Goal: Task Accomplishment & Management: Manage account settings

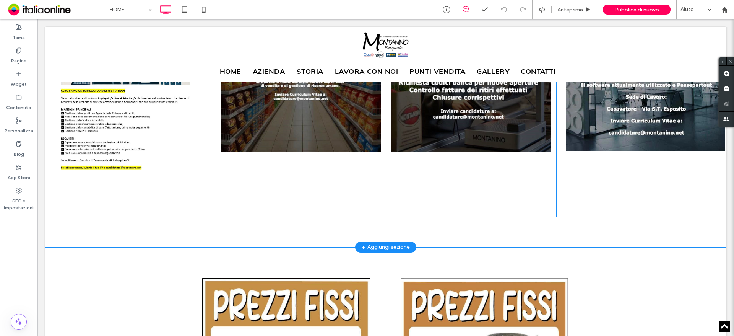
scroll to position [612, 0]
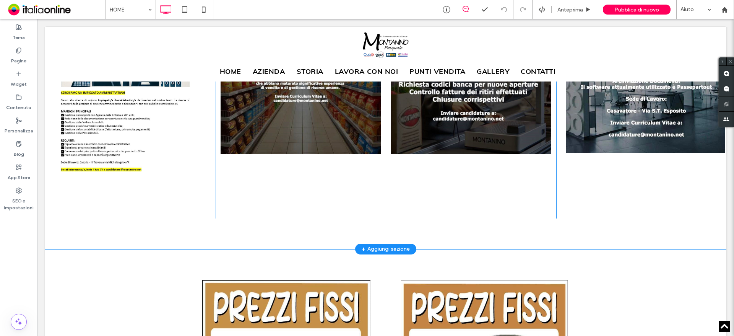
click at [380, 245] on div "+ Aggiungi sezione" at bounding box center [386, 249] width 48 height 8
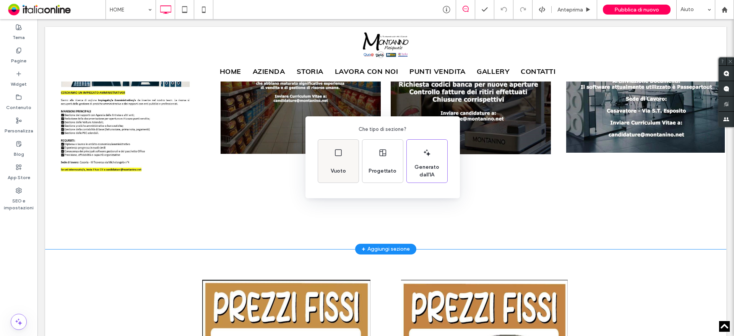
click at [349, 167] on div "Vuoto" at bounding box center [338, 161] width 41 height 43
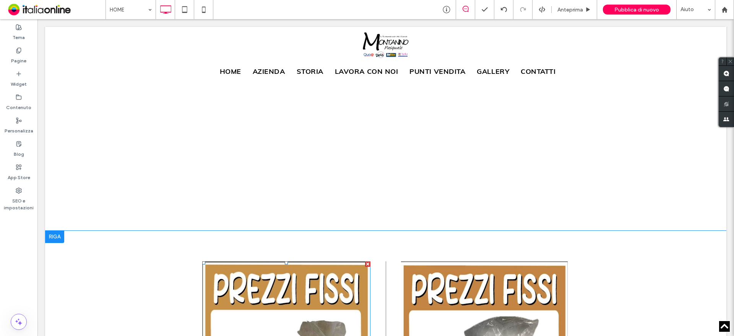
scroll to position [727, 0]
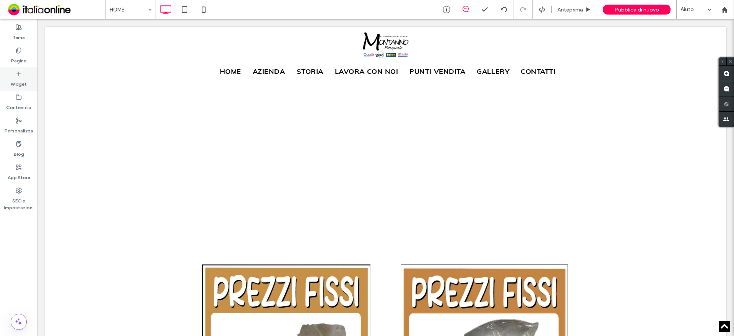
click at [19, 76] on icon at bounding box center [19, 74] width 6 height 6
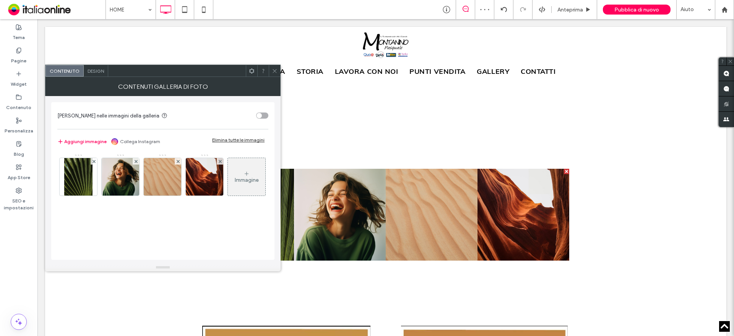
click at [97, 156] on div at bounding box center [78, 175] width 38 height 42
click at [96, 163] on div at bounding box center [94, 161] width 7 height 7
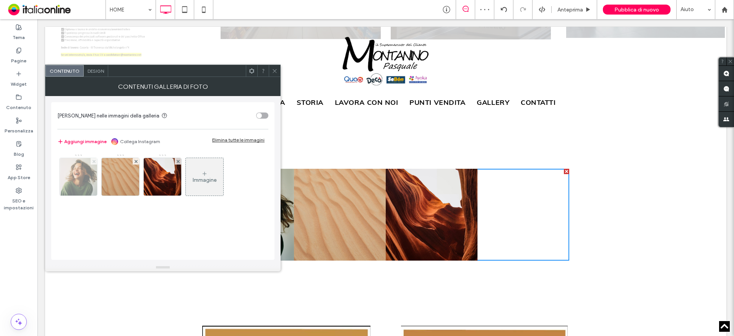
click at [94, 161] on use at bounding box center [93, 160] width 3 height 3
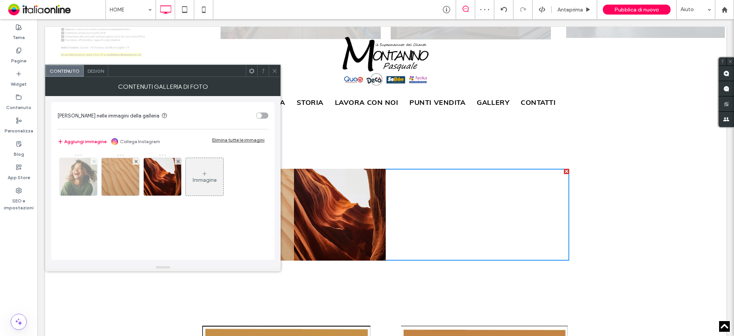
click at [134, 161] on use at bounding box center [135, 160] width 3 height 3
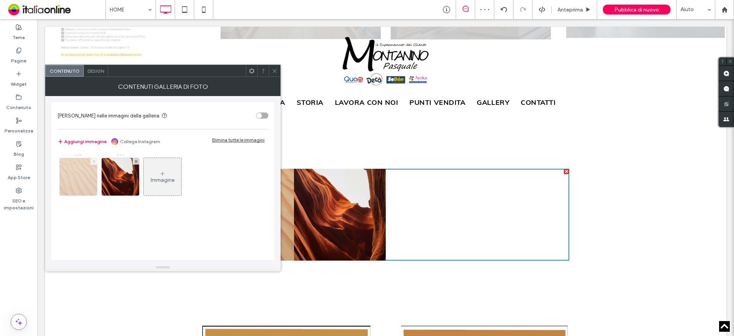
click at [94, 161] on use at bounding box center [93, 160] width 3 height 3
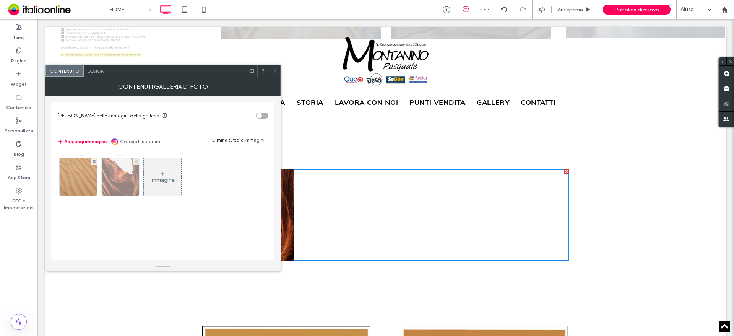
click at [134, 161] on use at bounding box center [135, 160] width 3 height 3
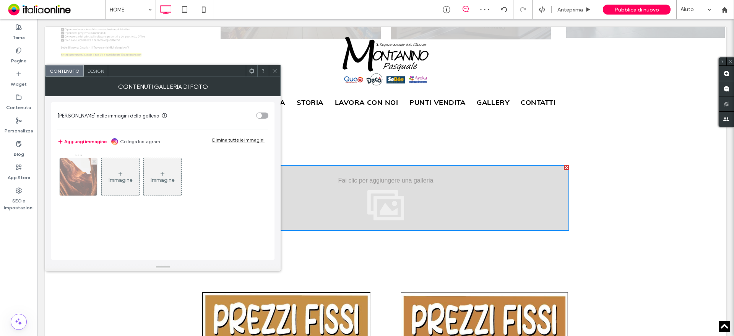
click at [94, 161] on use at bounding box center [93, 160] width 3 height 3
click at [88, 175] on div "Immagine" at bounding box center [78, 177] width 37 height 36
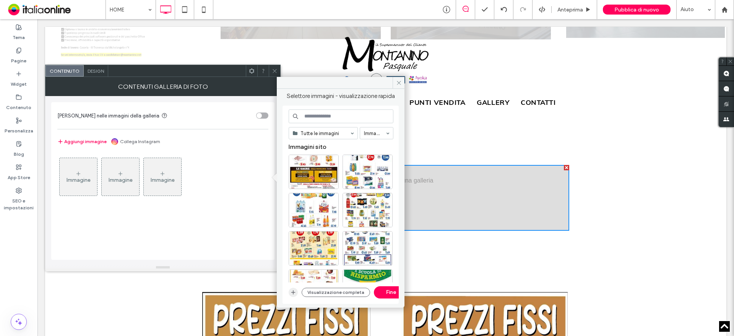
click at [293, 290] on icon "button" at bounding box center [293, 292] width 6 height 6
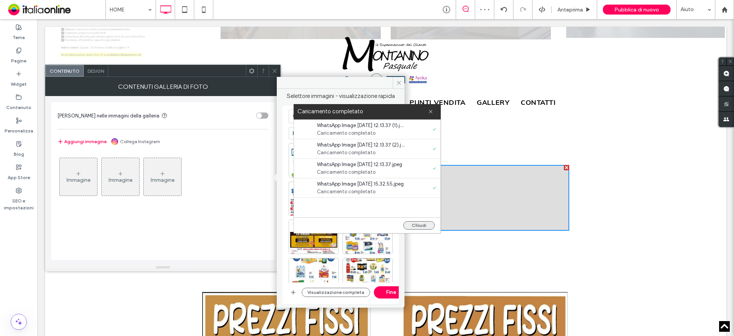
click at [428, 228] on button "Chiudi" at bounding box center [419, 225] width 31 height 8
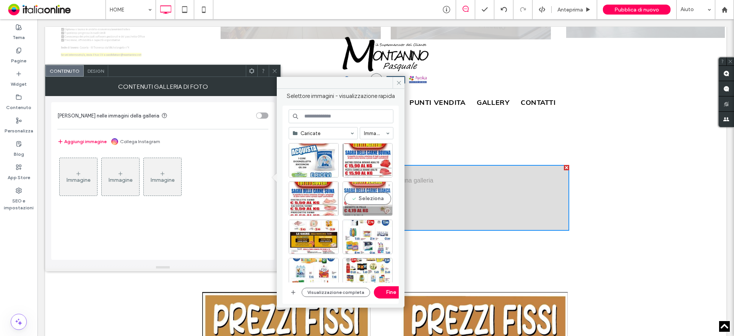
click at [373, 200] on div "Seleziona" at bounding box center [368, 198] width 50 height 34
drag, startPoint x: 309, startPoint y: 194, endPoint x: 319, endPoint y: 183, distance: 14.6
click at [309, 194] on div "Seleziona" at bounding box center [314, 198] width 50 height 34
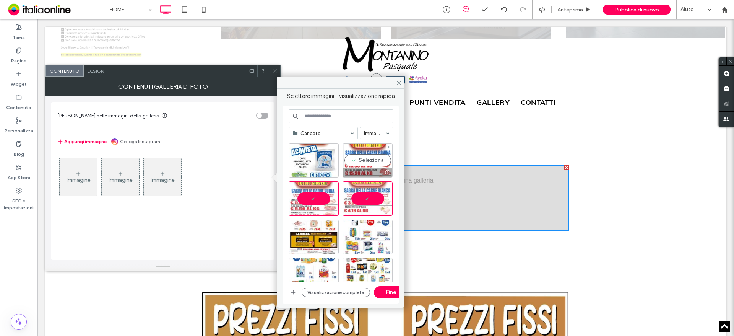
click at [366, 154] on div "Seleziona" at bounding box center [368, 160] width 50 height 34
drag, startPoint x: 325, startPoint y: 157, endPoint x: 348, endPoint y: 189, distance: 39.6
click at [325, 157] on div "Seleziona" at bounding box center [314, 160] width 50 height 34
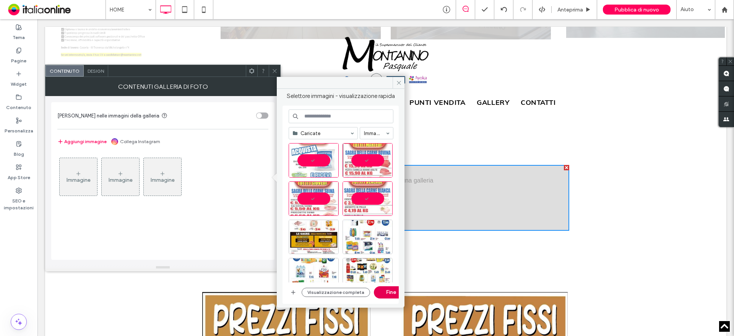
click at [393, 293] on button "Fine" at bounding box center [391, 292] width 34 height 12
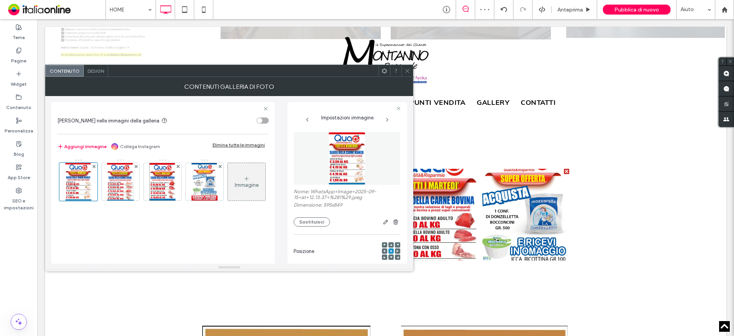
click at [93, 72] on span "Design" at bounding box center [96, 71] width 16 height 6
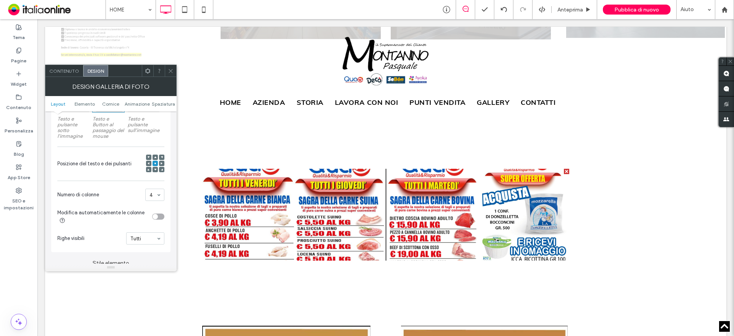
scroll to position [268, 0]
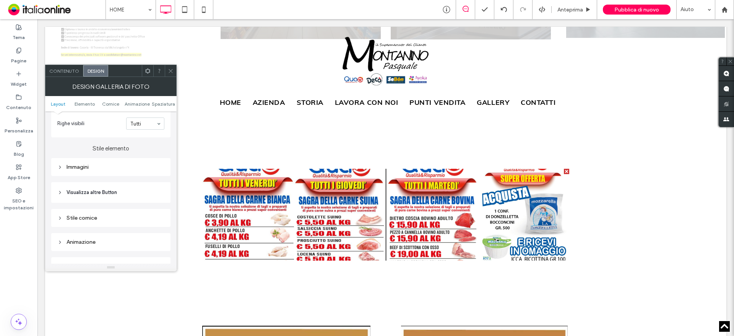
click at [117, 172] on div "Immagini" at bounding box center [110, 167] width 119 height 18
click at [78, 171] on div "Immagini" at bounding box center [110, 167] width 107 height 10
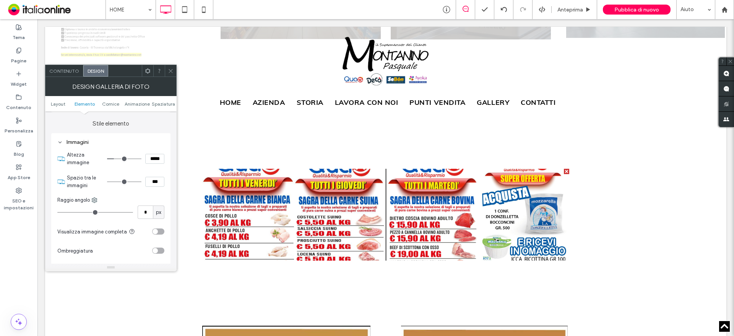
scroll to position [306, 0]
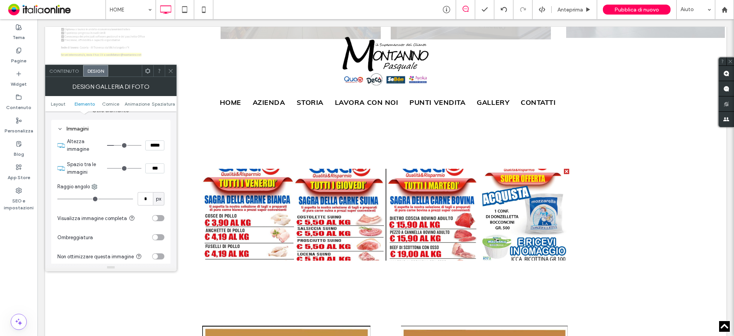
click at [157, 217] on div "toggle" at bounding box center [155, 217] width 5 height 5
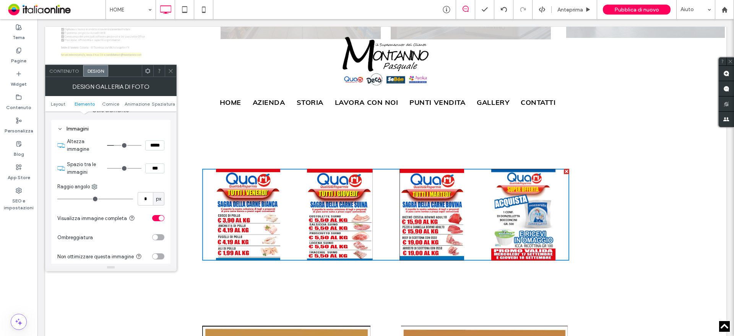
drag, startPoint x: 171, startPoint y: 73, endPoint x: 176, endPoint y: 86, distance: 13.6
click at [171, 73] on icon at bounding box center [171, 71] width 6 height 6
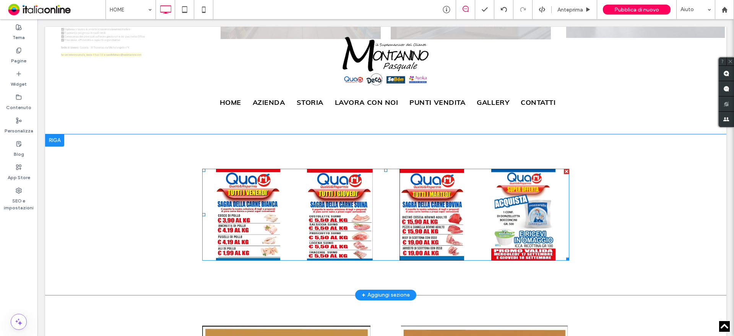
click at [423, 177] on link at bounding box center [432, 215] width 92 height 92
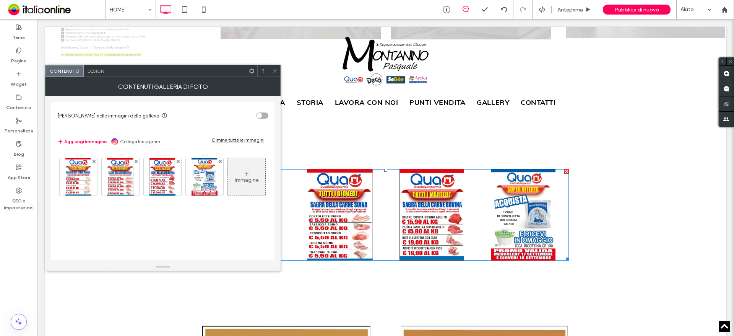
click at [93, 72] on span "Design" at bounding box center [96, 71] width 16 height 6
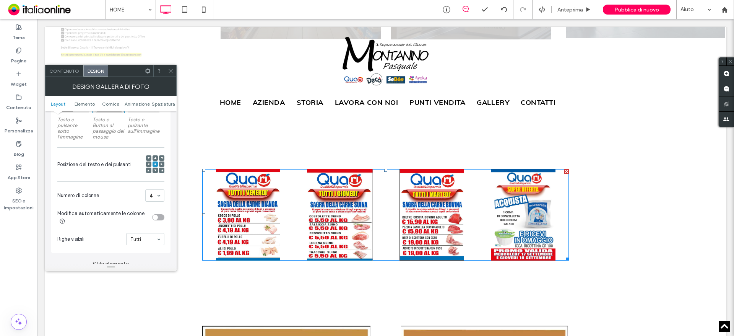
scroll to position [153, 0]
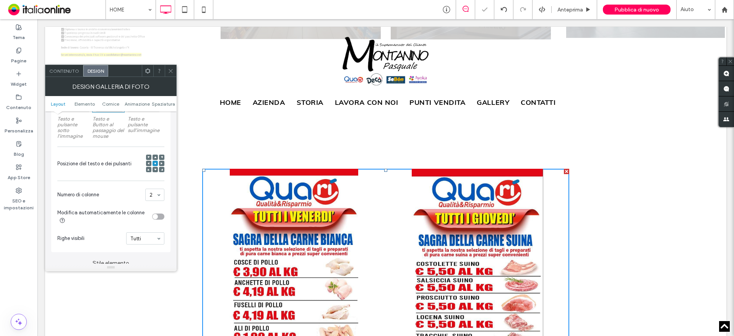
click at [168, 68] on icon at bounding box center [171, 71] width 6 height 6
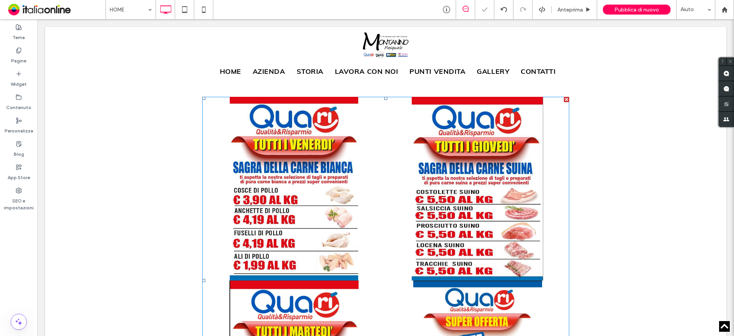
scroll to position [880, 0]
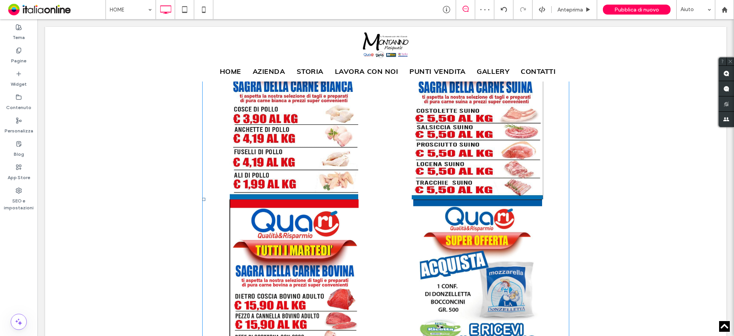
click at [289, 199] on link at bounding box center [294, 291] width 184 height 184
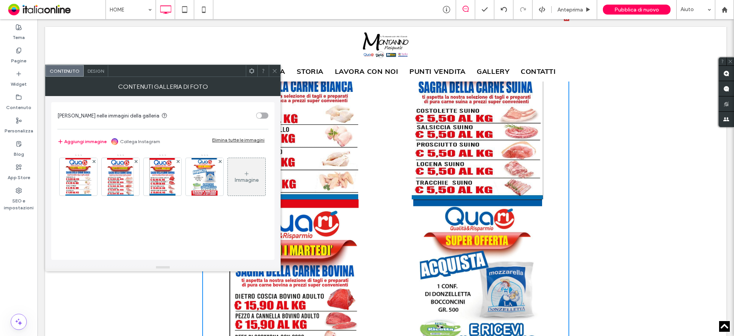
click at [91, 67] on div "Design" at bounding box center [96, 70] width 24 height 11
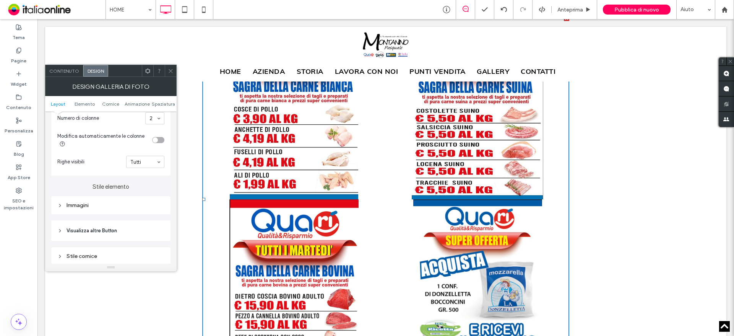
click at [98, 208] on div "Immagini" at bounding box center [110, 205] width 107 height 7
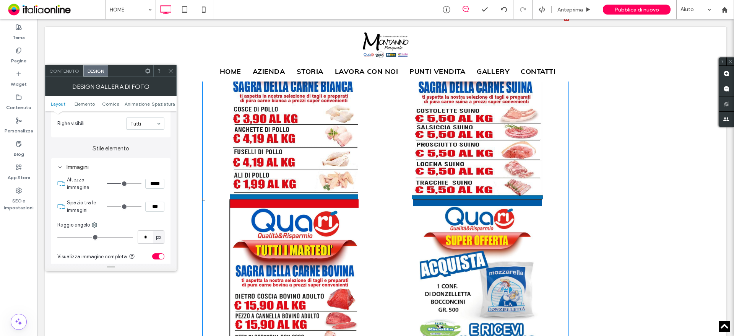
click at [154, 210] on input "***" at bounding box center [154, 207] width 19 height 10
type input "****"
type input "**"
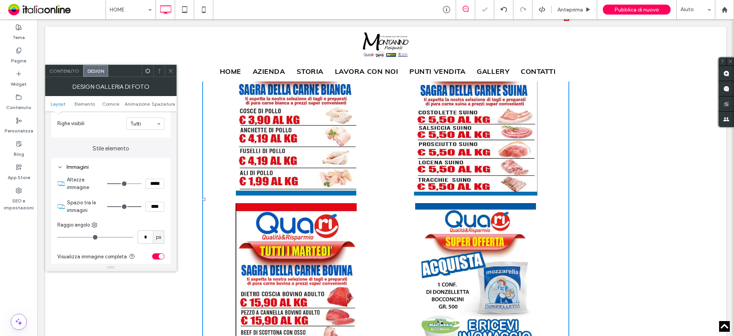
click at [169, 72] on icon at bounding box center [171, 71] width 6 height 6
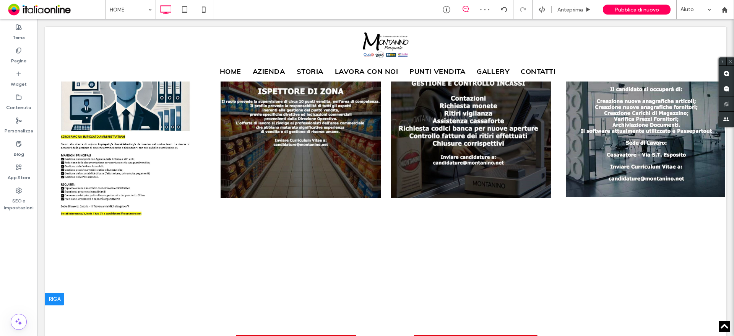
scroll to position [497, 0]
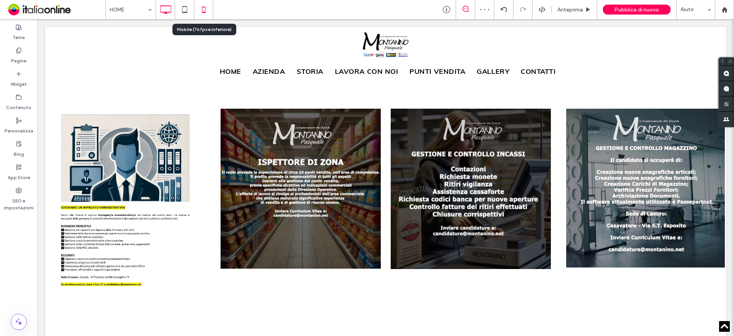
click at [198, 13] on icon at bounding box center [203, 9] width 15 height 15
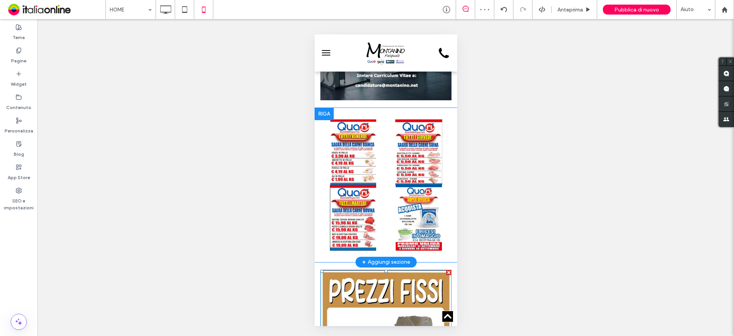
scroll to position [1033, 0]
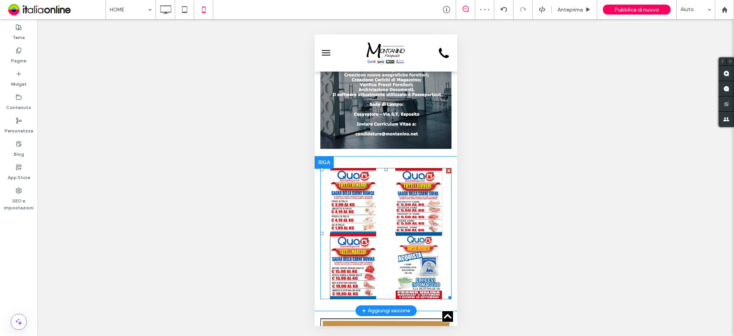
click at [412, 168] on link at bounding box center [419, 201] width 66 height 66
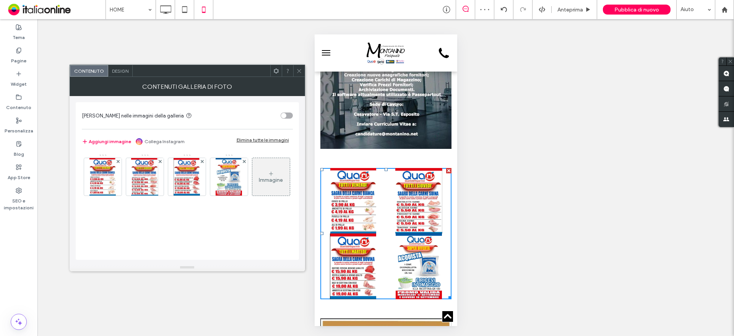
click at [114, 73] on span "Design" at bounding box center [120, 71] width 16 height 6
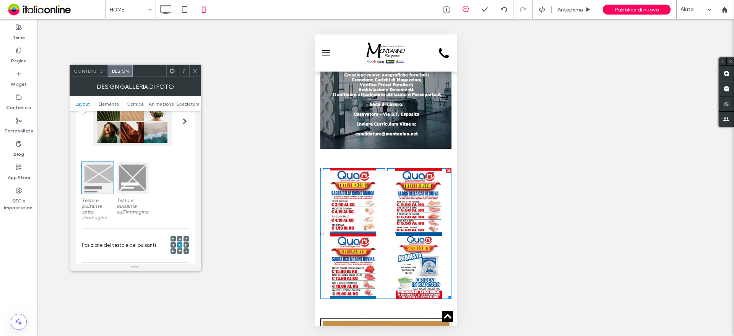
scroll to position [115, 0]
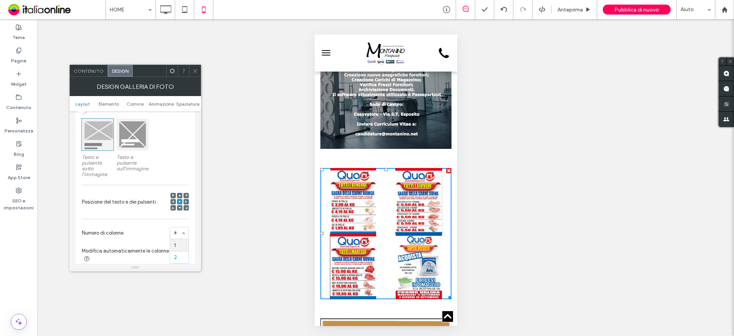
drag, startPoint x: 177, startPoint y: 243, endPoint x: 178, endPoint y: 219, distance: 24.1
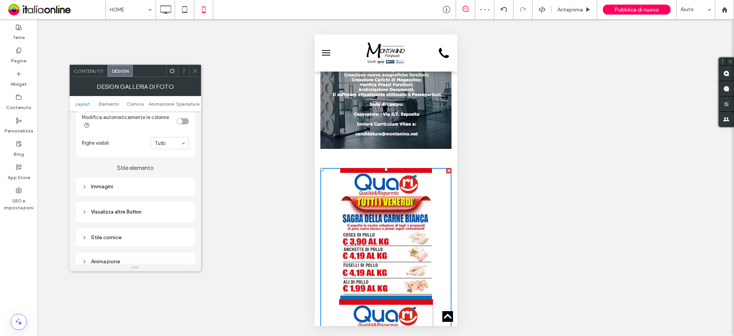
scroll to position [268, 0]
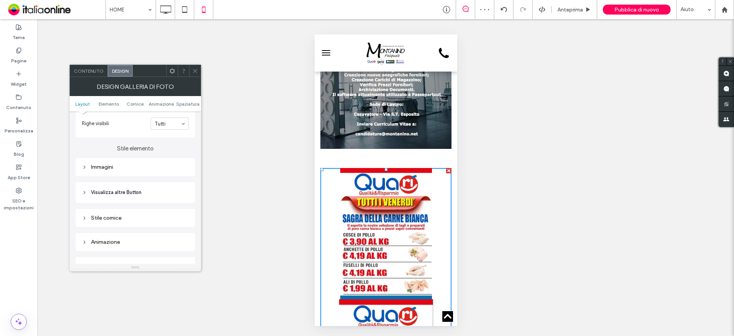
click at [109, 168] on div "Immagini" at bounding box center [135, 167] width 107 height 7
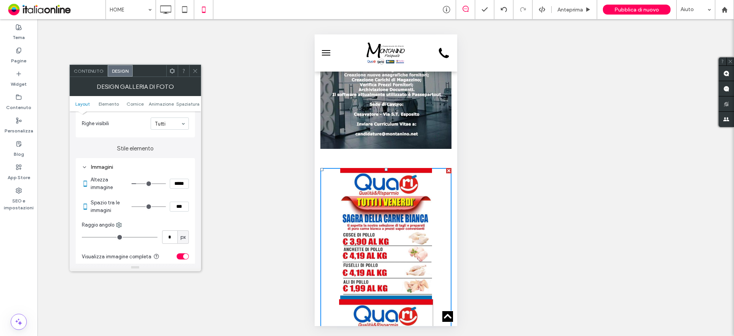
click at [176, 208] on input "***" at bounding box center [179, 207] width 19 height 10
type input "***"
type input "*"
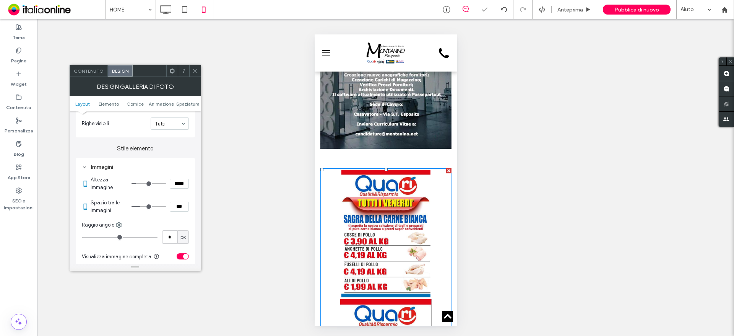
click at [198, 66] on span at bounding box center [195, 70] width 6 height 11
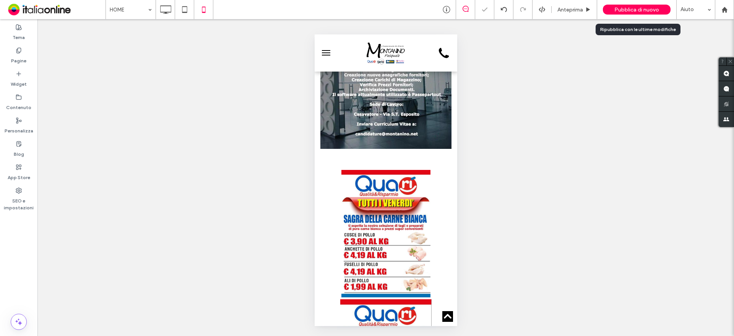
click at [637, 9] on span "Pubblica di nuovo" at bounding box center [637, 10] width 45 height 7
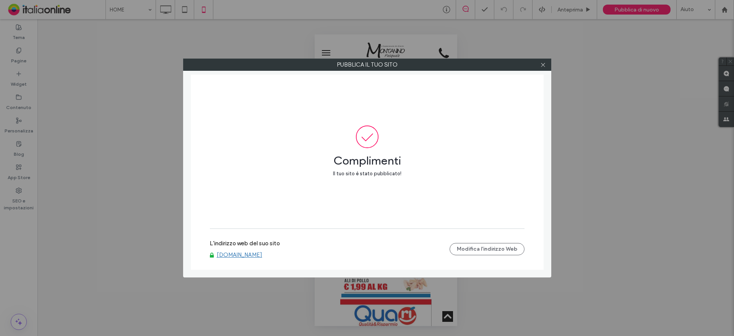
drag, startPoint x: 272, startPoint y: 257, endPoint x: 269, endPoint y: 247, distance: 10.8
click at [262, 257] on link "www.pasqualemontanino.net" at bounding box center [240, 254] width 46 height 7
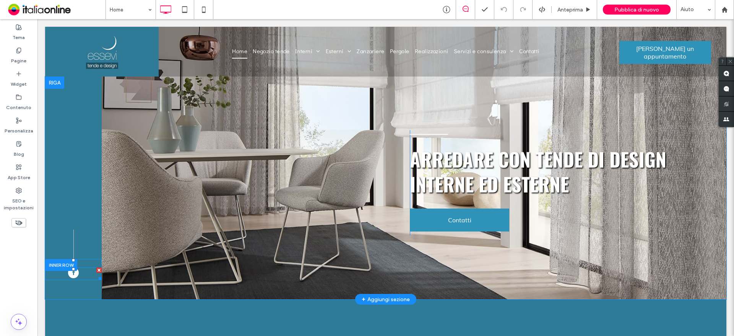
click at [72, 277] on link "facebook" at bounding box center [73, 273] width 11 height 13
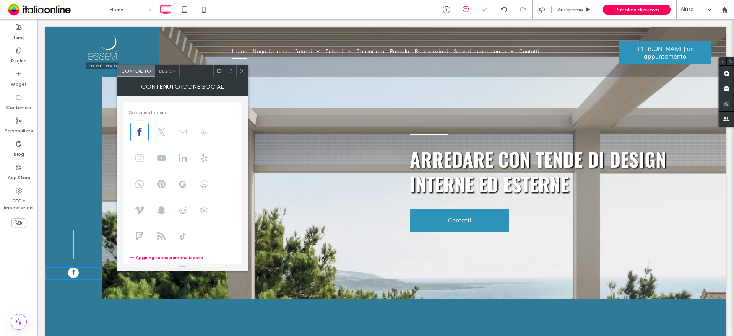
click at [133, 156] on span at bounding box center [139, 158] width 18 height 18
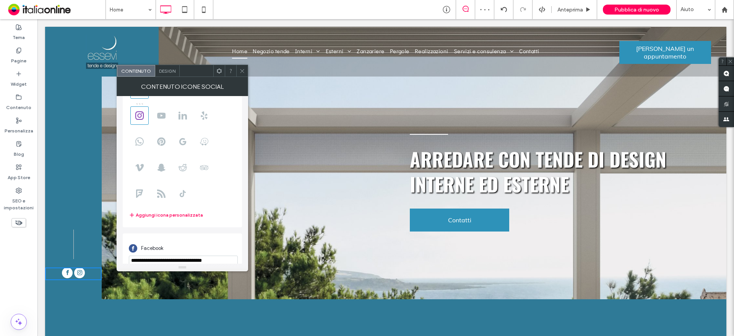
scroll to position [93, 0]
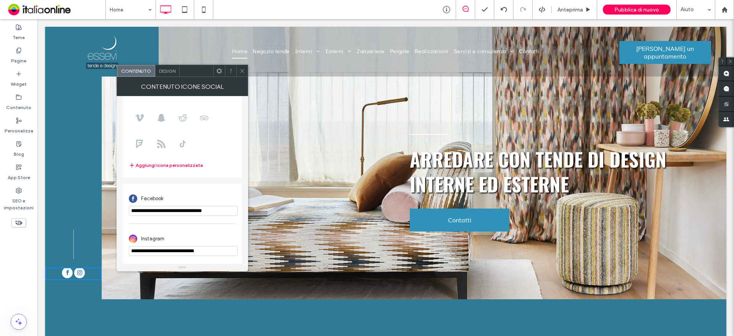
drag, startPoint x: 229, startPoint y: 251, endPoint x: 188, endPoint y: 256, distance: 41.7
click at [188, 256] on div "**********" at bounding box center [182, 244] width 107 height 32
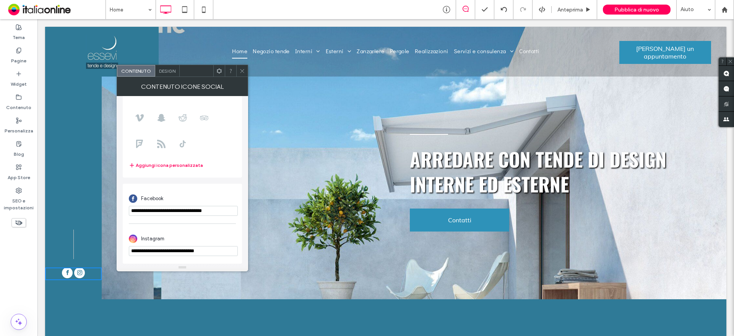
paste input "url"
type input "**********"
click at [246, 71] on div at bounding box center [241, 70] width 11 height 11
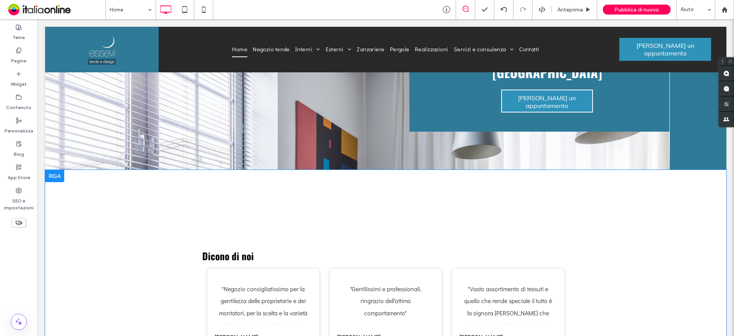
scroll to position [2846, 0]
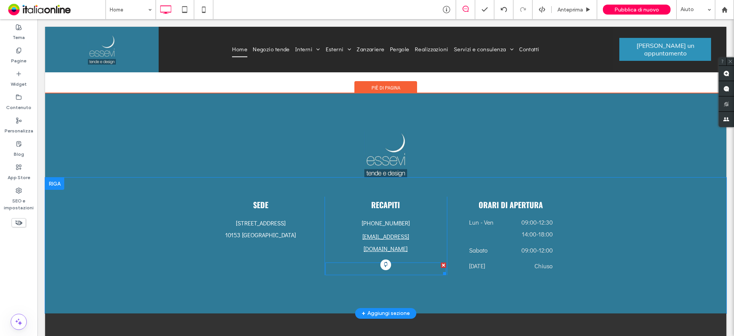
click at [384, 259] on span "facebook" at bounding box center [386, 264] width 11 height 11
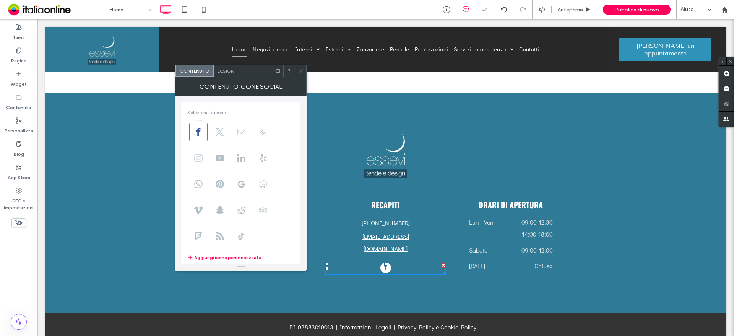
click at [199, 160] on use at bounding box center [198, 158] width 8 height 8
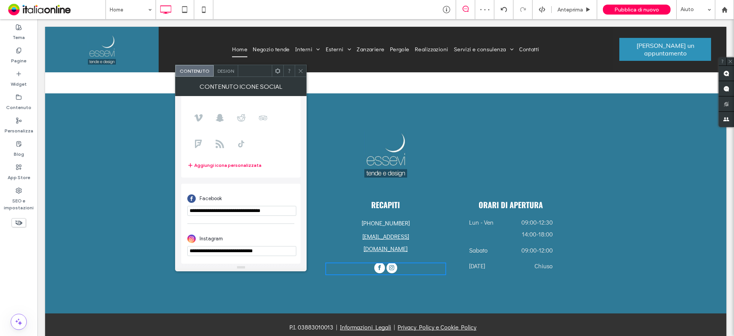
drag, startPoint x: 275, startPoint y: 250, endPoint x: 246, endPoint y: 249, distance: 29.5
click at [246, 249] on input "**********" at bounding box center [241, 251] width 109 height 10
paste input "url"
type input "**********"
click at [299, 70] on icon at bounding box center [301, 71] width 6 height 6
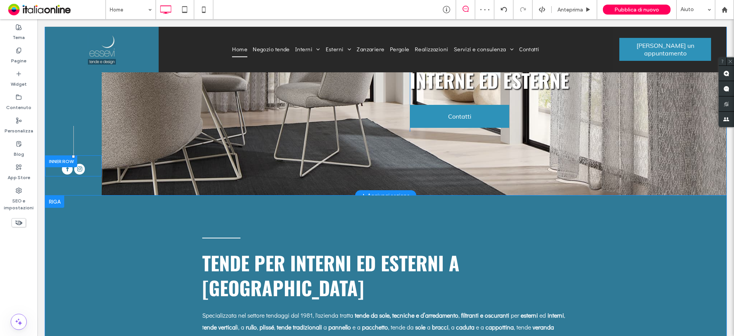
scroll to position [0, 0]
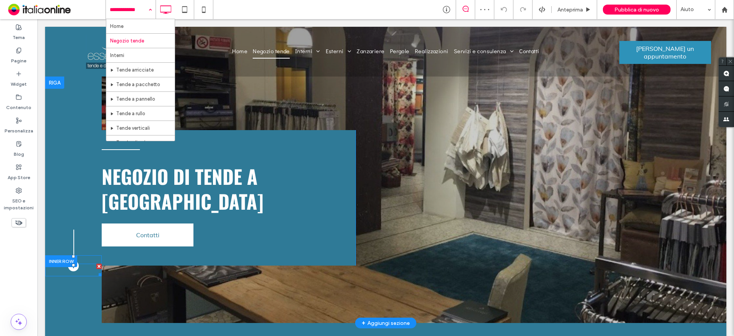
click at [78, 268] on span "facebook" at bounding box center [73, 265] width 11 height 11
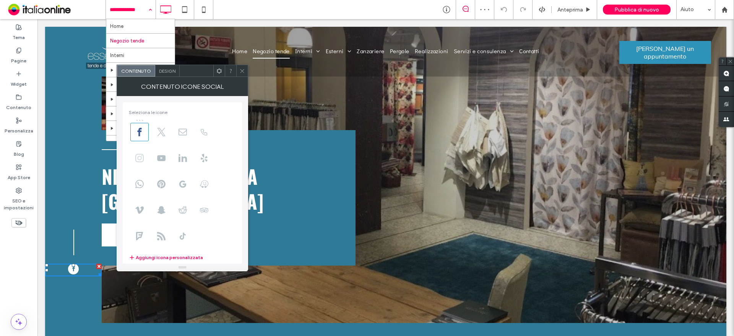
click at [136, 154] on icon at bounding box center [139, 158] width 8 height 8
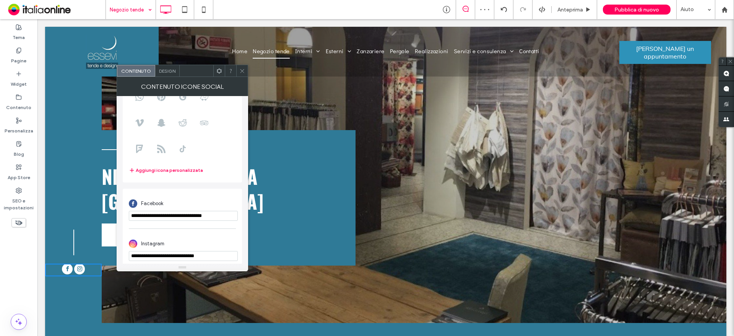
scroll to position [93, 0]
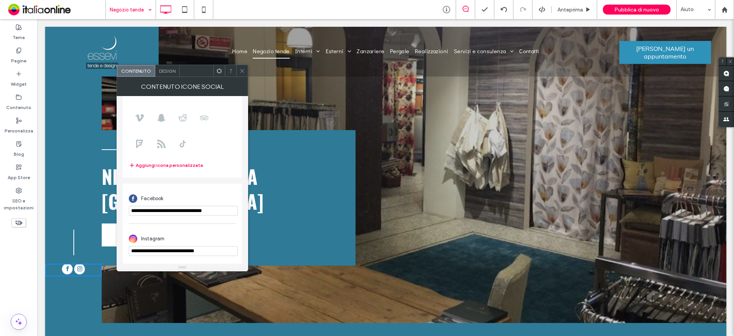
drag, startPoint x: 223, startPoint y: 250, endPoint x: 187, endPoint y: 251, distance: 35.6
click at [187, 251] on input "**********" at bounding box center [183, 251] width 109 height 10
paste input "url"
type input "**********"
drag, startPoint x: 239, startPoint y: 70, endPoint x: 245, endPoint y: 85, distance: 15.3
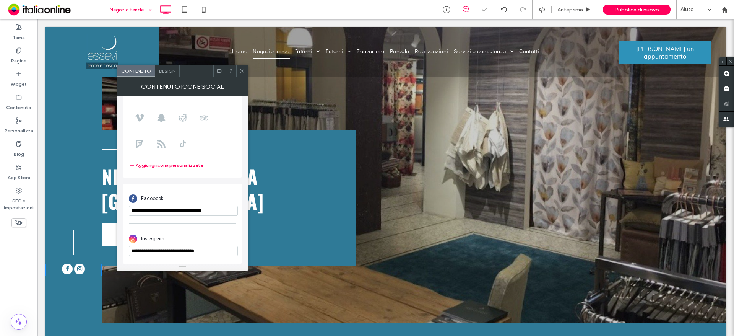
click at [239, 70] on icon at bounding box center [242, 71] width 6 height 6
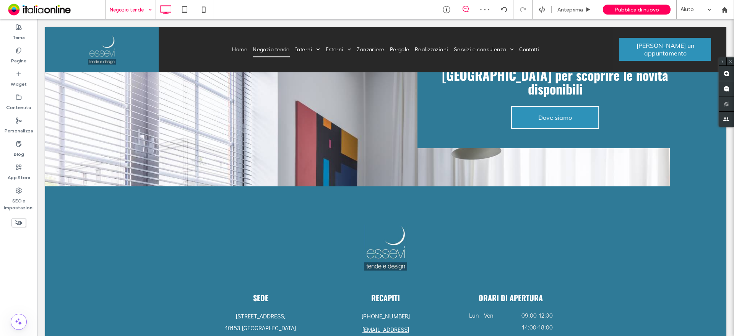
scroll to position [1583, 0]
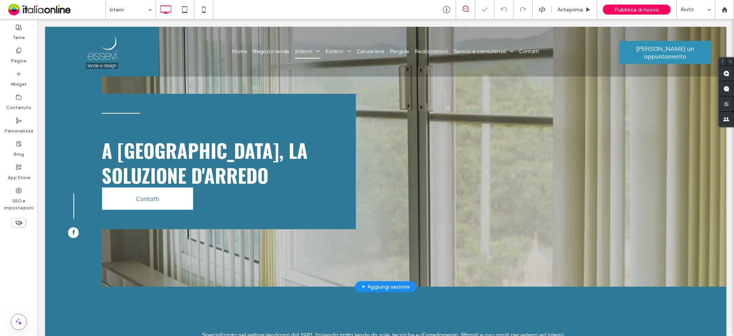
scroll to position [76, 0]
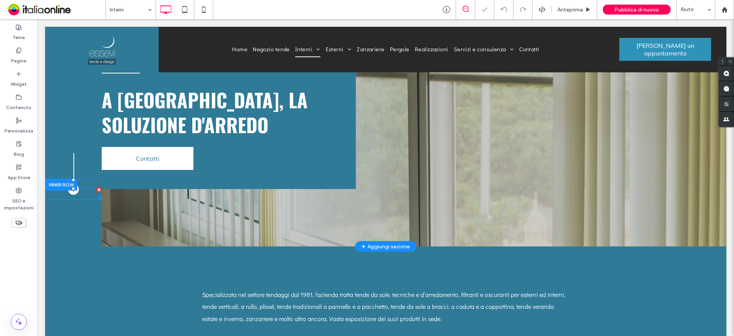
click at [78, 194] on link "facebook" at bounding box center [73, 193] width 11 height 13
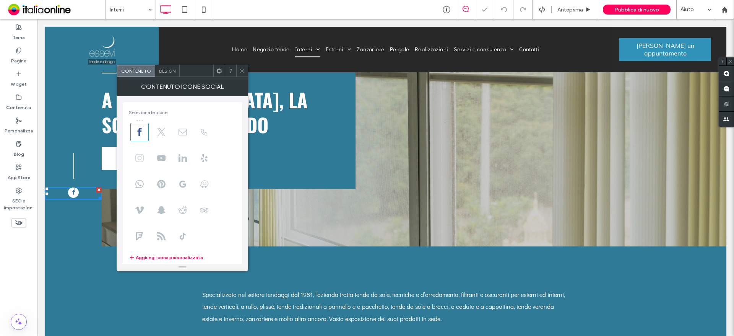
click at [144, 156] on span at bounding box center [139, 158] width 18 height 18
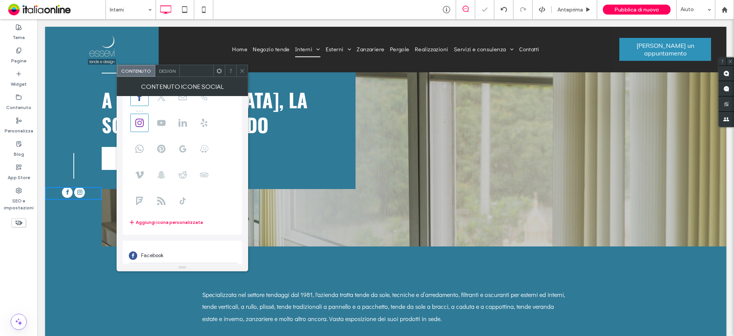
scroll to position [93, 0]
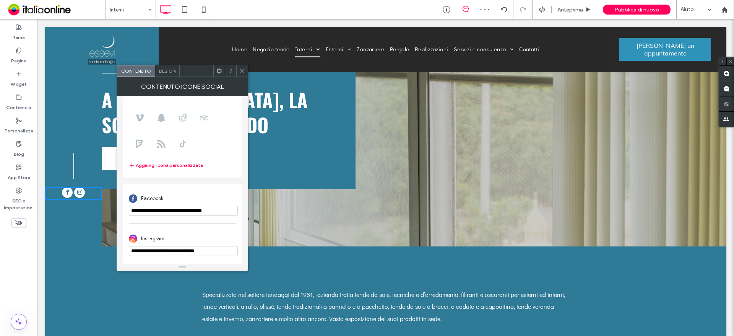
drag, startPoint x: 221, startPoint y: 249, endPoint x: 188, endPoint y: 254, distance: 34.0
click at [188, 254] on input "**********" at bounding box center [183, 251] width 109 height 10
paste input "url"
type input "**********"
click at [240, 69] on icon at bounding box center [242, 71] width 6 height 6
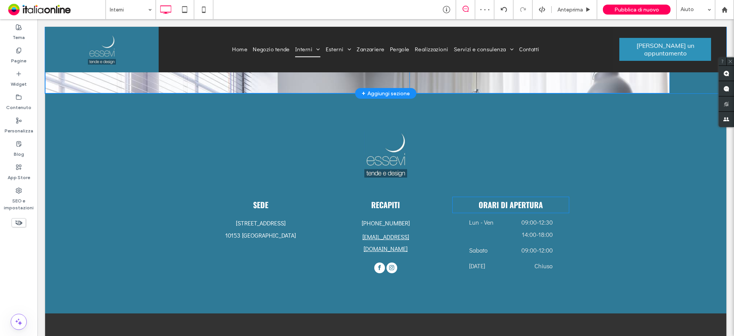
scroll to position [1951, 0]
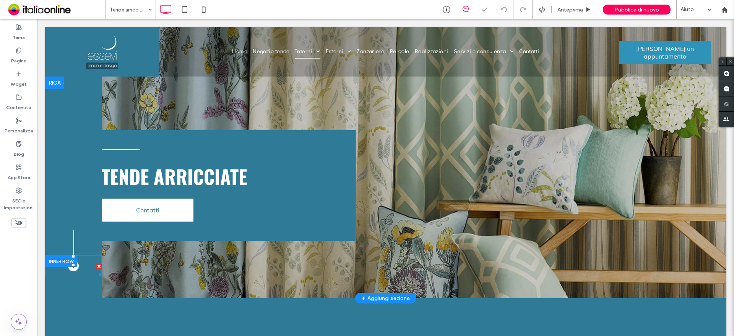
click at [70, 270] on span "facebook" at bounding box center [73, 265] width 11 height 11
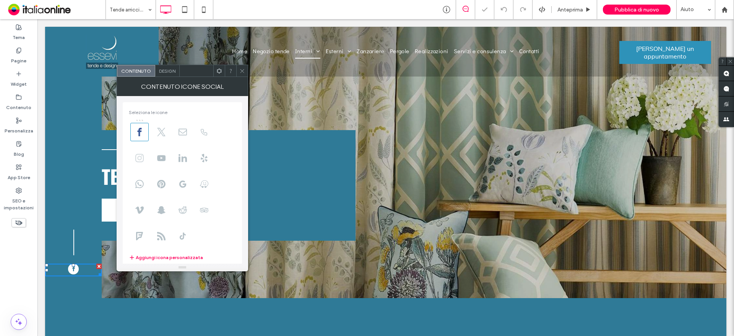
click at [143, 159] on icon at bounding box center [139, 158] width 8 height 8
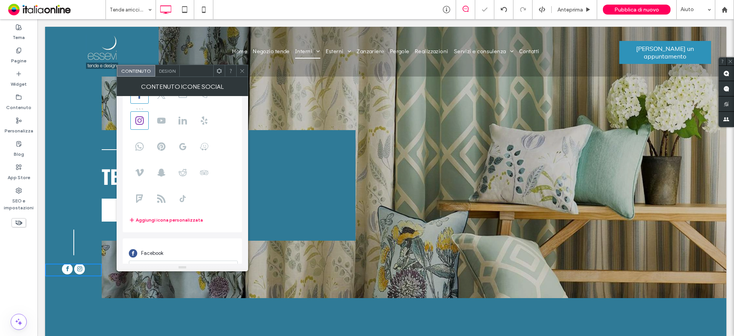
scroll to position [93, 0]
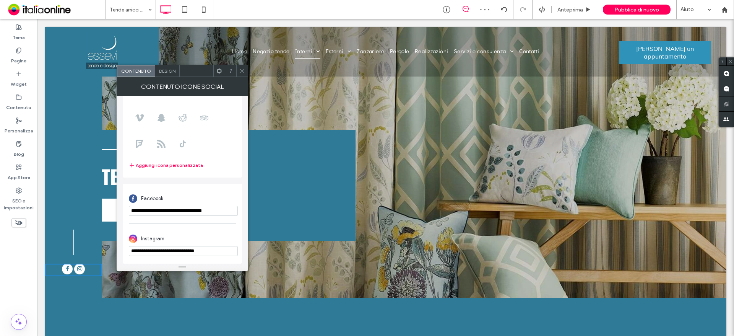
drag, startPoint x: 216, startPoint y: 253, endPoint x: 187, endPoint y: 257, distance: 29.7
click at [187, 257] on div "**********" at bounding box center [182, 244] width 107 height 32
paste input "url"
type input "**********"
click at [241, 76] on span at bounding box center [242, 70] width 6 height 11
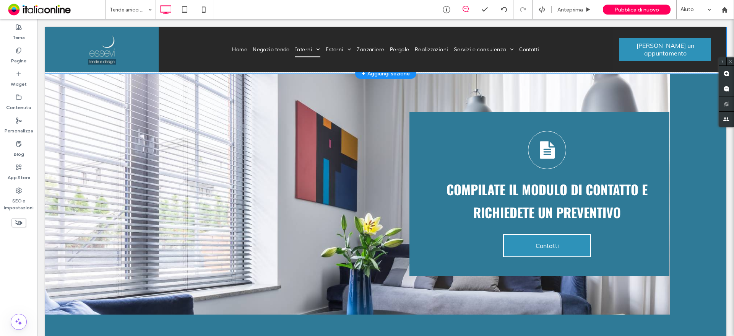
scroll to position [2180, 0]
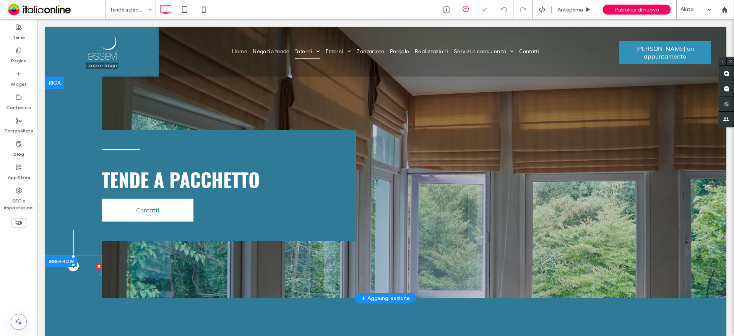
click at [73, 268] on span "facebook" at bounding box center [73, 265] width 11 height 11
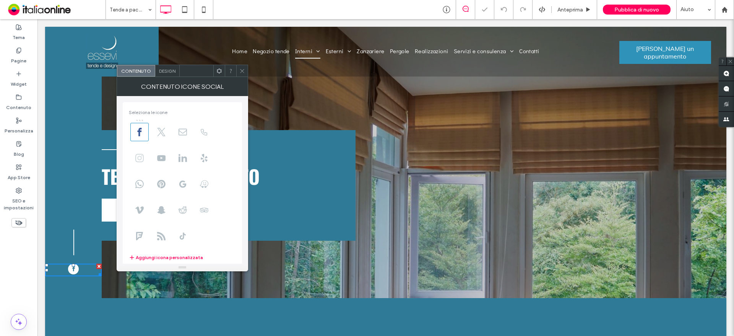
click at [141, 161] on icon at bounding box center [139, 158] width 8 height 8
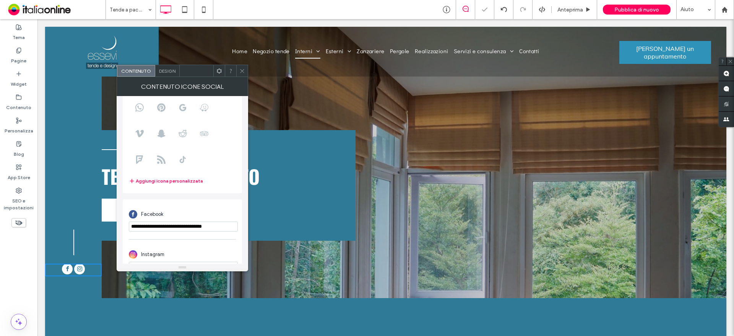
scroll to position [93, 0]
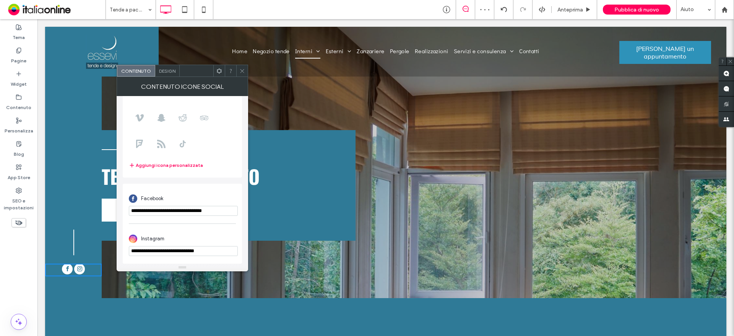
drag, startPoint x: 233, startPoint y: 253, endPoint x: 187, endPoint y: 249, distance: 46.8
click at [187, 249] on input "**********" at bounding box center [183, 251] width 109 height 10
paste input "url"
type input "**********"
drag, startPoint x: 244, startPoint y: 71, endPoint x: 105, endPoint y: 0, distance: 155.8
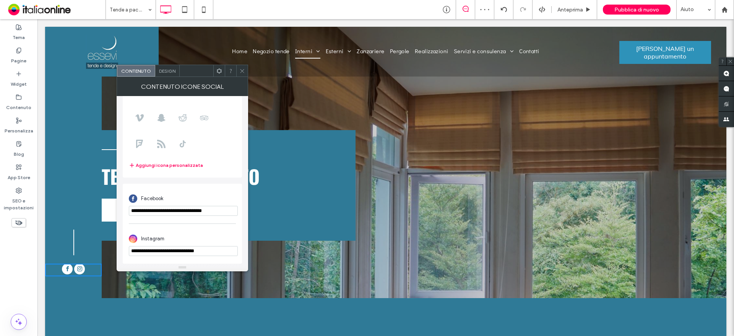
click at [244, 71] on icon at bounding box center [242, 71] width 6 height 6
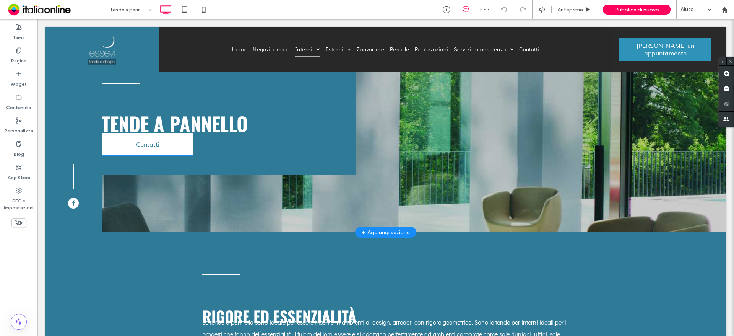
scroll to position [115, 0]
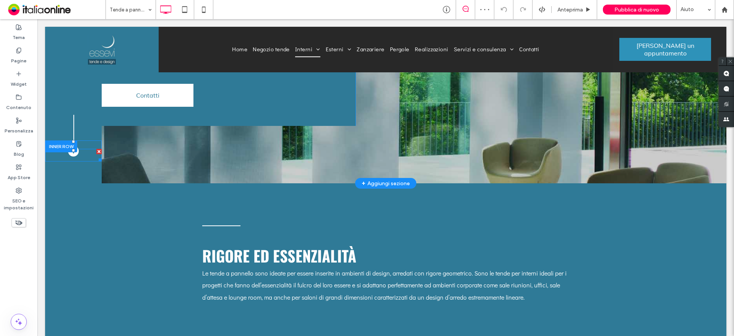
click at [70, 153] on span "facebook" at bounding box center [73, 151] width 11 height 11
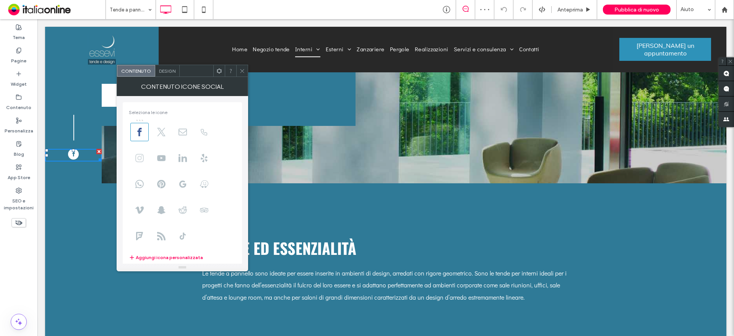
click at [146, 164] on span at bounding box center [139, 158] width 18 height 18
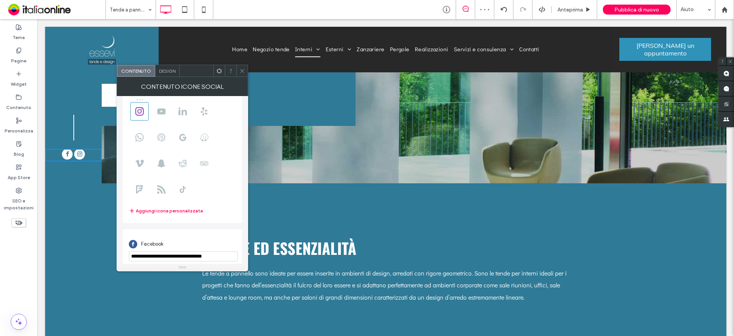
scroll to position [93, 0]
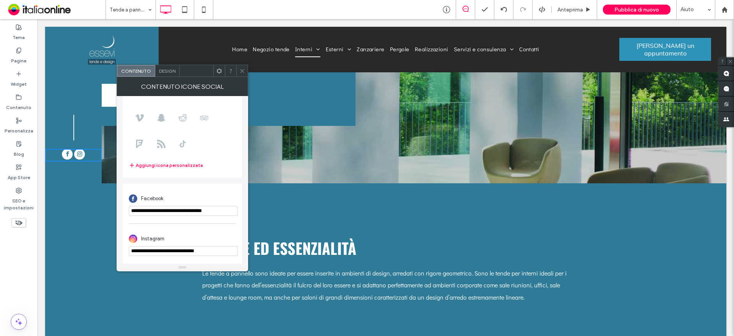
drag, startPoint x: 216, startPoint y: 252, endPoint x: 187, endPoint y: 252, distance: 29.5
click at [187, 252] on input "**********" at bounding box center [183, 251] width 109 height 10
paste input "url"
type input "**********"
click at [242, 76] on div "Contenuto Design" at bounding box center [183, 71] width 132 height 12
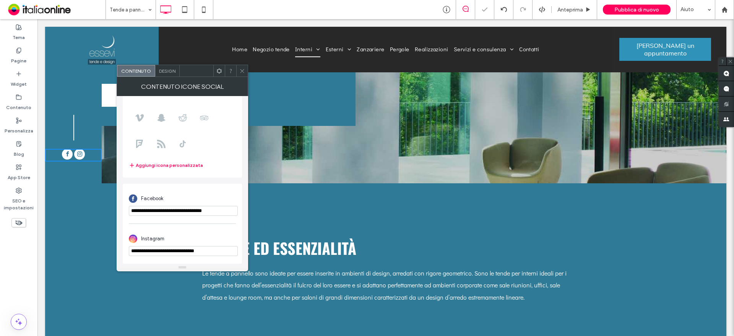
click at [241, 70] on icon at bounding box center [242, 71] width 6 height 6
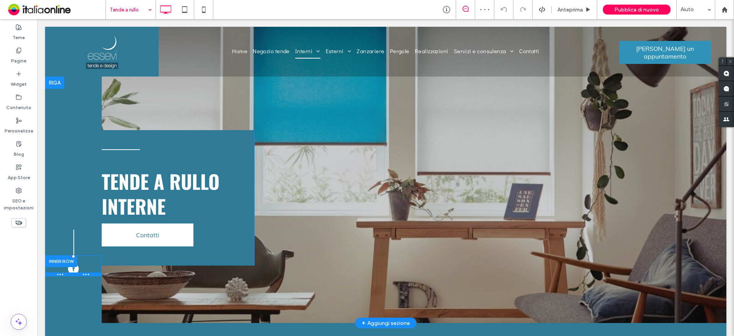
click at [73, 275] on div at bounding box center [73, 274] width 57 height 4
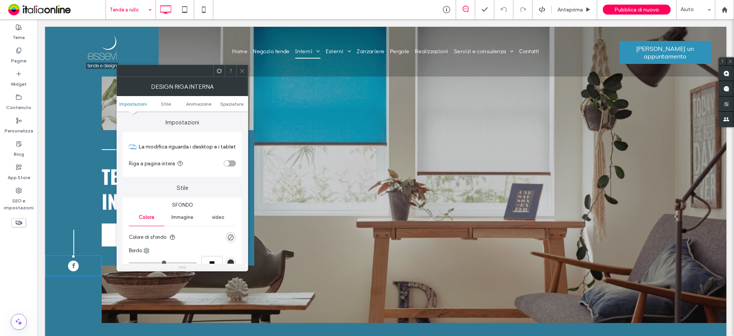
click at [75, 268] on span "facebook" at bounding box center [73, 265] width 11 height 11
click at [236, 70] on div at bounding box center [241, 70] width 11 height 11
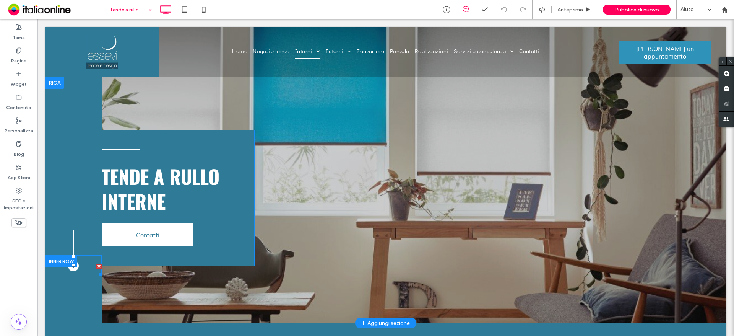
click at [71, 269] on span "facebook" at bounding box center [73, 265] width 11 height 11
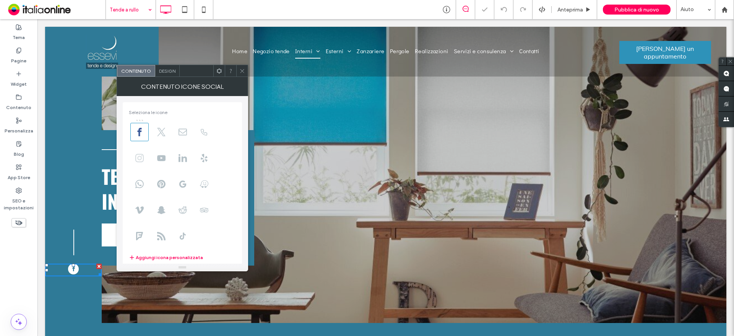
drag, startPoint x: 140, startPoint y: 156, endPoint x: 142, endPoint y: 159, distance: 4.3
click at [140, 156] on icon at bounding box center [139, 158] width 8 height 8
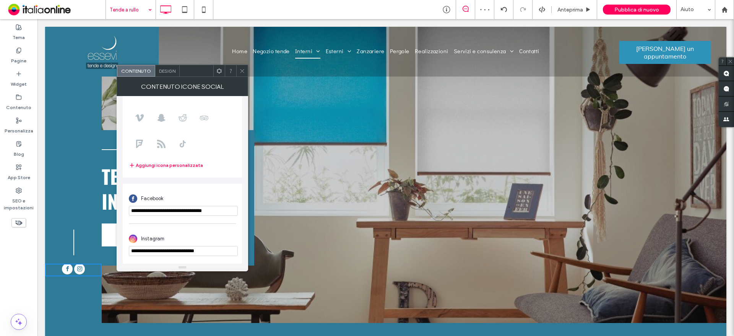
drag, startPoint x: 218, startPoint y: 248, endPoint x: 188, endPoint y: 254, distance: 30.8
click at [188, 254] on input "**********" at bounding box center [183, 251] width 109 height 10
paste input "url"
type input "**********"
click at [242, 70] on use at bounding box center [242, 71] width 4 height 4
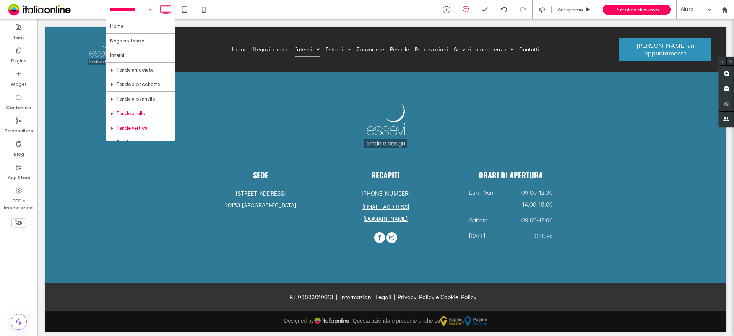
scroll to position [76, 0]
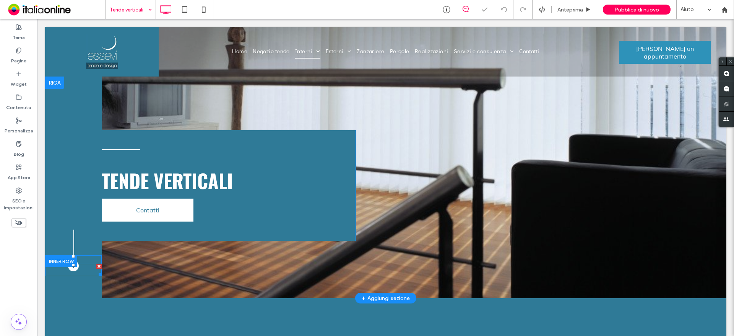
drag, startPoint x: 186, startPoint y: 71, endPoint x: 75, endPoint y: 269, distance: 227.1
click at [75, 269] on span "facebook" at bounding box center [73, 265] width 11 height 11
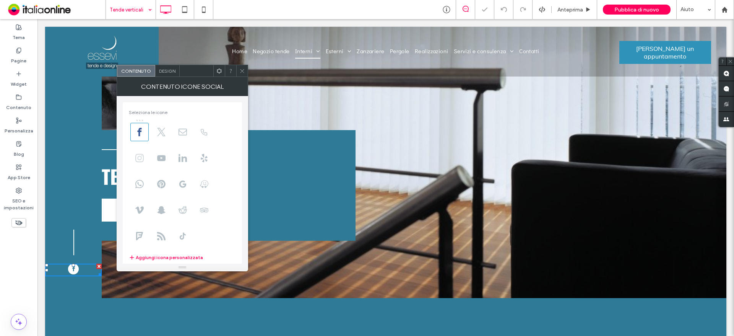
click at [137, 156] on icon at bounding box center [139, 158] width 8 height 8
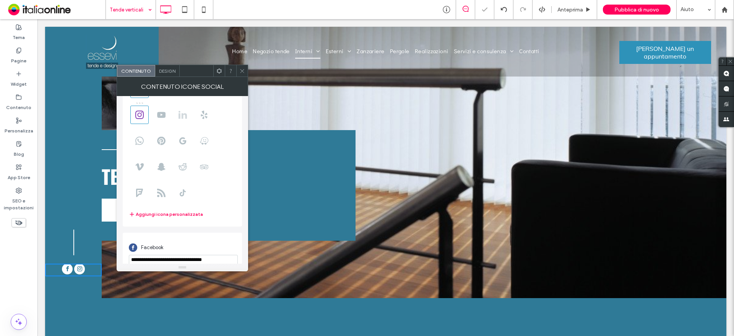
scroll to position [93, 0]
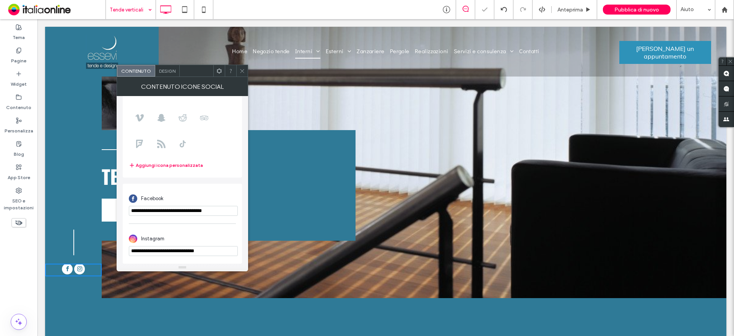
click at [195, 252] on input "**********" at bounding box center [183, 251] width 109 height 10
paste input "url"
paste input "**********"
type input "**********"
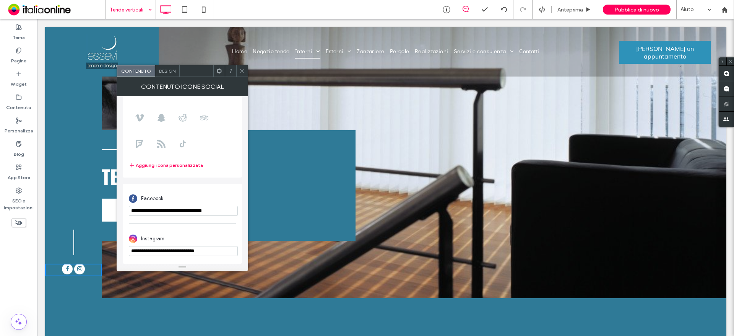
click at [245, 72] on icon at bounding box center [242, 71] width 6 height 6
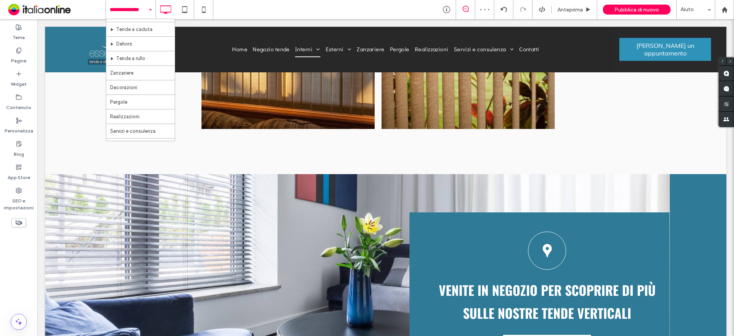
scroll to position [255, 0]
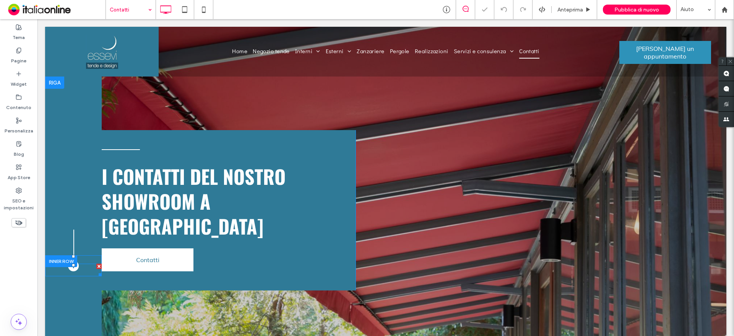
click at [76, 270] on span "facebook" at bounding box center [73, 265] width 11 height 11
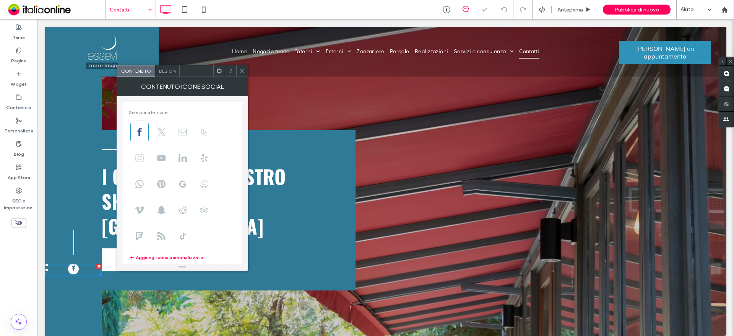
click at [139, 159] on icon at bounding box center [139, 158] width 8 height 8
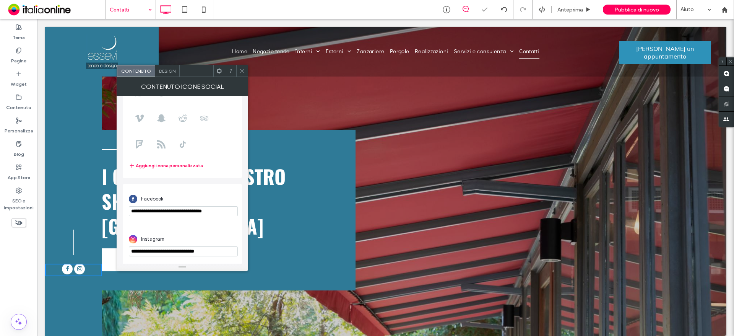
scroll to position [93, 0]
click at [206, 252] on input "**********" at bounding box center [183, 251] width 109 height 10
paste input "url"
type input "**********"
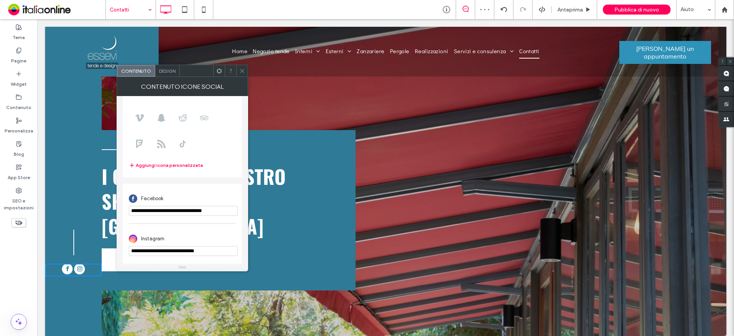
click at [242, 68] on icon at bounding box center [242, 71] width 6 height 6
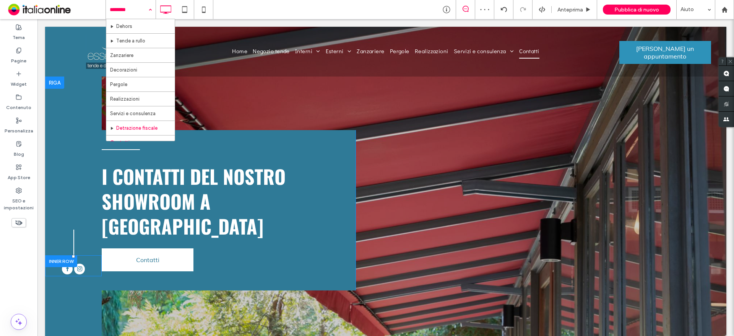
scroll to position [255, 0]
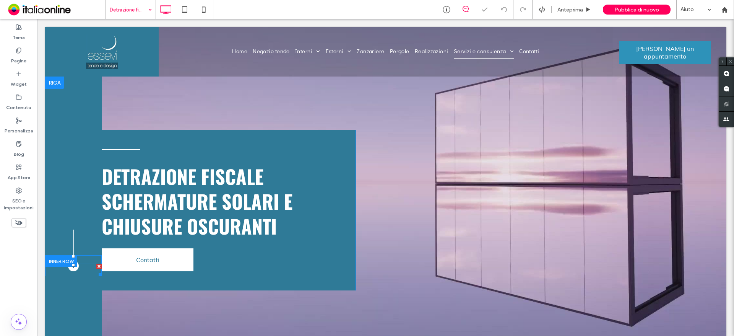
click at [76, 271] on span "facebook" at bounding box center [73, 265] width 11 height 11
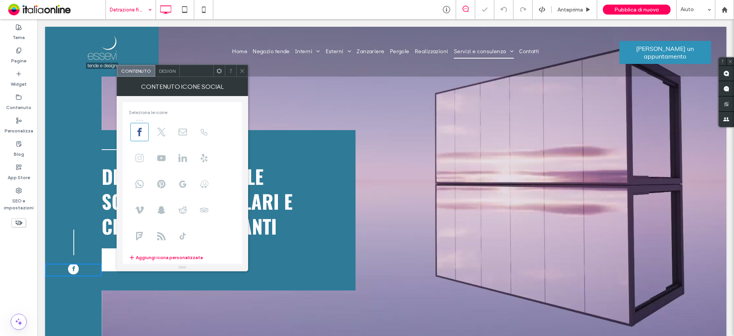
click at [142, 163] on span at bounding box center [139, 158] width 18 height 18
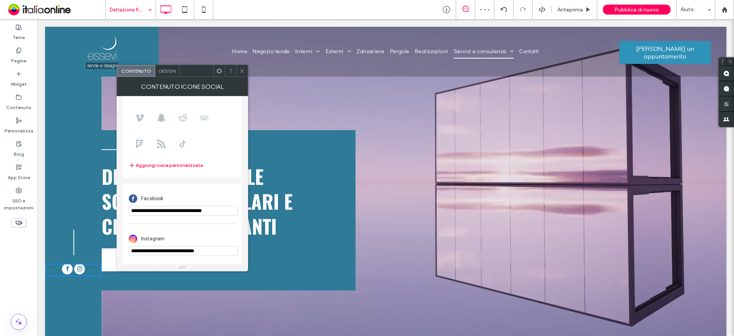
drag, startPoint x: 219, startPoint y: 251, endPoint x: 185, endPoint y: 251, distance: 34.0
click at [185, 251] on input "**********" at bounding box center [183, 251] width 109 height 10
paste input "url"
type input "**********"
click at [239, 75] on div at bounding box center [241, 70] width 11 height 11
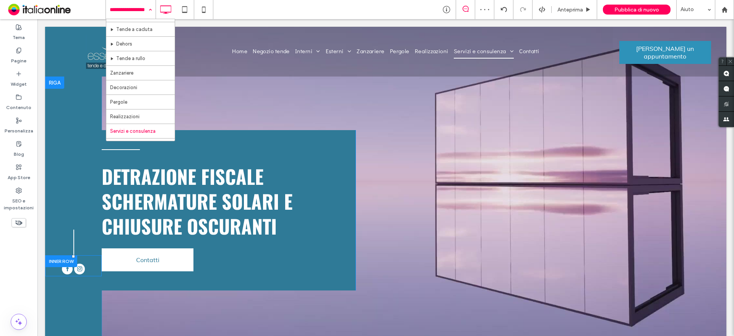
scroll to position [255, 0]
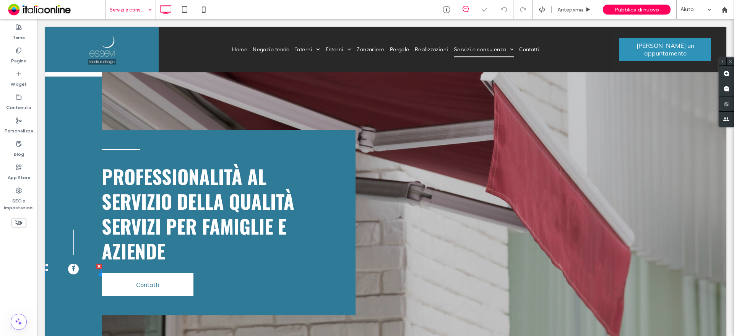
scroll to position [153, 0]
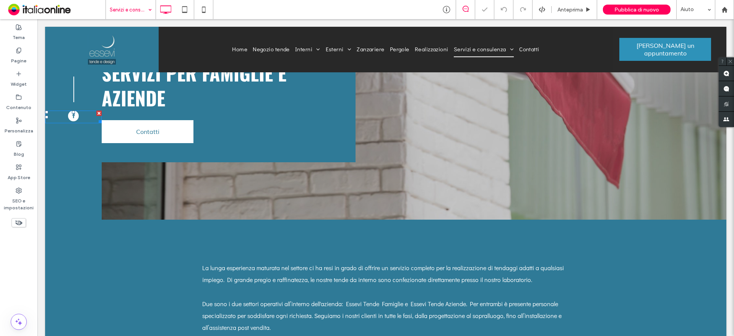
click at [77, 115] on span "facebook" at bounding box center [73, 116] width 11 height 11
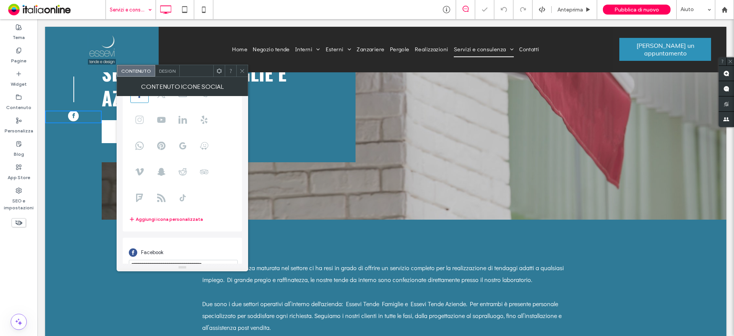
click at [140, 125] on span at bounding box center [139, 120] width 18 height 18
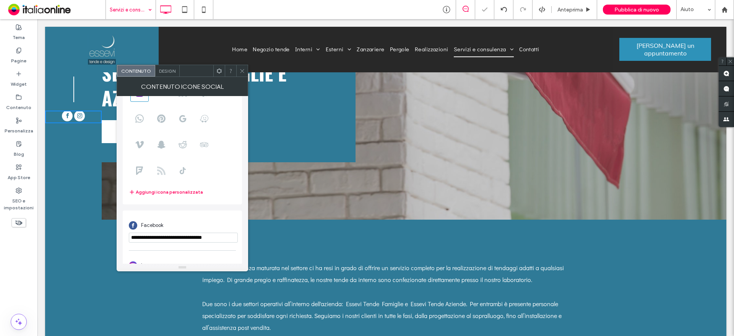
scroll to position [93, 0]
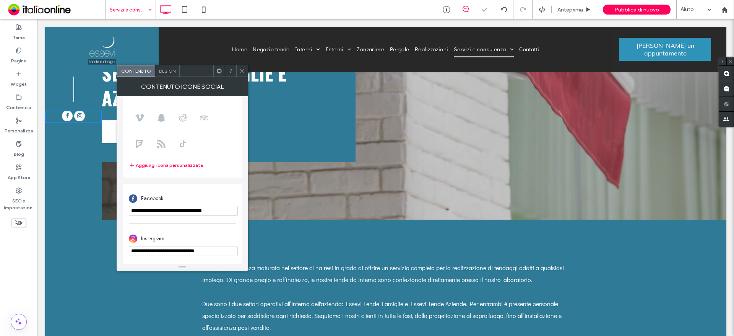
click at [199, 254] on input "**********" at bounding box center [183, 251] width 109 height 10
click at [200, 254] on input "**********" at bounding box center [183, 251] width 109 height 10
paste input "url"
type input "**********"
click at [245, 71] on icon at bounding box center [242, 71] width 6 height 6
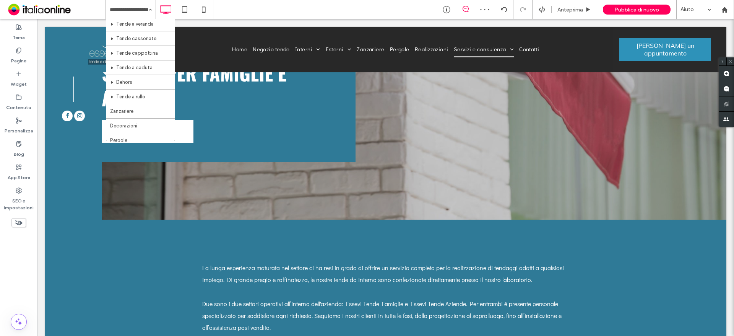
scroll to position [255, 0]
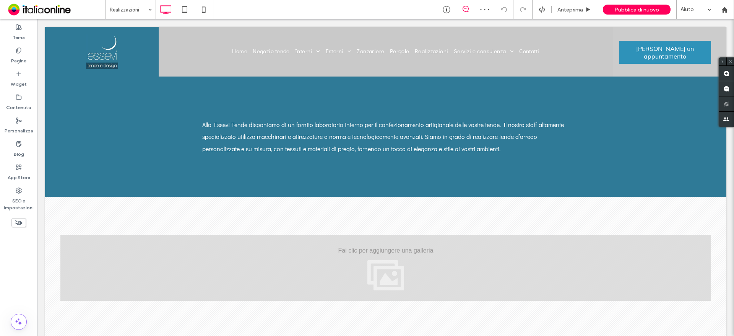
click at [132, 10] on input at bounding box center [129, 9] width 38 height 19
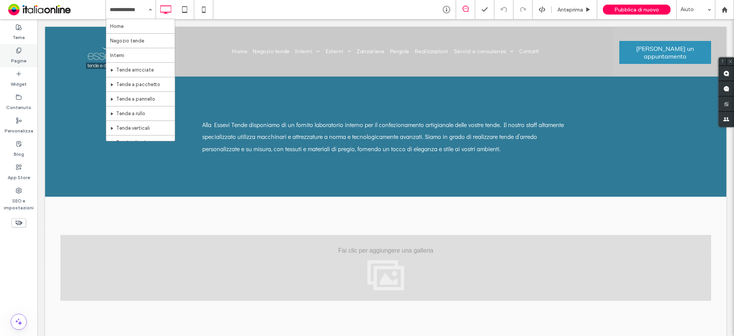
click at [20, 57] on label "Pagine" at bounding box center [18, 59] width 15 height 11
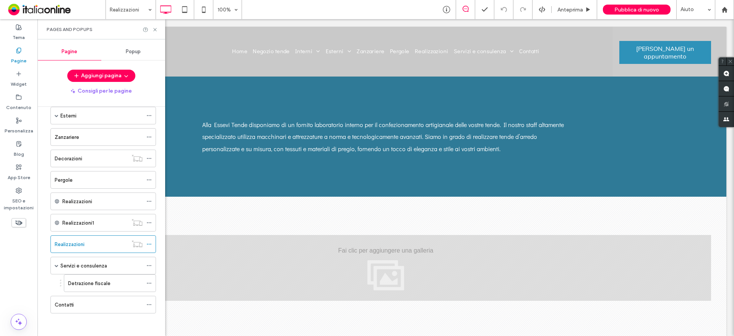
scroll to position [218, 0]
click at [101, 182] on div "Pergole" at bounding box center [99, 180] width 88 height 8
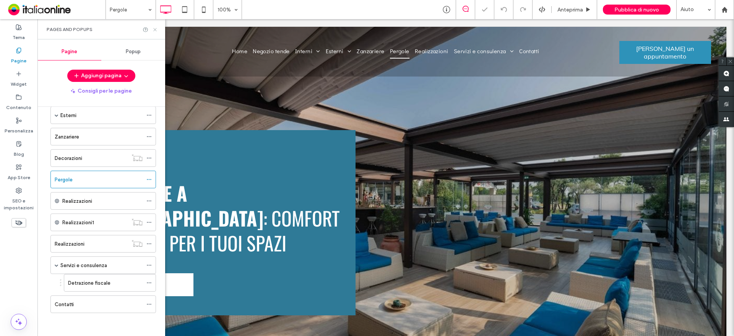
click at [154, 27] on icon at bounding box center [155, 30] width 6 height 6
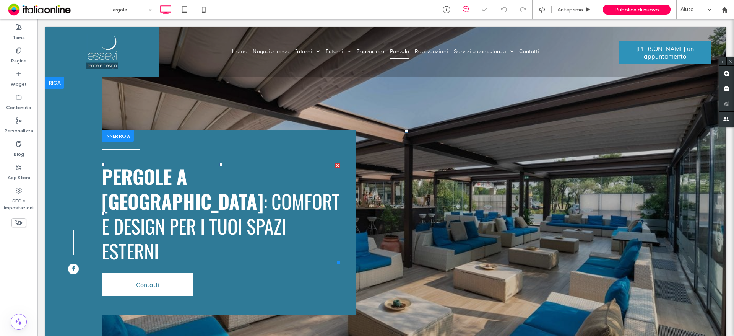
scroll to position [115, 0]
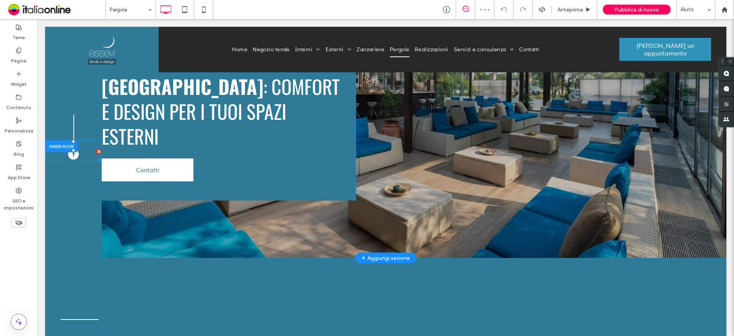
click at [80, 156] on div at bounding box center [73, 155] width 57 height 13
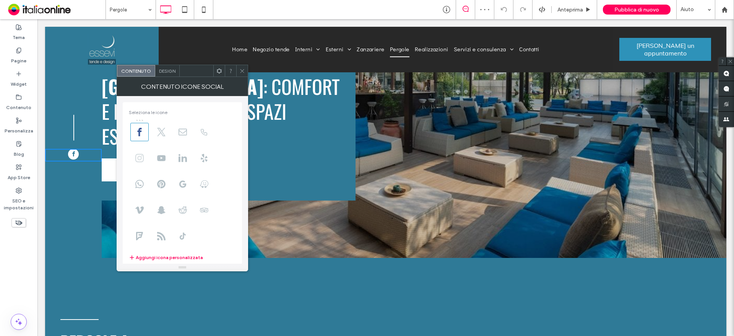
click at [142, 158] on use at bounding box center [139, 158] width 8 height 8
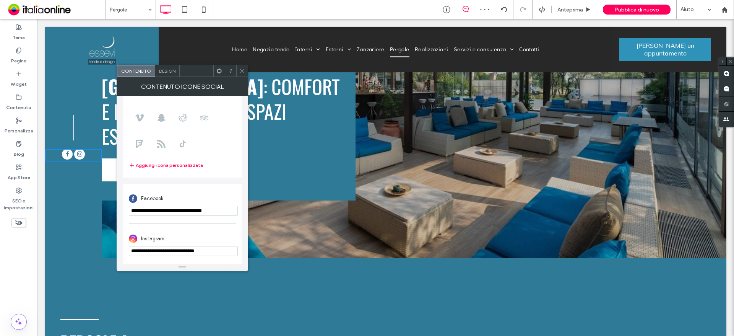
click at [202, 251] on input "**********" at bounding box center [183, 251] width 109 height 10
paste input "url"
type input "**********"
drag, startPoint x: 244, startPoint y: 70, endPoint x: 172, endPoint y: 28, distance: 82.7
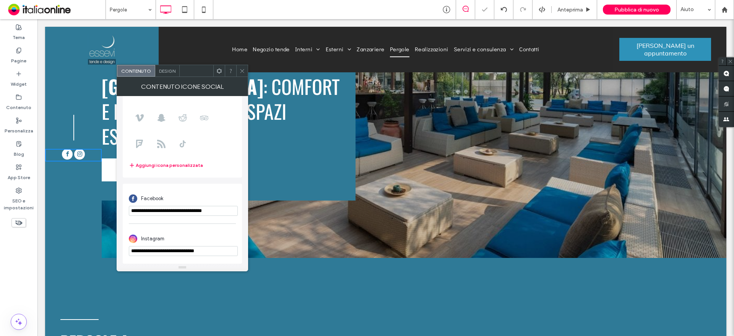
click at [244, 70] on use at bounding box center [242, 71] width 4 height 4
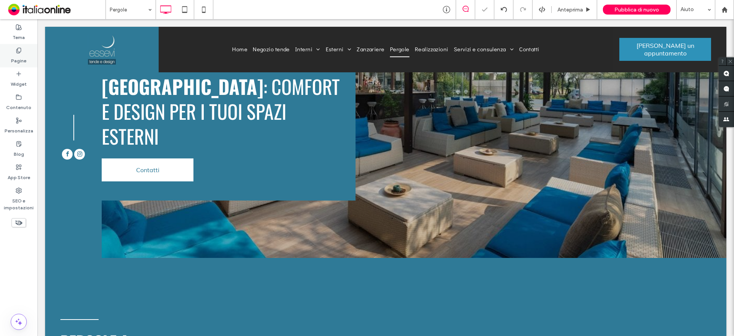
click at [21, 59] on label "Pagine" at bounding box center [18, 59] width 15 height 11
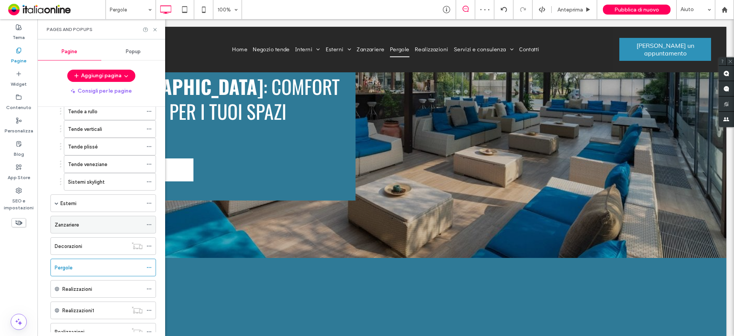
scroll to position [153, 0]
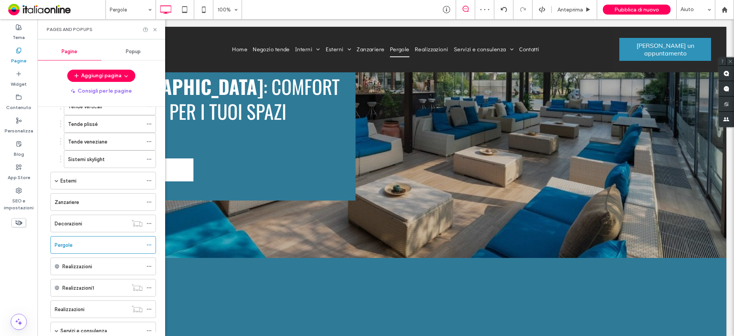
click at [90, 197] on div "Zanzariere" at bounding box center [99, 202] width 88 height 17
click at [156, 29] on use at bounding box center [154, 29] width 3 height 3
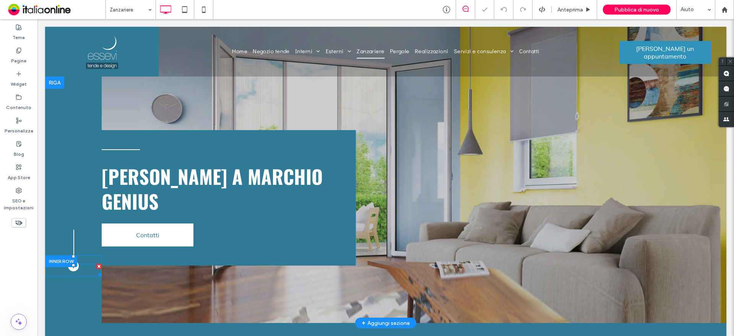
click at [78, 269] on link "facebook" at bounding box center [73, 270] width 11 height 13
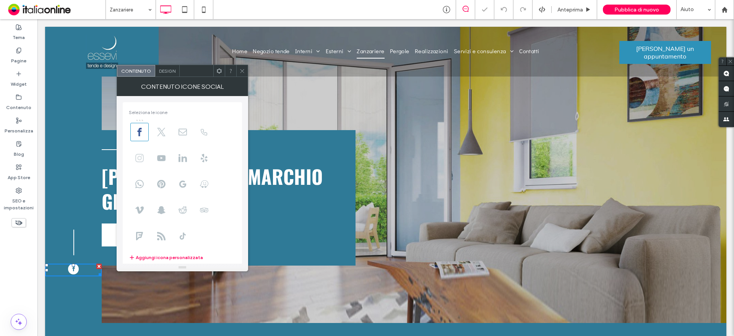
click at [143, 159] on use at bounding box center [139, 158] width 8 height 8
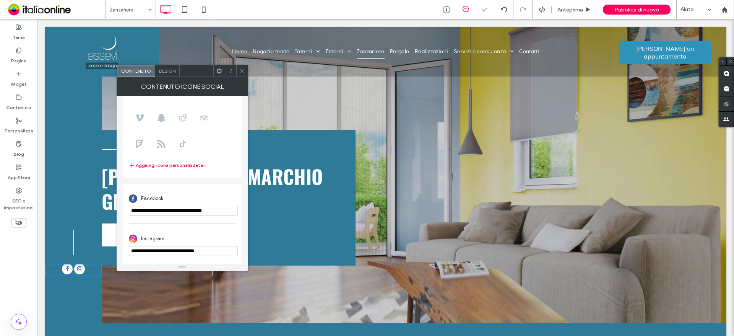
click at [203, 252] on input "**********" at bounding box center [183, 251] width 109 height 10
paste input "url"
type input "**********"
drag, startPoint x: 243, startPoint y: 73, endPoint x: 219, endPoint y: 67, distance: 25.2
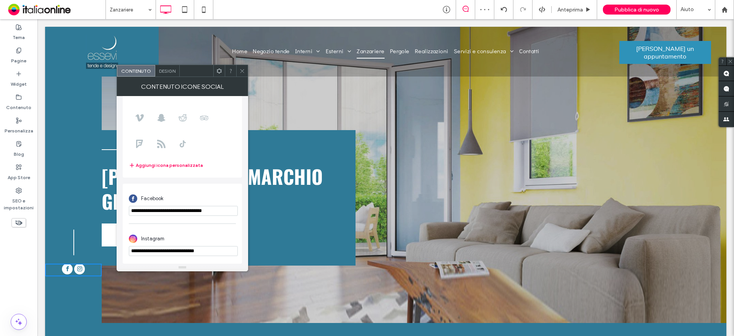
click at [243, 73] on icon at bounding box center [242, 71] width 6 height 6
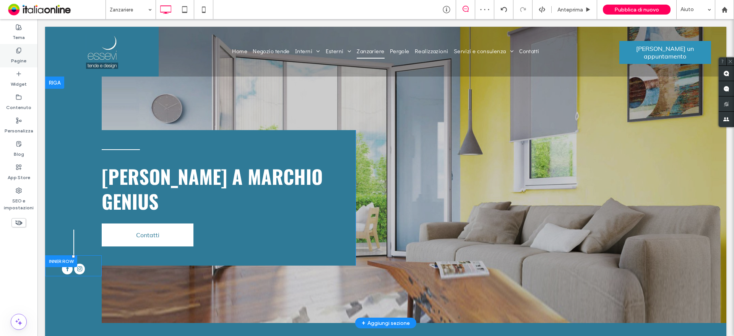
drag, startPoint x: 21, startPoint y: 49, endPoint x: 20, endPoint y: 56, distance: 7.4
click at [20, 56] on label "Pagine" at bounding box center [18, 59] width 15 height 11
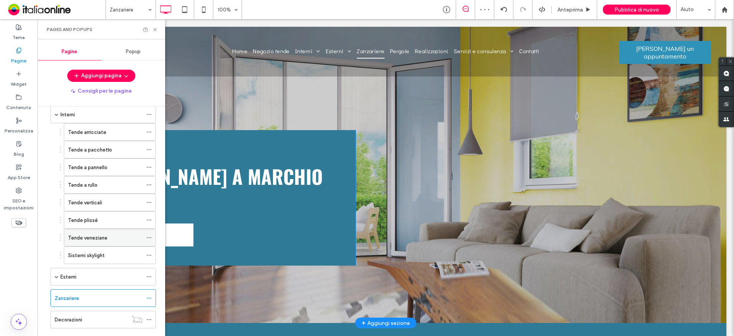
scroll to position [115, 0]
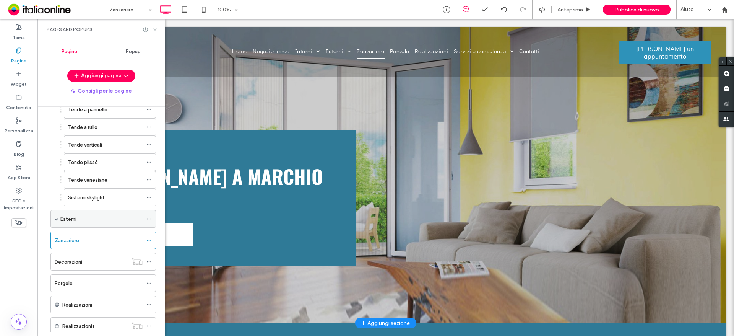
click at [62, 215] on label "Esterni" at bounding box center [68, 218] width 16 height 13
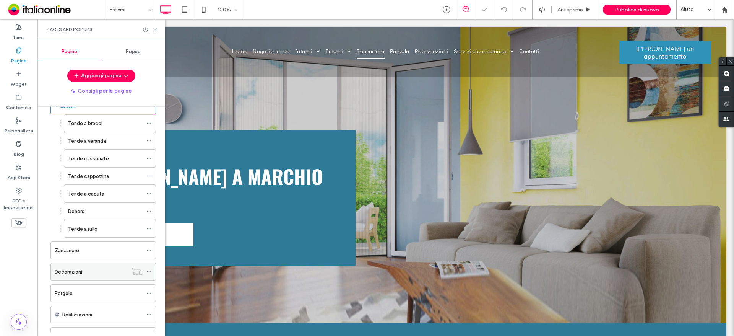
scroll to position [229, 0]
click at [103, 228] on div "Tende a rullo" at bounding box center [105, 227] width 75 height 8
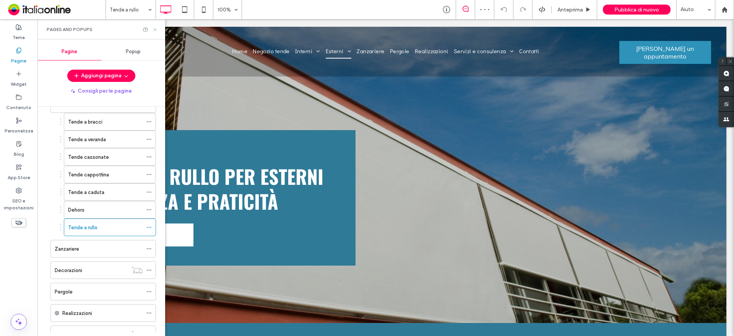
click at [154, 27] on icon at bounding box center [155, 30] width 6 height 6
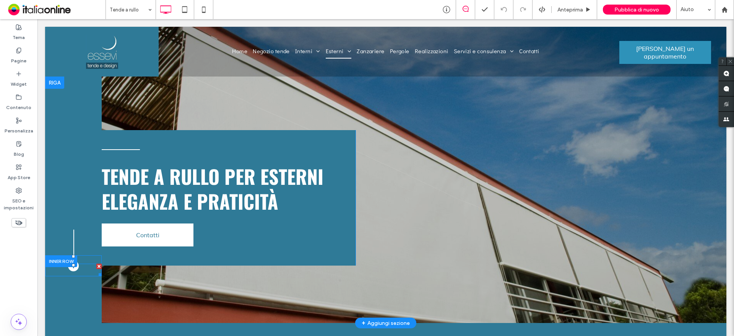
click at [74, 269] on span "facebook" at bounding box center [73, 265] width 11 height 11
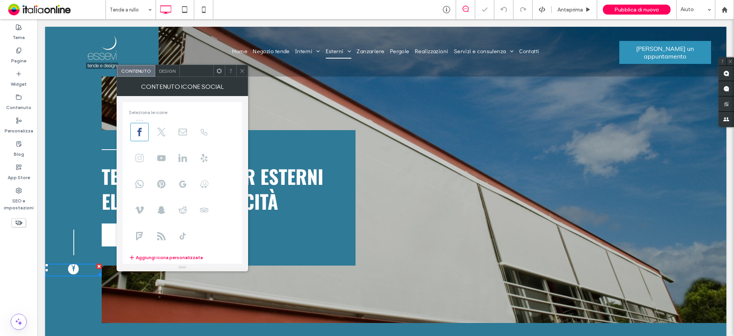
click at [131, 161] on span at bounding box center [139, 158] width 18 height 18
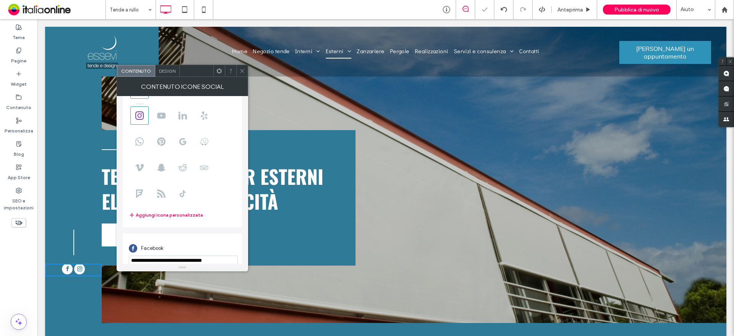
scroll to position [93, 0]
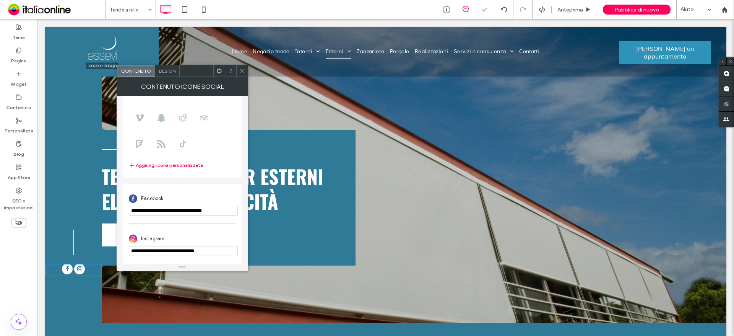
click at [205, 255] on input "**********" at bounding box center [183, 251] width 109 height 10
paste input "url"
type input "**********"
click at [243, 68] on icon at bounding box center [242, 71] width 6 height 6
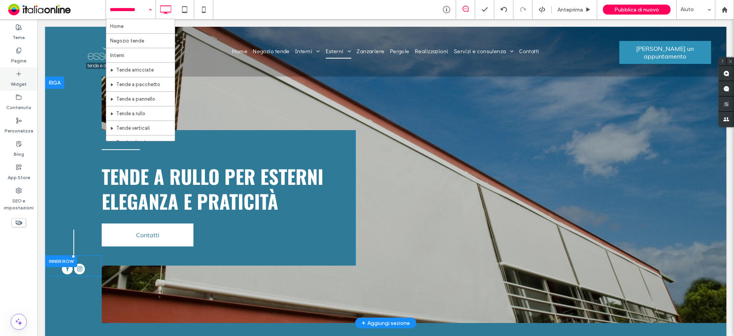
click at [20, 85] on label "Widget" at bounding box center [19, 82] width 16 height 11
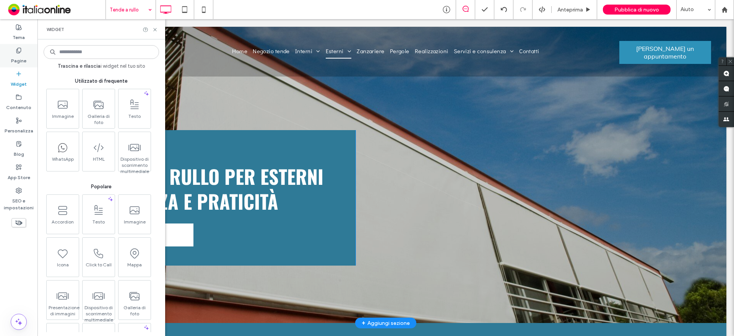
click at [14, 53] on div "Pagine" at bounding box center [18, 55] width 37 height 23
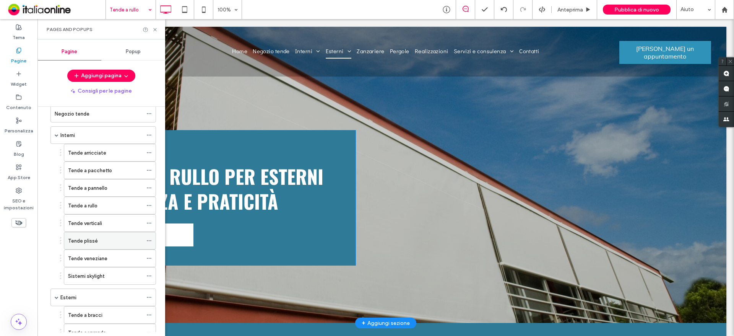
scroll to position [153, 0]
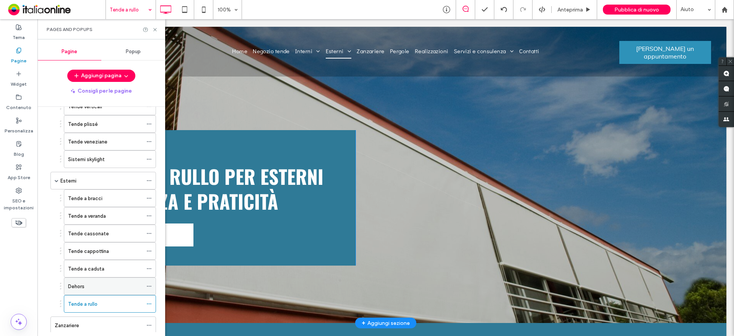
click at [106, 280] on div "Dehors" at bounding box center [105, 286] width 75 height 17
click at [152, 30] on div at bounding box center [150, 30] width 15 height 6
click at [158, 30] on icon at bounding box center [155, 30] width 6 height 6
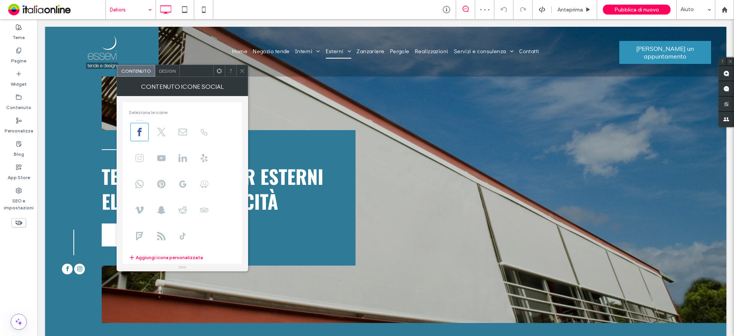
click at [141, 159] on use at bounding box center [139, 158] width 8 height 8
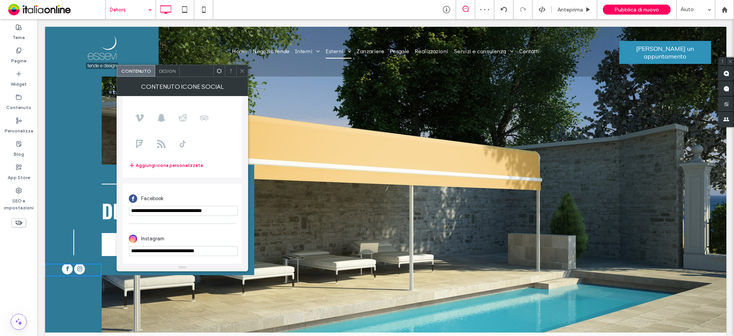
click at [199, 249] on input "**********" at bounding box center [183, 251] width 109 height 10
drag, startPoint x: 199, startPoint y: 249, endPoint x: 196, endPoint y: 255, distance: 6.5
click at [199, 249] on input "**********" at bounding box center [183, 251] width 109 height 10
paste input "url"
type input "**********"
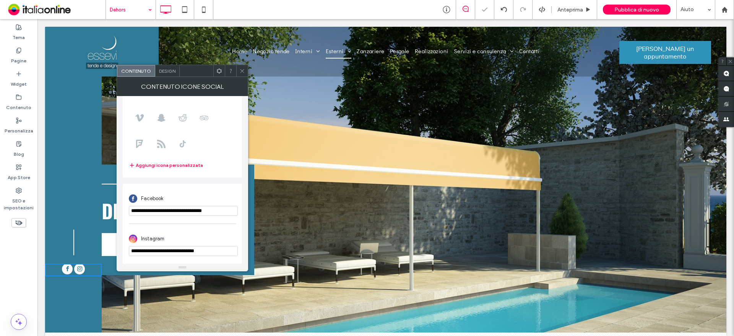
click at [245, 73] on icon at bounding box center [242, 71] width 6 height 6
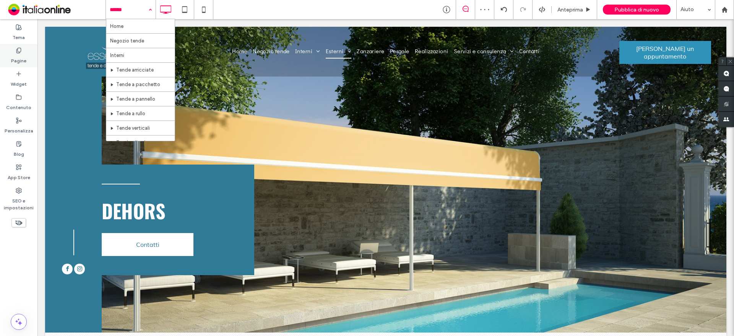
click at [27, 52] on div "Pagine" at bounding box center [18, 55] width 37 height 23
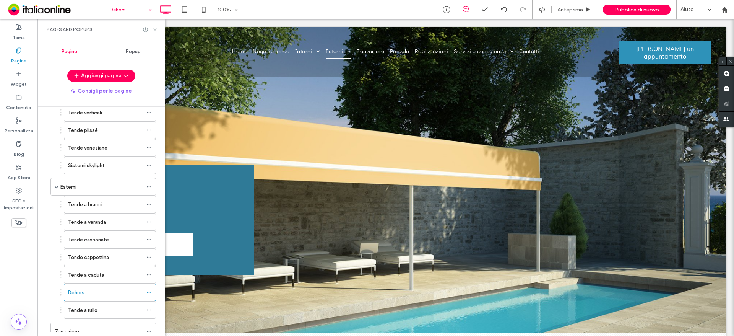
scroll to position [153, 0]
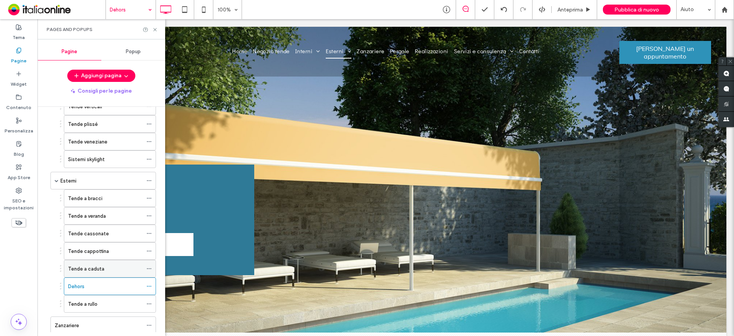
click at [118, 263] on div "Tende a caduta" at bounding box center [105, 268] width 75 height 17
click at [156, 27] on icon at bounding box center [155, 30] width 6 height 6
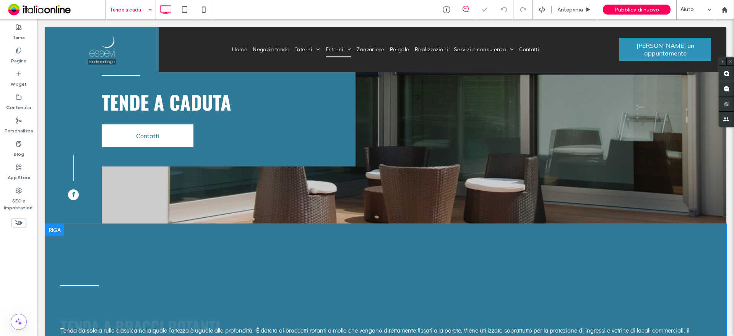
scroll to position [115, 0]
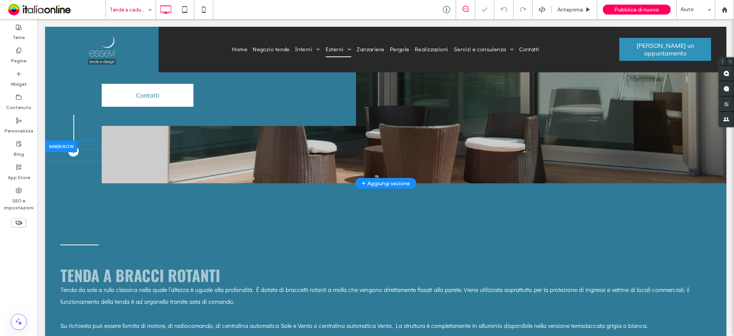
click at [75, 153] on span "facebook" at bounding box center [73, 151] width 11 height 11
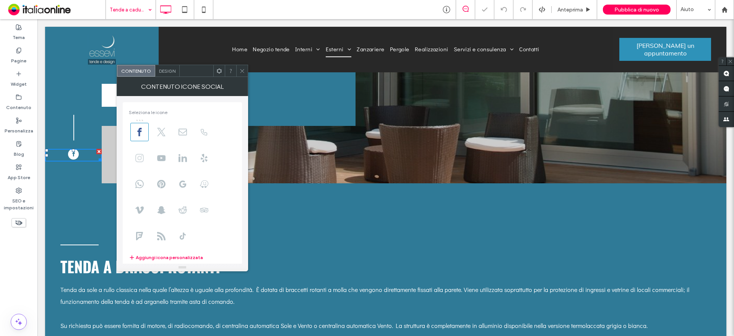
click at [142, 158] on icon at bounding box center [139, 158] width 8 height 8
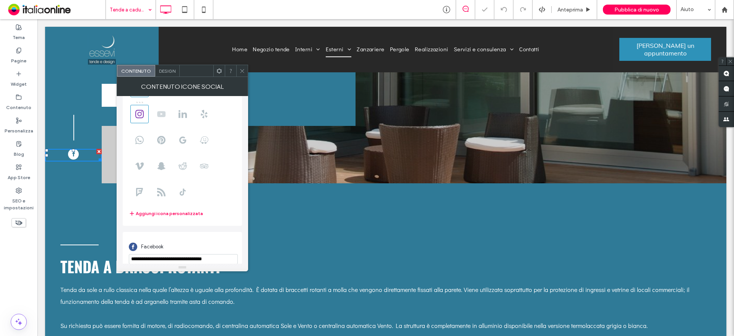
scroll to position [93, 0]
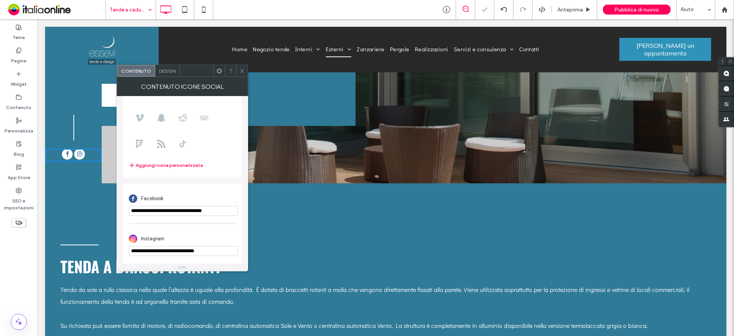
click at [204, 251] on input "**********" at bounding box center [183, 251] width 109 height 10
drag, startPoint x: 204, startPoint y: 251, endPoint x: 212, endPoint y: 253, distance: 8.1
click at [204, 251] on input "**********" at bounding box center [183, 251] width 109 height 10
paste input "url"
type input "**********"
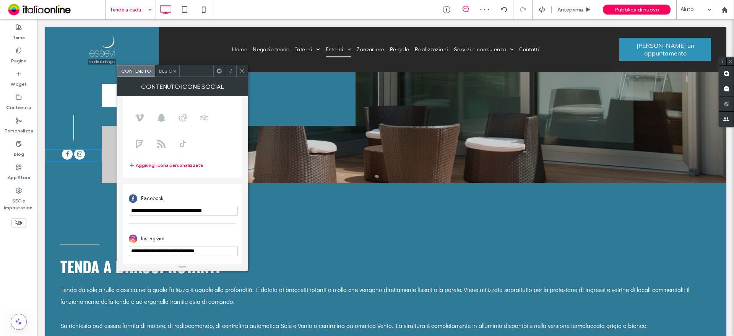
click at [244, 69] on icon at bounding box center [242, 71] width 6 height 6
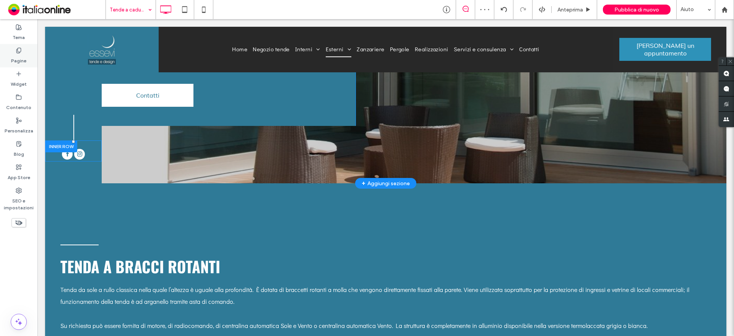
click at [15, 50] on div "Pagine" at bounding box center [18, 55] width 37 height 23
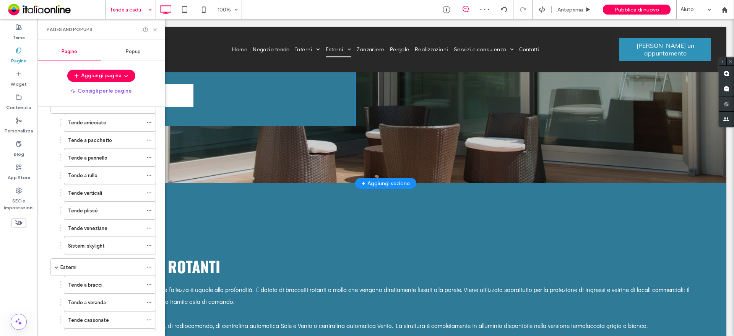
scroll to position [191, 0]
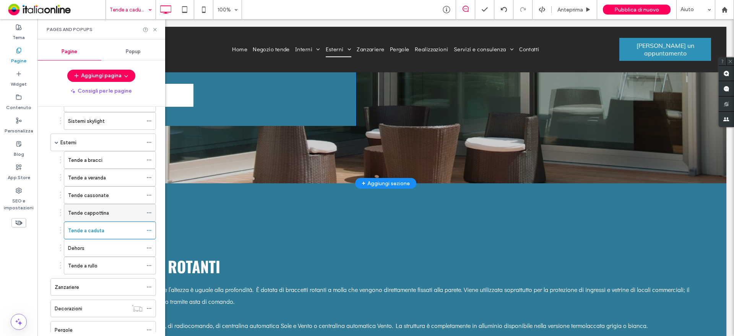
click at [116, 219] on div "Tende cappottina" at bounding box center [105, 212] width 75 height 17
click at [154, 30] on icon at bounding box center [155, 30] width 6 height 6
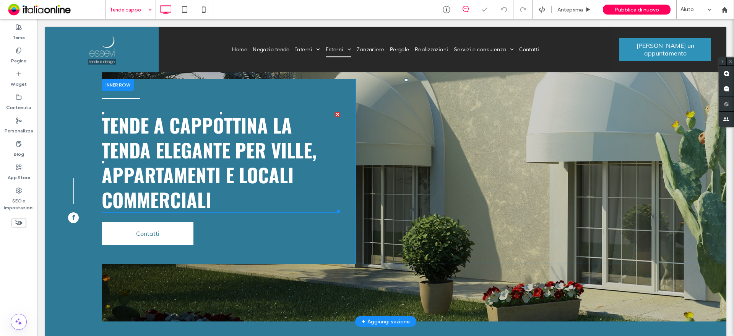
scroll to position [115, 0]
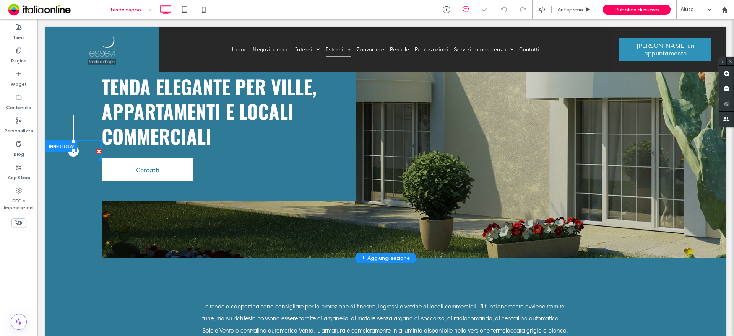
click at [76, 157] on link "facebook" at bounding box center [73, 155] width 11 height 13
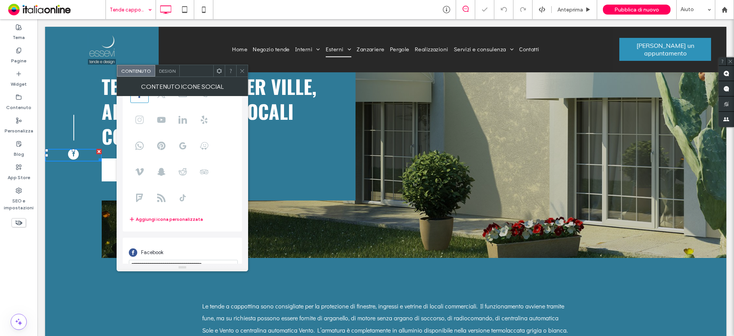
click at [139, 117] on icon at bounding box center [139, 120] width 8 height 8
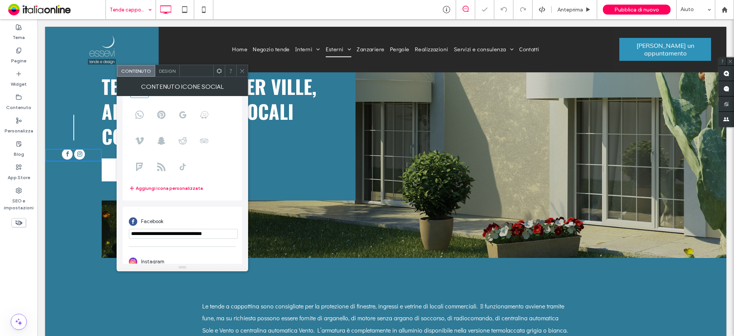
scroll to position [93, 0]
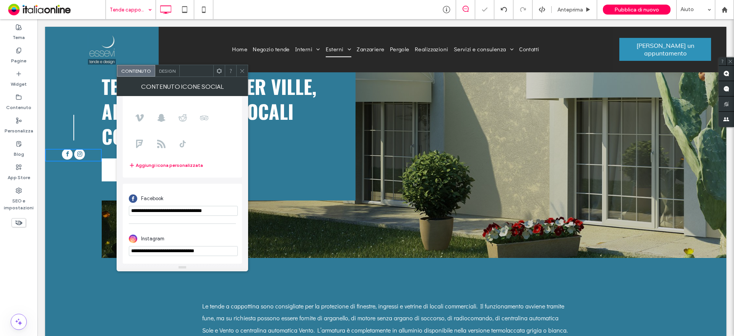
click at [201, 247] on input "**********" at bounding box center [183, 251] width 109 height 10
paste input "url"
type input "**********"
drag, startPoint x: 244, startPoint y: 69, endPoint x: 163, endPoint y: 68, distance: 80.7
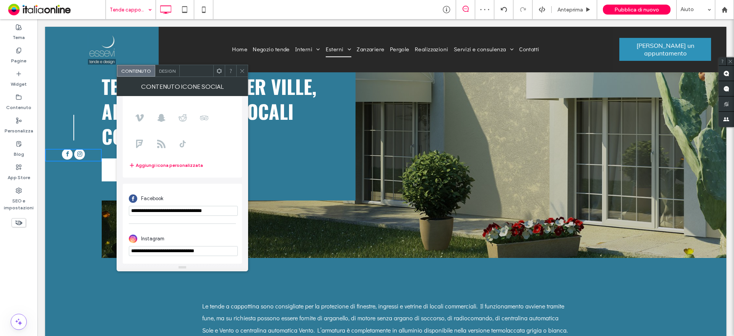
click at [244, 69] on icon at bounding box center [242, 71] width 6 height 6
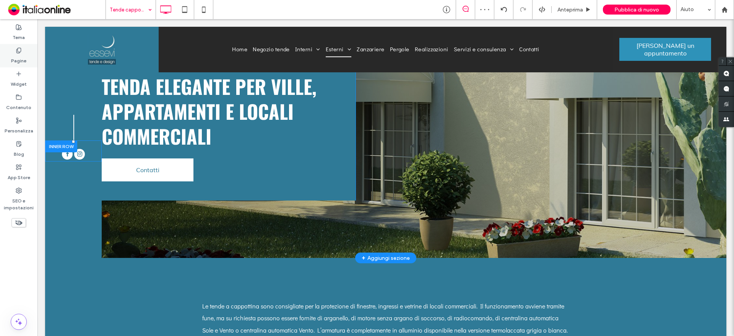
click at [22, 55] on label "Pagine" at bounding box center [18, 59] width 15 height 11
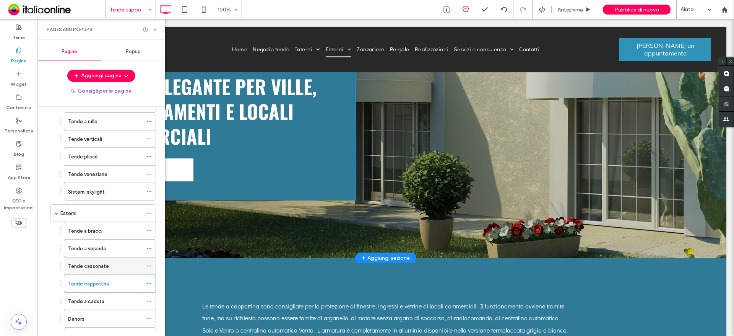
scroll to position [191, 0]
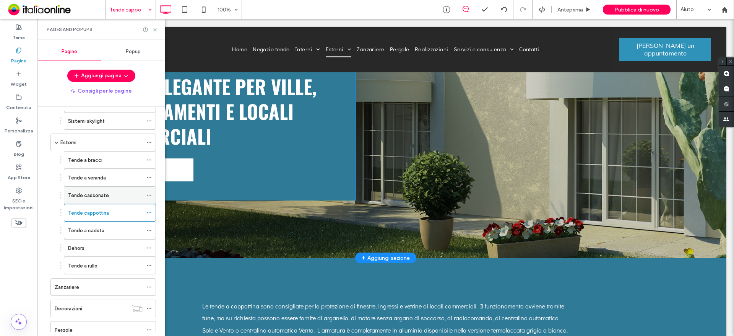
click at [120, 197] on div "Tende cassonate" at bounding box center [105, 195] width 75 height 8
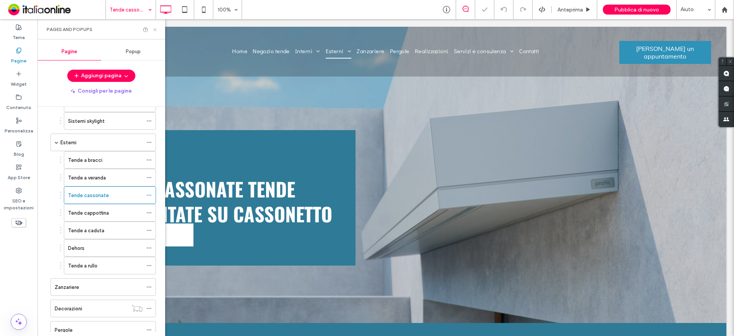
click at [157, 28] on icon at bounding box center [155, 30] width 6 height 6
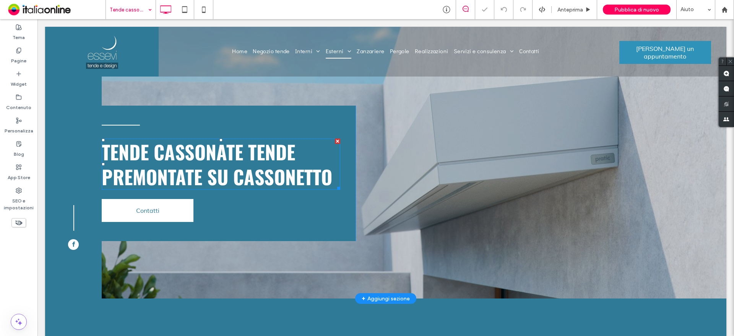
scroll to position [38, 0]
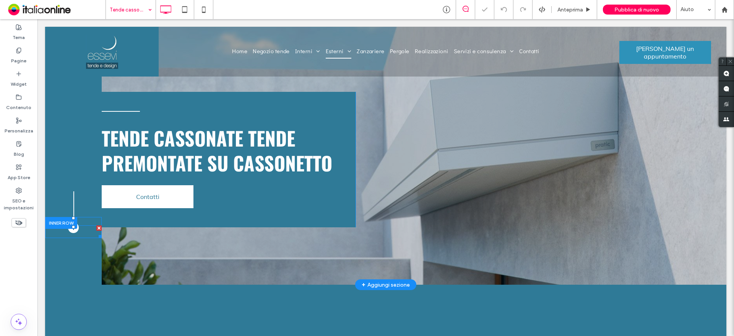
click at [70, 232] on span "facebook" at bounding box center [73, 227] width 11 height 11
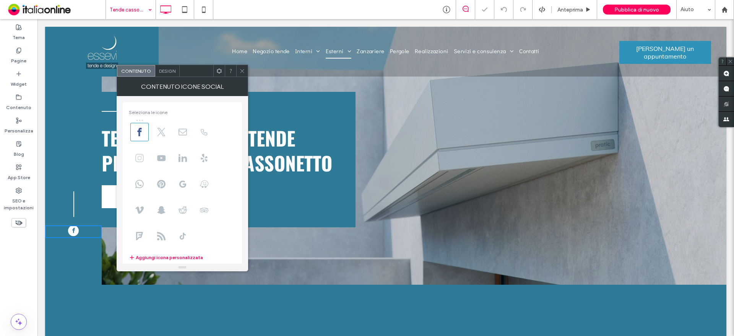
click at [140, 158] on icon at bounding box center [139, 158] width 8 height 8
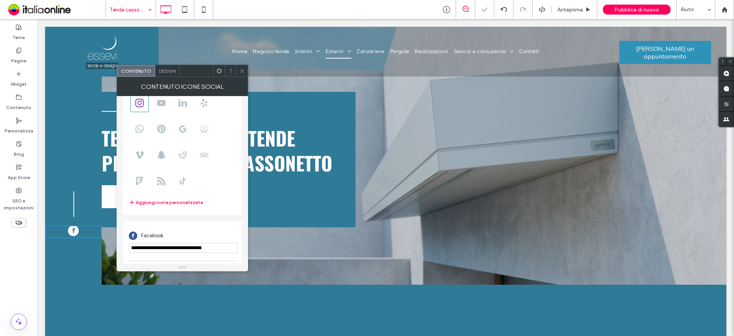
scroll to position [93, 0]
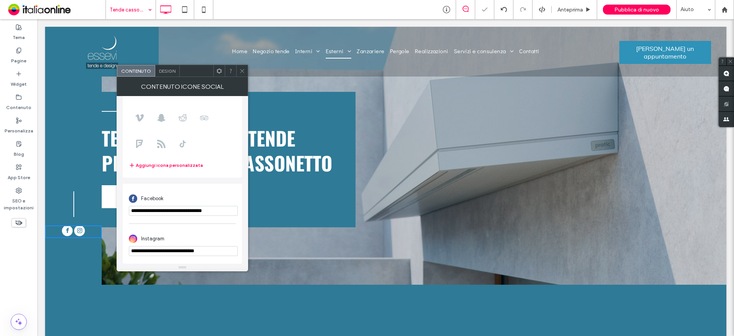
click at [194, 253] on input "**********" at bounding box center [183, 251] width 109 height 10
paste input "url"
type input "**********"
drag, startPoint x: 240, startPoint y: 70, endPoint x: 179, endPoint y: 82, distance: 62.4
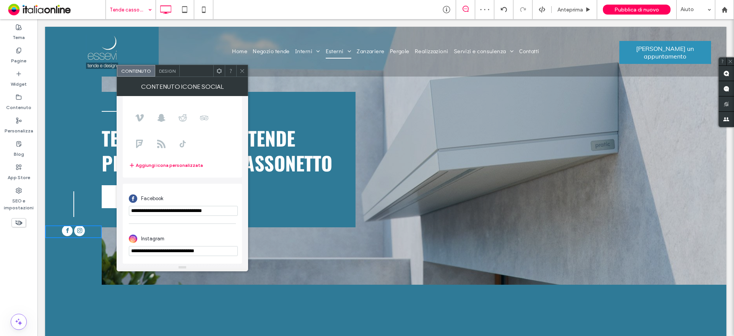
click at [240, 70] on icon at bounding box center [242, 71] width 6 height 6
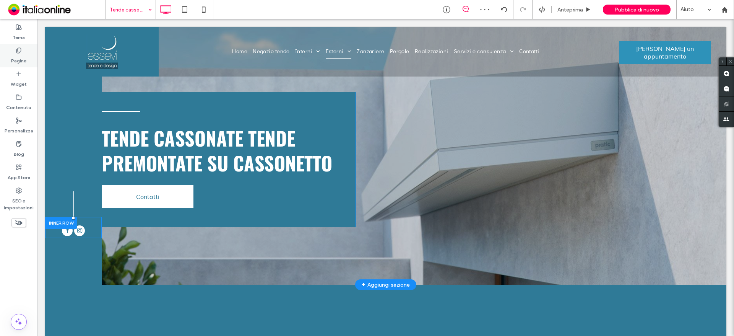
click at [24, 59] on label "Pagine" at bounding box center [18, 59] width 15 height 11
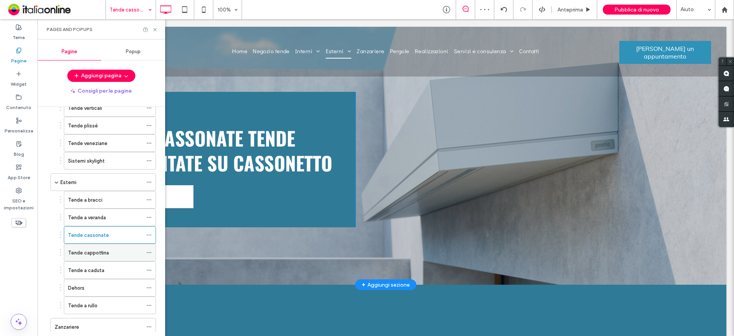
scroll to position [191, 0]
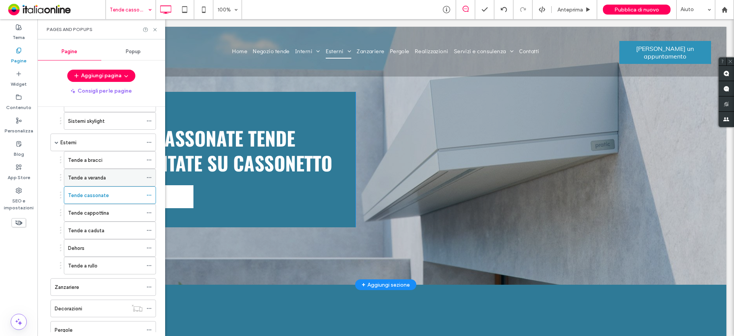
click at [102, 175] on label "Tende a veranda" at bounding box center [87, 177] width 38 height 13
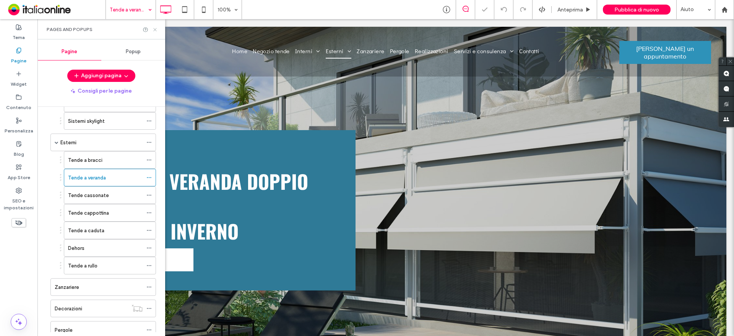
click at [158, 29] on icon at bounding box center [155, 30] width 6 height 6
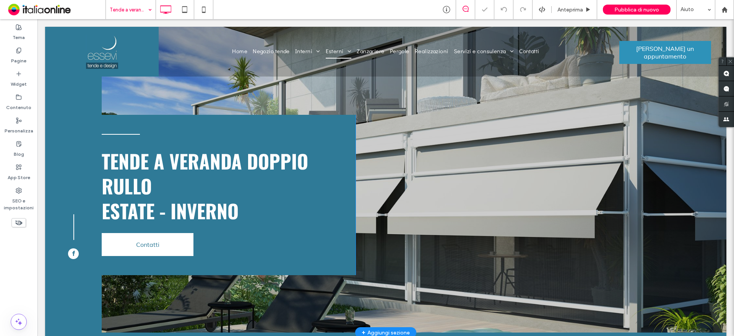
scroll to position [115, 0]
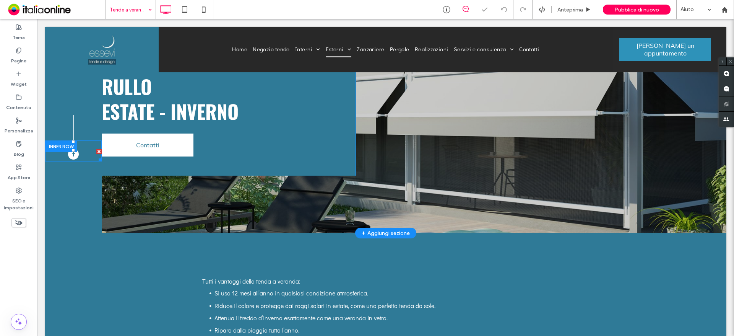
click at [81, 153] on div at bounding box center [73, 155] width 57 height 13
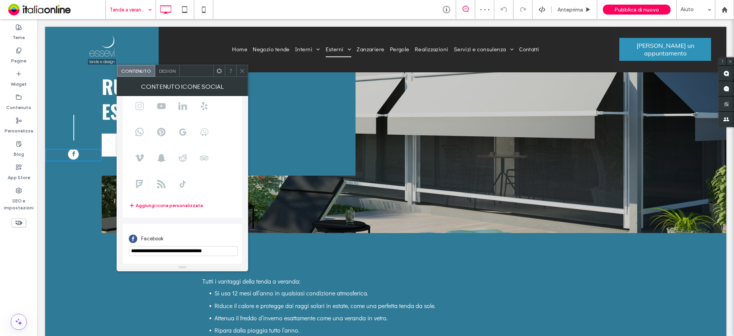
click at [141, 107] on use at bounding box center [139, 106] width 8 height 8
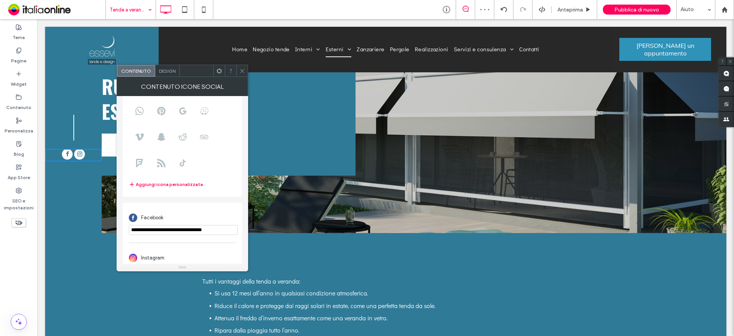
scroll to position [93, 0]
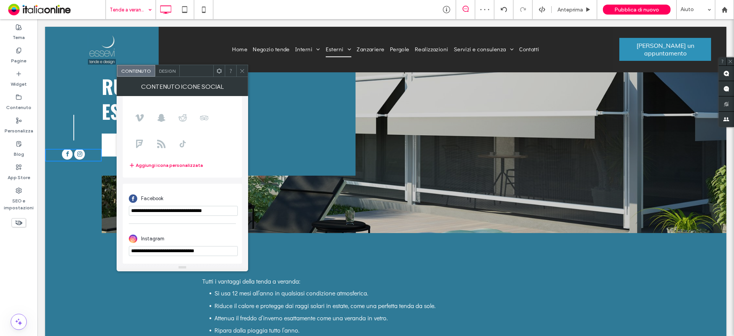
drag, startPoint x: 195, startPoint y: 256, endPoint x: 199, endPoint y: 255, distance: 4.5
click at [195, 256] on div "**********" at bounding box center [182, 244] width 107 height 32
click at [200, 254] on input "**********" at bounding box center [183, 251] width 109 height 10
paste input "url"
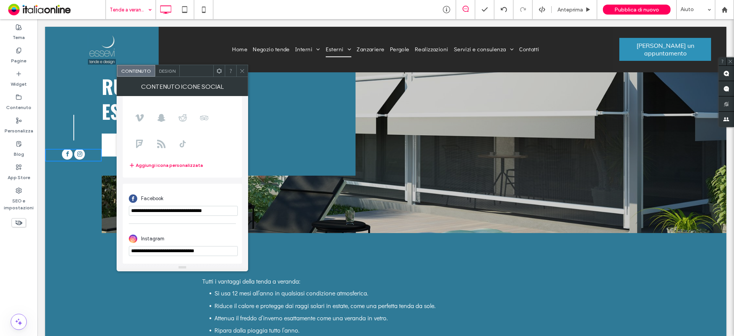
type input "**********"
click at [246, 73] on div at bounding box center [241, 70] width 11 height 11
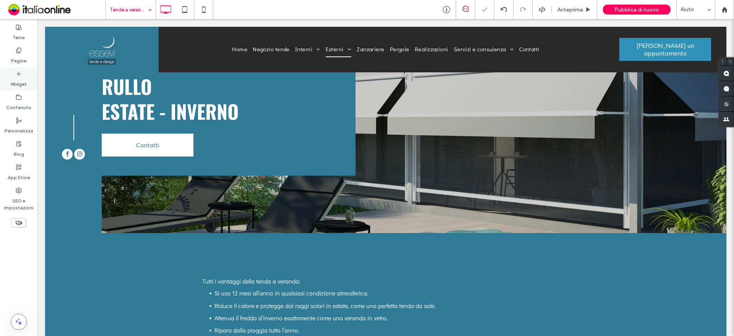
drag, startPoint x: 24, startPoint y: 61, endPoint x: 30, endPoint y: 73, distance: 13.4
click at [24, 61] on label "Pagine" at bounding box center [18, 59] width 15 height 11
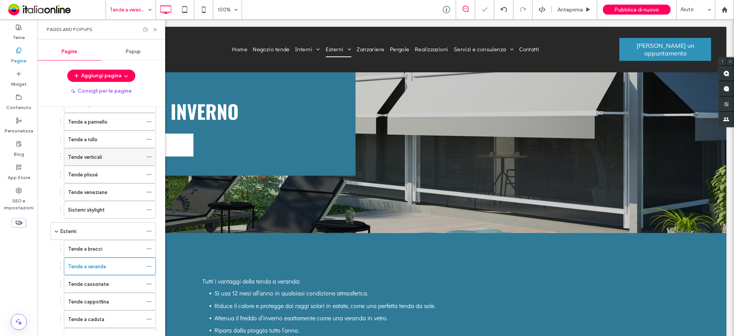
scroll to position [191, 0]
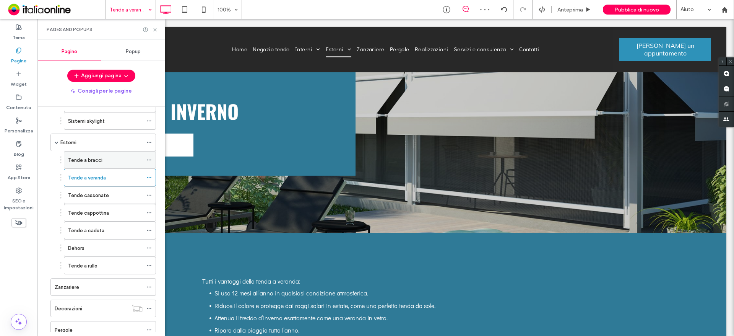
click at [117, 163] on div "Tende a bracci" at bounding box center [105, 160] width 75 height 8
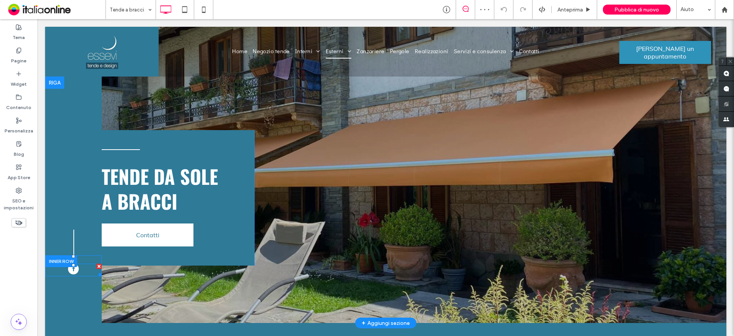
click at [76, 270] on span "facebook" at bounding box center [73, 269] width 11 height 11
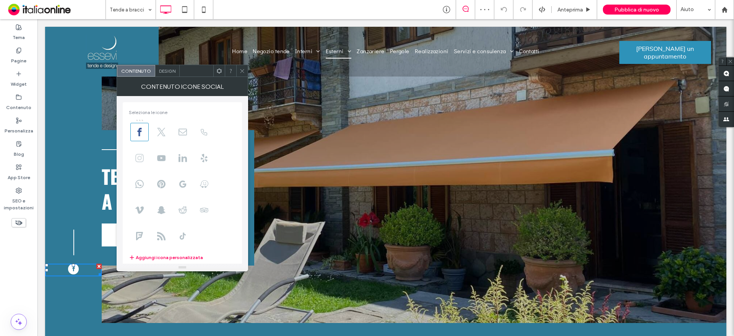
click at [140, 157] on icon at bounding box center [139, 158] width 8 height 8
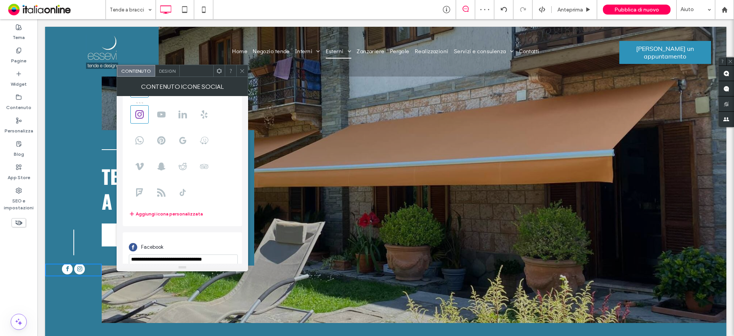
scroll to position [93, 0]
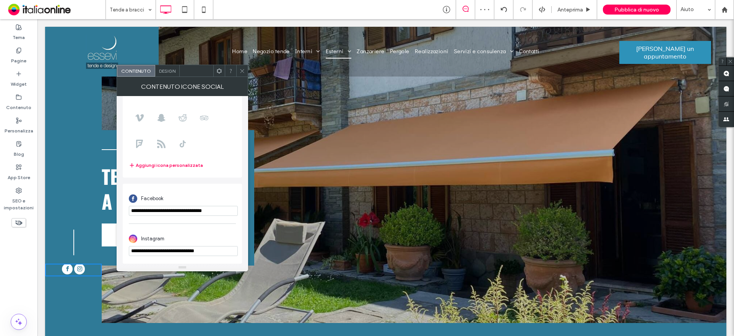
click at [206, 248] on input "**********" at bounding box center [183, 251] width 109 height 10
paste input "url"
type input "**********"
click at [243, 69] on icon at bounding box center [242, 71] width 6 height 6
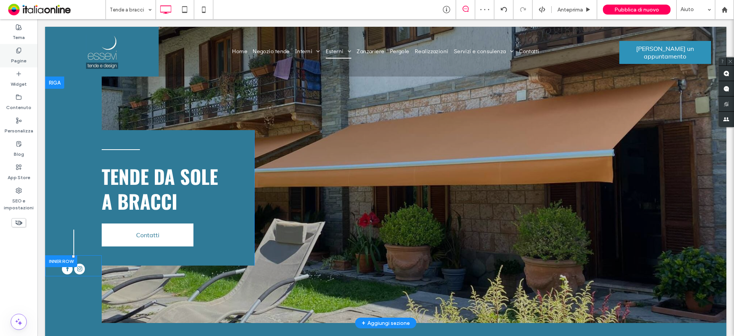
click at [13, 48] on div "Pagine" at bounding box center [18, 55] width 37 height 23
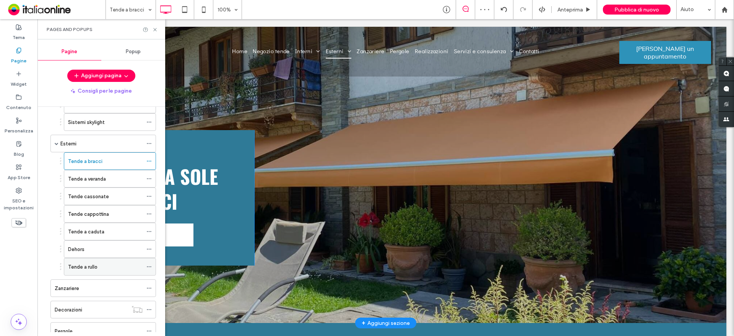
scroll to position [191, 0]
click at [109, 125] on div "Sistemi skylight" at bounding box center [105, 120] width 75 height 17
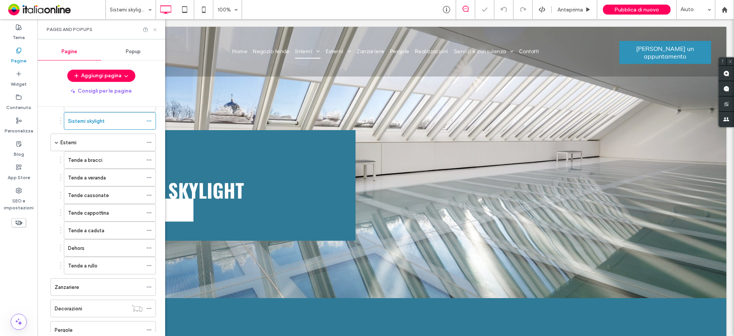
click at [155, 29] on use at bounding box center [154, 29] width 3 height 3
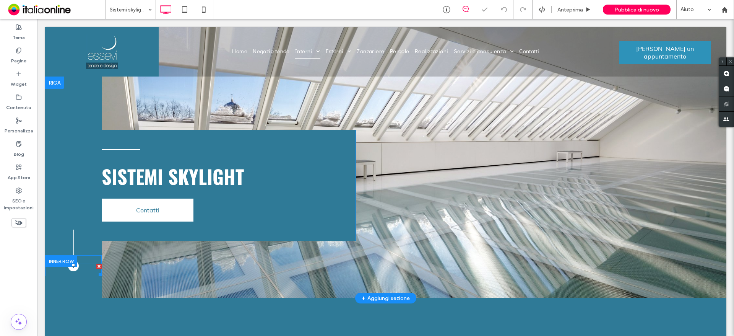
click at [72, 272] on link "facebook" at bounding box center [73, 270] width 11 height 13
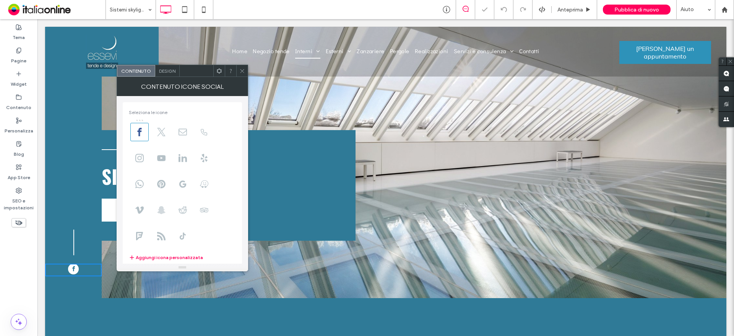
drag, startPoint x: 143, startPoint y: 165, endPoint x: 166, endPoint y: 213, distance: 53.0
click at [143, 165] on span at bounding box center [139, 158] width 18 height 18
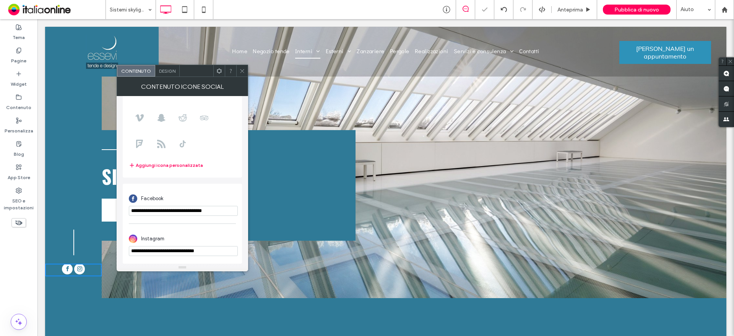
click at [201, 246] on input "**********" at bounding box center [183, 251] width 109 height 10
click at [221, 255] on input "**********" at bounding box center [183, 251] width 109 height 10
click at [210, 255] on input "**********" at bounding box center [183, 251] width 109 height 10
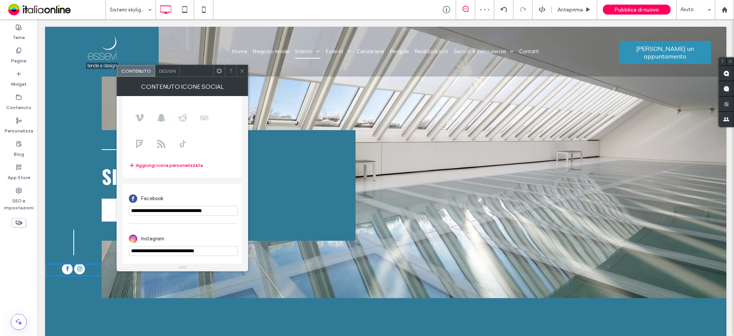
click at [210, 255] on input "**********" at bounding box center [183, 251] width 109 height 10
paste input "url"
type input "**********"
drag, startPoint x: 244, startPoint y: 67, endPoint x: 233, endPoint y: 65, distance: 11.6
click at [244, 67] on span at bounding box center [242, 70] width 6 height 11
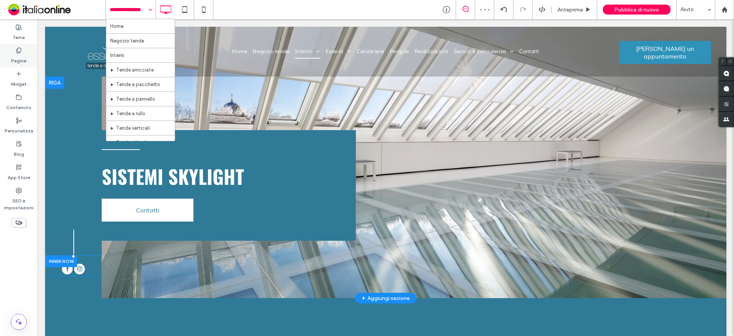
click at [25, 55] on label "Pagine" at bounding box center [18, 59] width 15 height 11
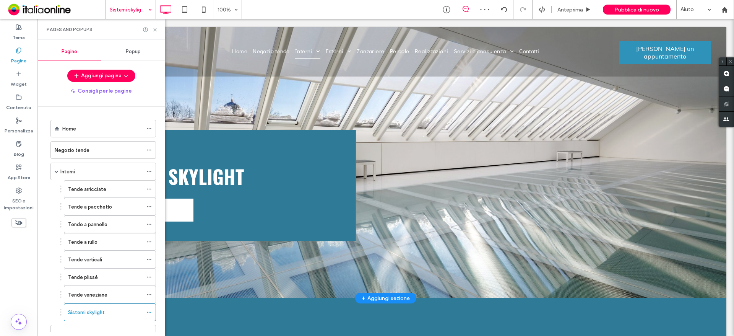
drag, startPoint x: 92, startPoint y: 298, endPoint x: 103, endPoint y: 282, distance: 19.1
click at [92, 298] on label "Tende veneziane" at bounding box center [87, 294] width 39 height 13
click at [157, 30] on icon at bounding box center [155, 30] width 6 height 6
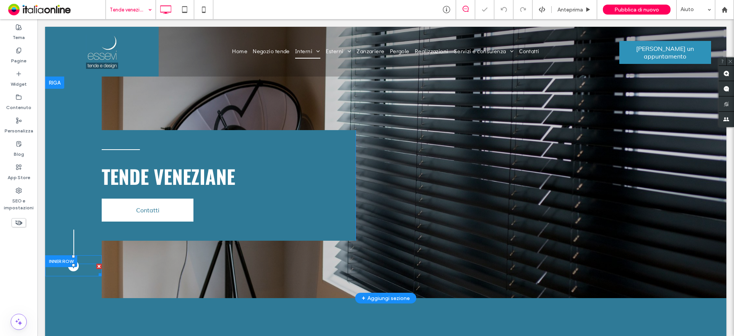
click at [68, 270] on link "facebook" at bounding box center [73, 270] width 11 height 13
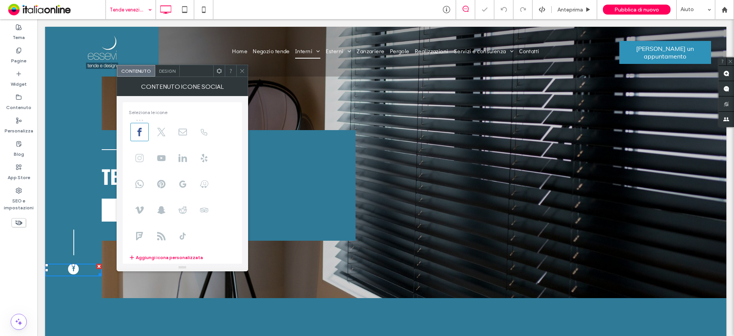
click at [146, 160] on span at bounding box center [139, 158] width 18 height 18
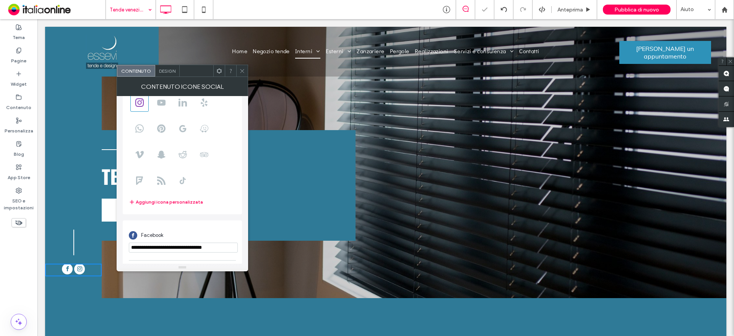
scroll to position [93, 0]
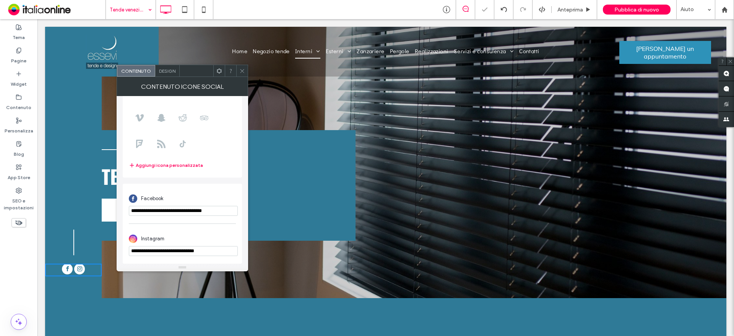
click at [208, 249] on input "**********" at bounding box center [183, 251] width 109 height 10
paste input "url"
type input "**********"
click at [241, 69] on icon at bounding box center [242, 71] width 6 height 6
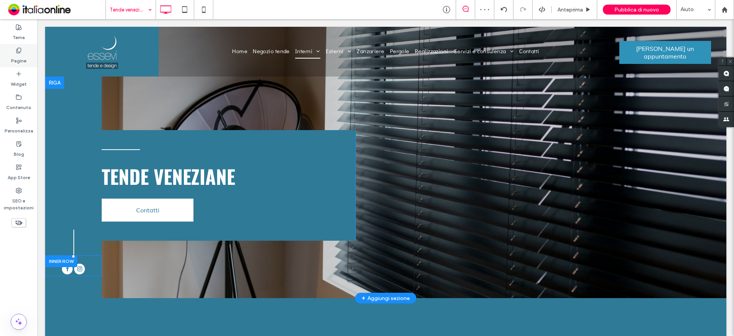
click at [14, 56] on label "Pagine" at bounding box center [18, 59] width 15 height 11
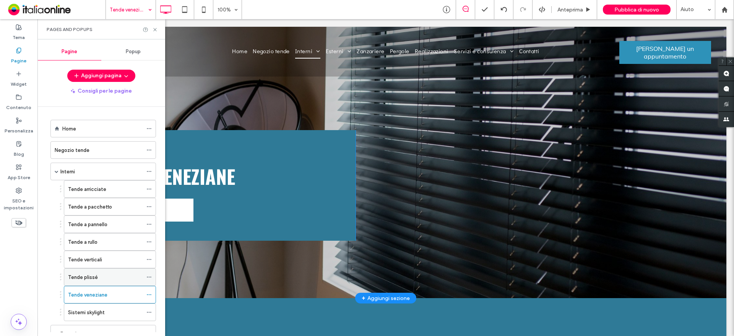
drag, startPoint x: 96, startPoint y: 272, endPoint x: 115, endPoint y: 271, distance: 18.8
click at [96, 272] on div "Tende plissé" at bounding box center [105, 276] width 75 height 17
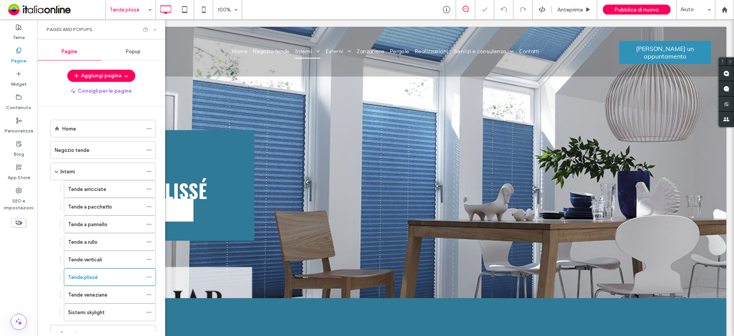
drag, startPoint x: 159, startPoint y: 50, endPoint x: 156, endPoint y: 28, distance: 21.8
click at [156, 28] on icon at bounding box center [155, 30] width 6 height 6
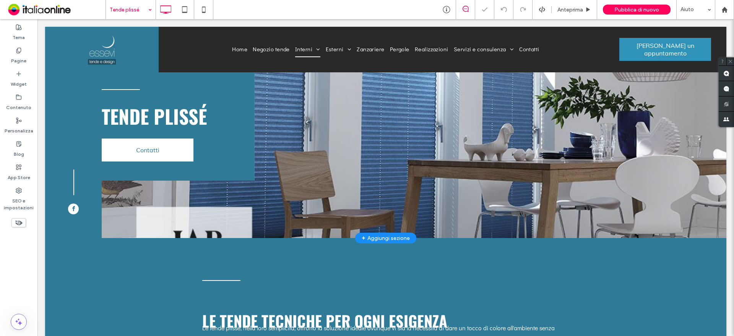
scroll to position [76, 0]
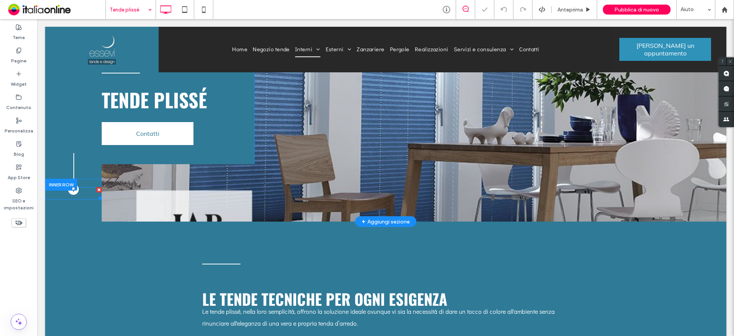
click at [71, 192] on span "facebook" at bounding box center [73, 189] width 11 height 11
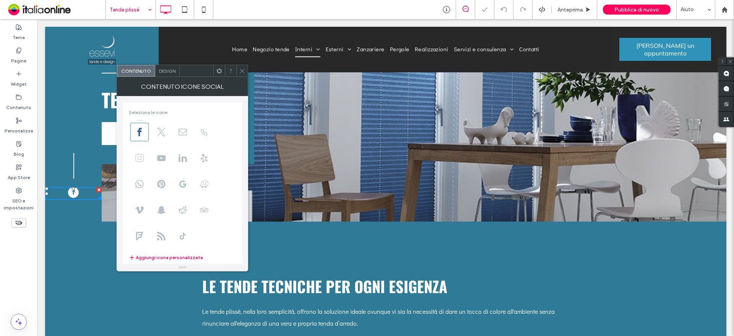
click at [138, 161] on icon at bounding box center [139, 158] width 8 height 8
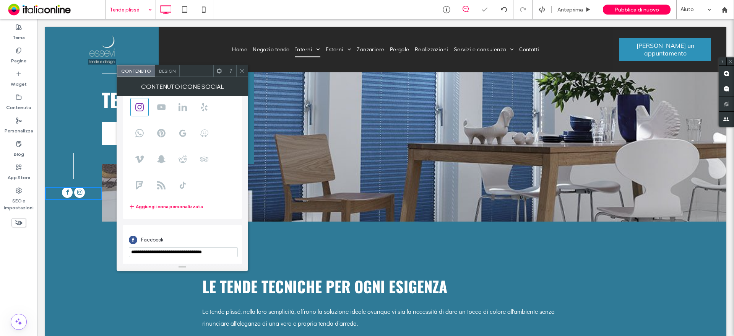
scroll to position [93, 0]
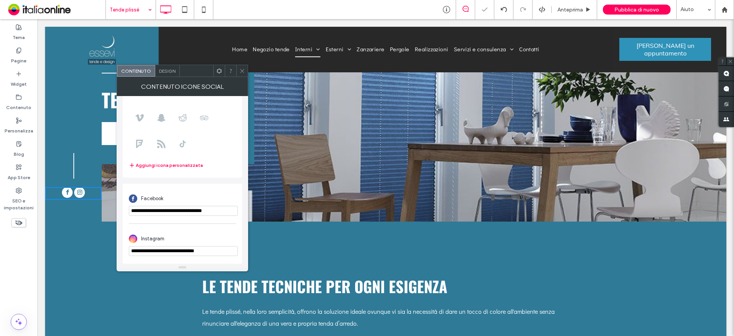
click at [207, 253] on input "**********" at bounding box center [183, 251] width 109 height 10
paste input "url"
type input "**********"
click at [242, 73] on icon at bounding box center [242, 71] width 6 height 6
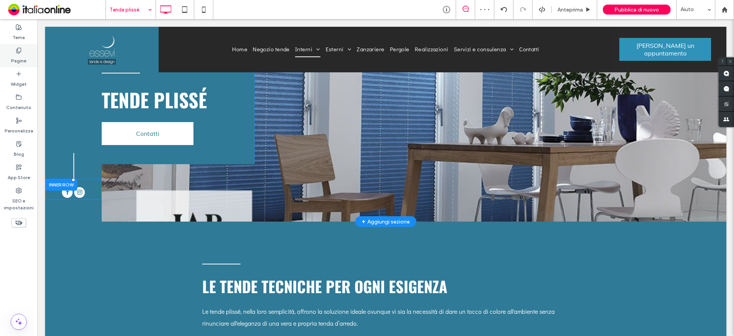
click at [16, 48] on icon at bounding box center [19, 50] width 6 height 6
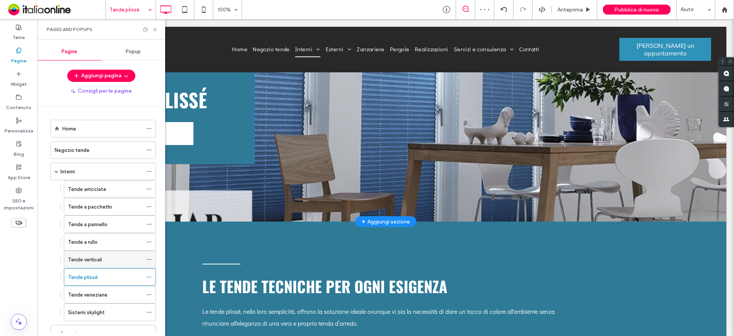
click at [116, 265] on div "Tende verticali" at bounding box center [105, 259] width 75 height 17
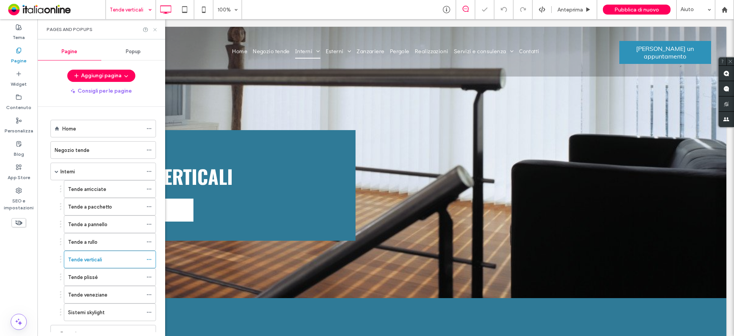
click at [156, 27] on icon at bounding box center [155, 30] width 6 height 6
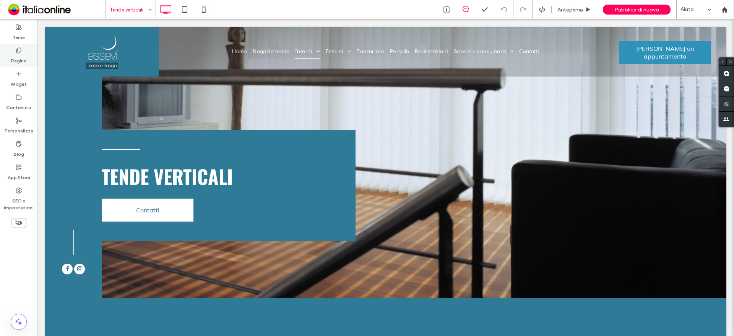
click at [3, 59] on div "Pagine" at bounding box center [18, 55] width 37 height 23
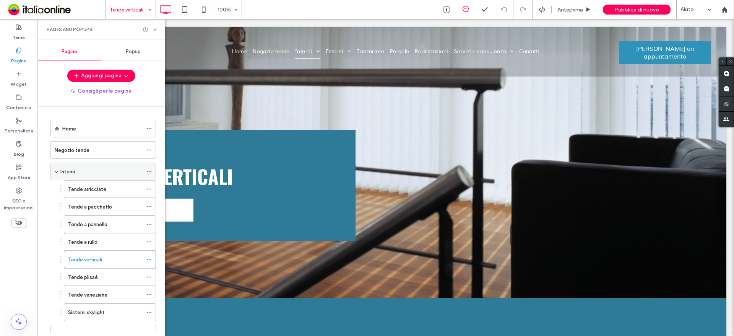
click at [55, 168] on span at bounding box center [57, 171] width 4 height 17
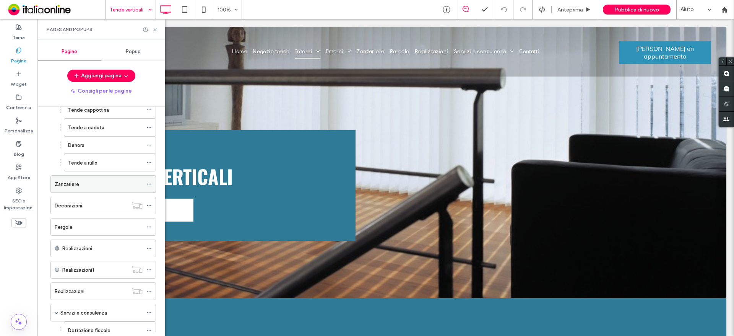
scroll to position [76, 0]
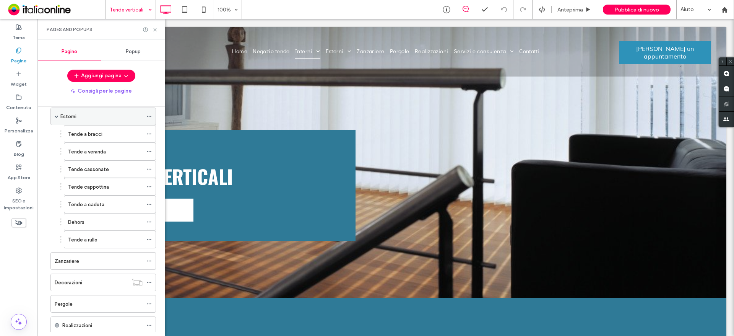
click at [60, 116] on div "Esterni" at bounding box center [103, 116] width 106 height 18
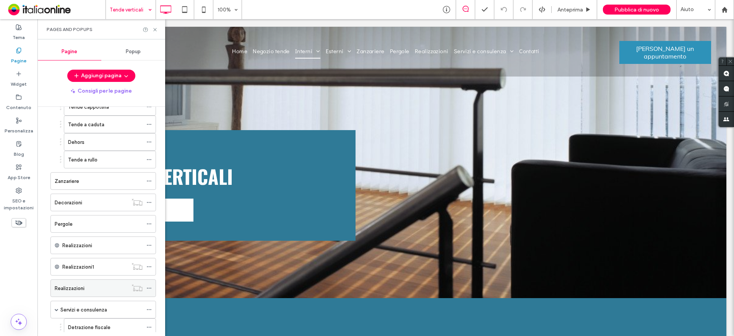
scroll to position [201, 0]
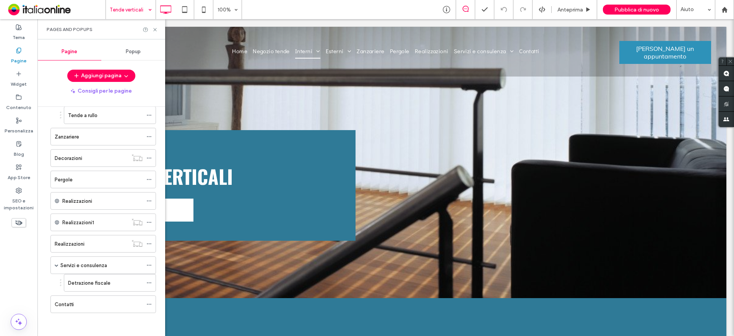
click at [88, 297] on div "Contatti" at bounding box center [99, 304] width 88 height 17
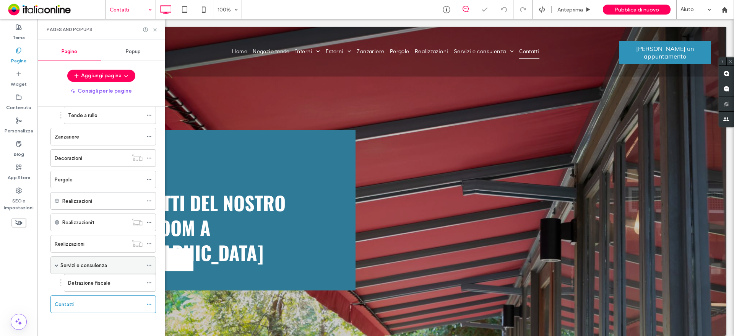
click at [55, 263] on span at bounding box center [57, 265] width 4 height 4
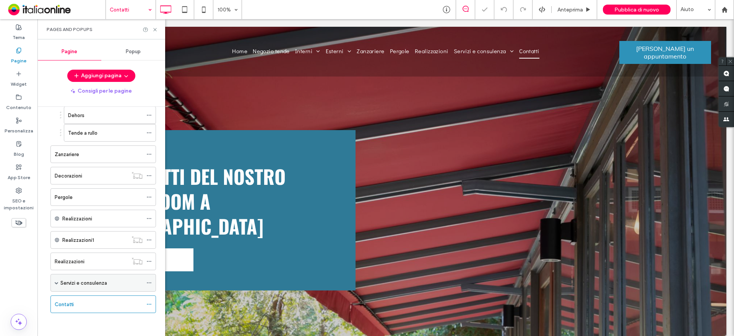
click at [78, 287] on div "Servizi e consulenza" at bounding box center [101, 282] width 82 height 17
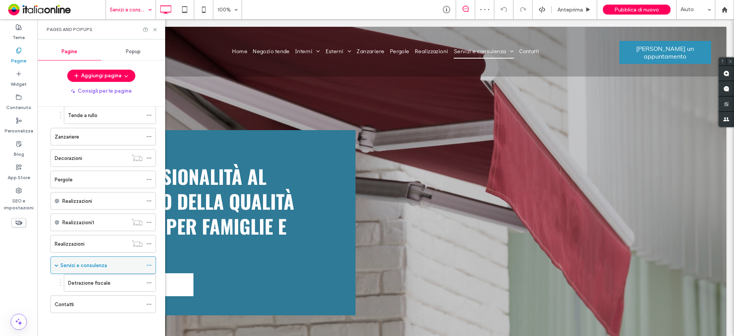
click at [79, 268] on label "Servizi e consulenza" at bounding box center [83, 265] width 47 height 13
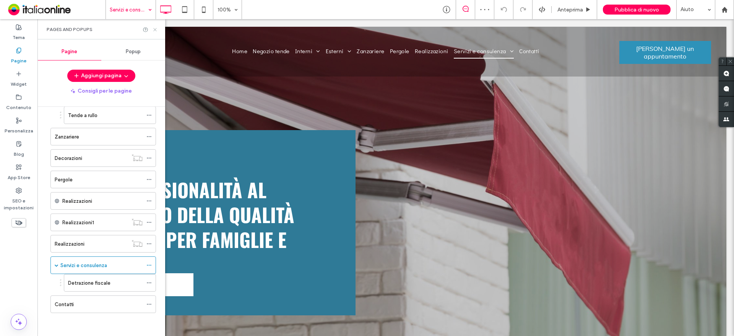
click at [156, 28] on icon at bounding box center [155, 30] width 6 height 6
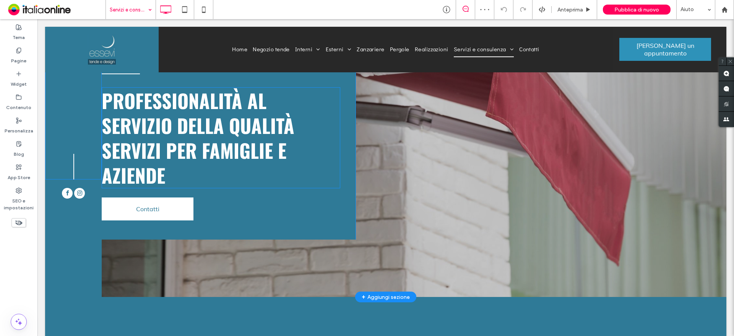
scroll to position [76, 0]
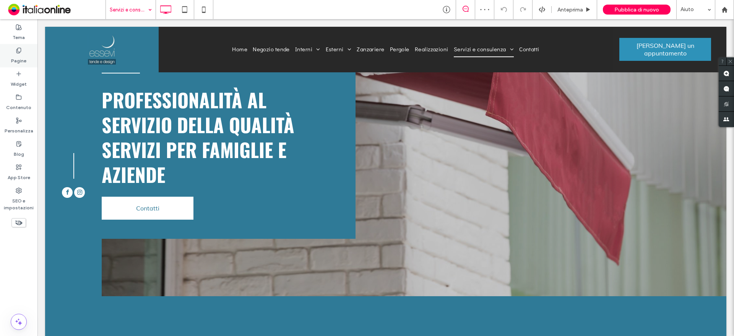
click at [26, 56] on label "Pagine" at bounding box center [18, 59] width 15 height 11
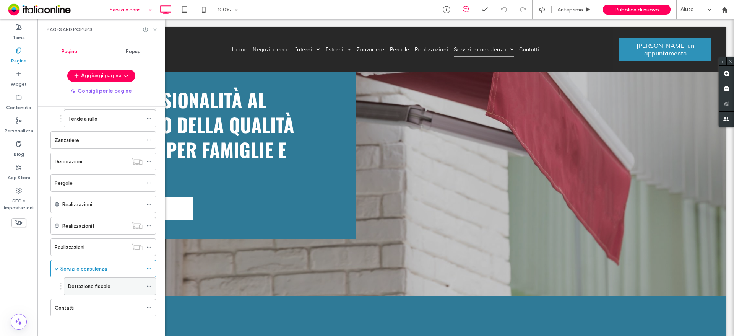
scroll to position [201, 0]
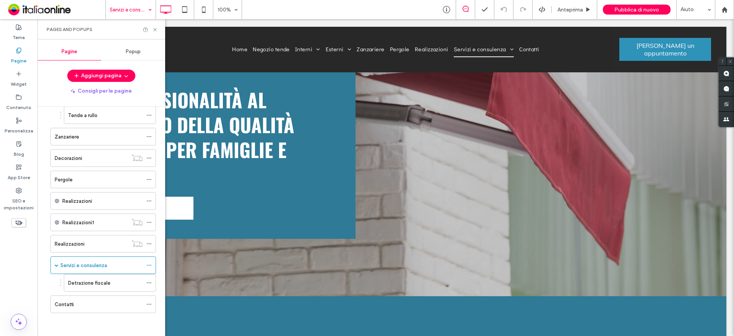
click at [91, 305] on div "Contatti" at bounding box center [99, 304] width 88 height 8
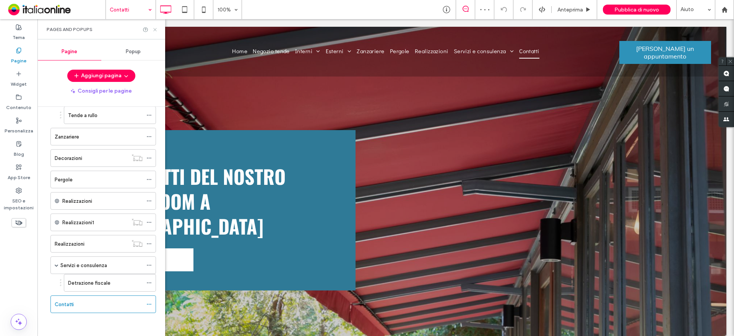
click at [158, 28] on icon at bounding box center [155, 30] width 6 height 6
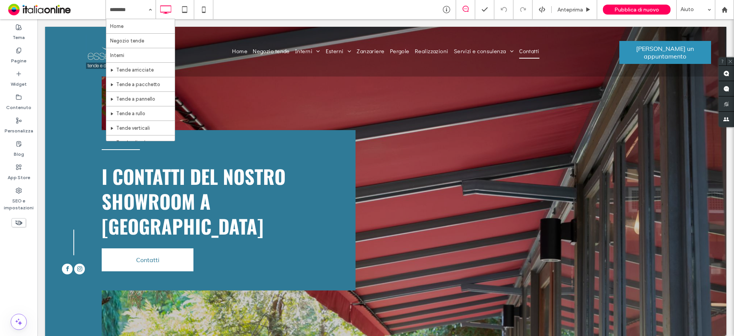
drag, startPoint x: 117, startPoint y: 23, endPoint x: 157, endPoint y: 21, distance: 40.2
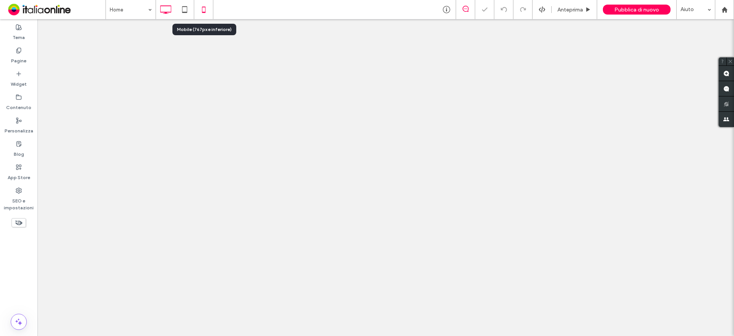
click at [204, 16] on icon at bounding box center [203, 9] width 15 height 15
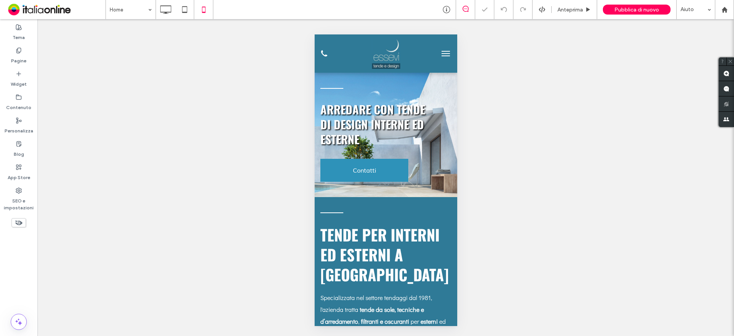
click at [438, 54] on button "menu" at bounding box center [445, 53] width 15 height 15
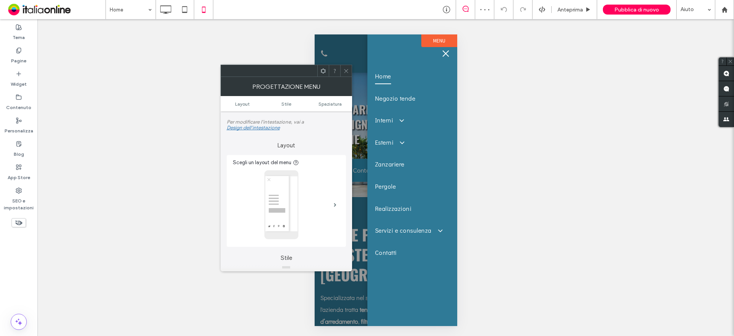
click at [347, 75] on span at bounding box center [346, 70] width 6 height 11
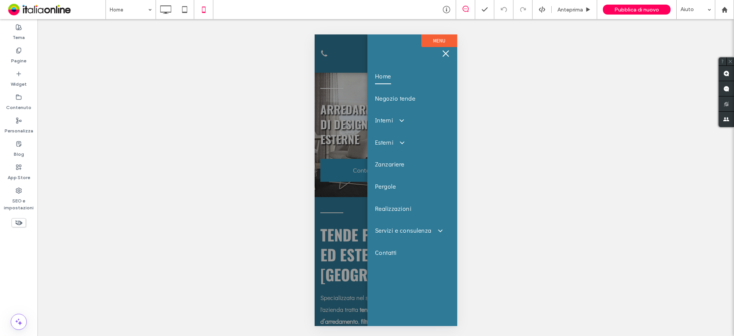
click at [449, 50] on button "menu" at bounding box center [445, 53] width 15 height 15
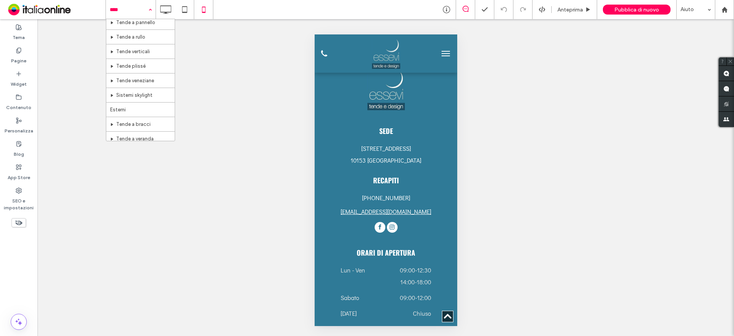
scroll to position [153, 0]
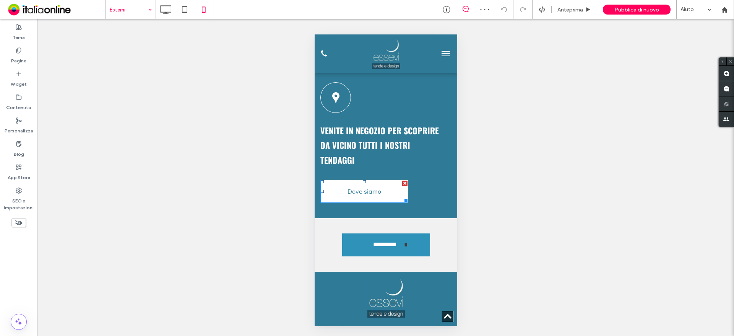
scroll to position [2213, 0]
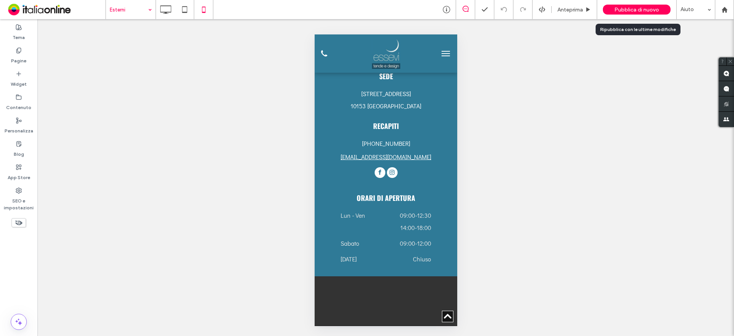
click at [623, 8] on span "Pubblica di nuovo" at bounding box center [637, 10] width 45 height 7
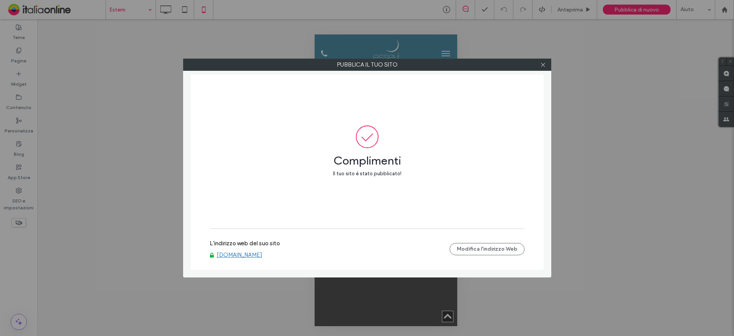
click at [244, 255] on link "www.essevitende.it" at bounding box center [240, 254] width 46 height 7
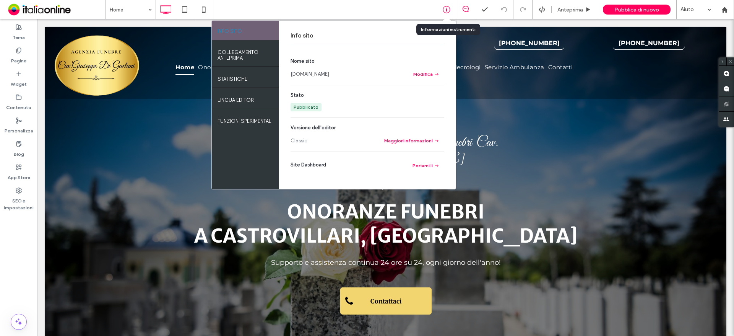
click at [448, 11] on icon at bounding box center [447, 10] width 8 height 8
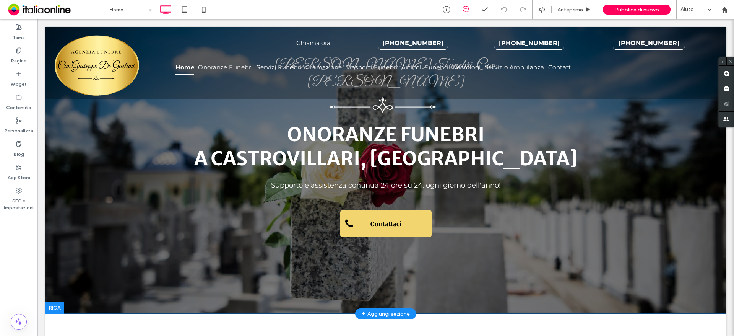
scroll to position [76, 0]
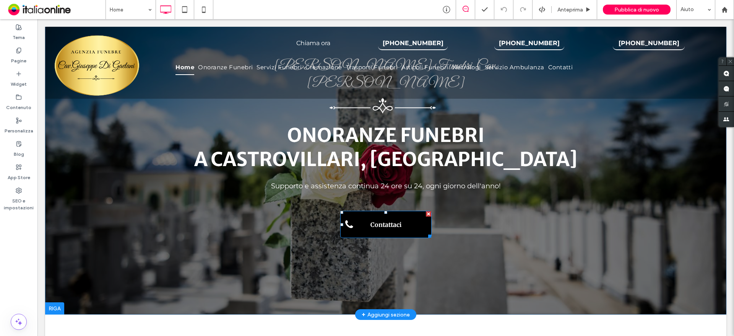
click at [403, 217] on link "Contattaci" at bounding box center [385, 224] width 91 height 27
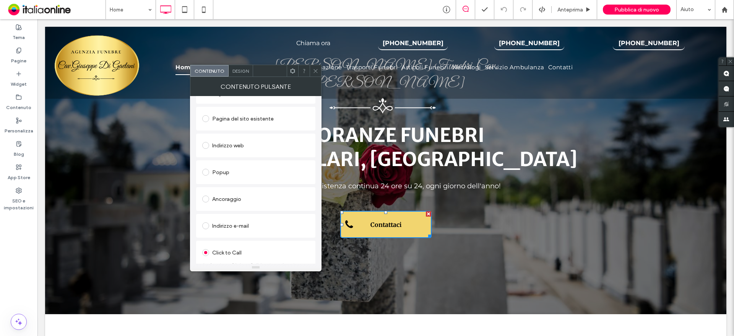
scroll to position [137, 0]
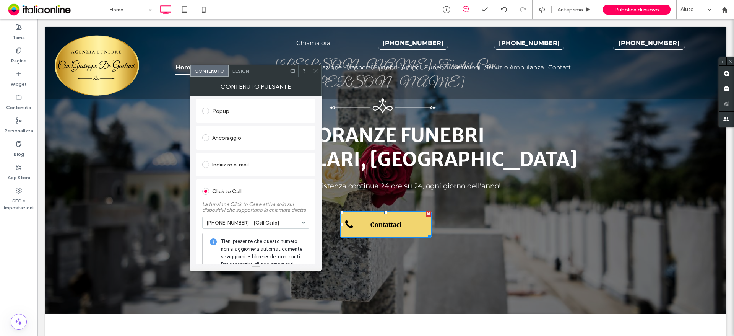
click at [316, 73] on icon at bounding box center [316, 71] width 6 height 6
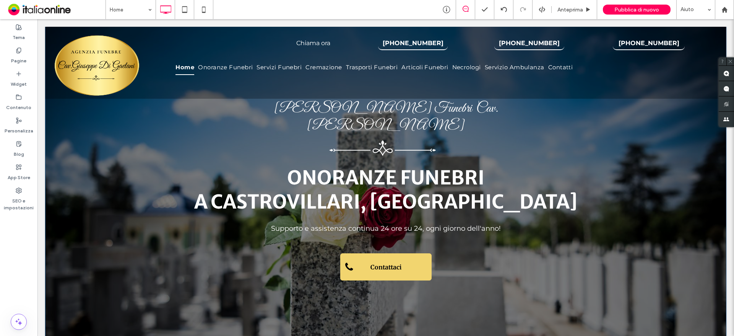
scroll to position [0, 0]
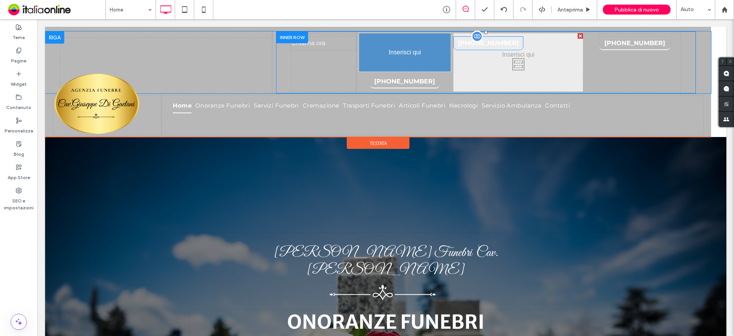
drag, startPoint x: 540, startPoint y: 45, endPoint x: 444, endPoint y: 62, distance: 97.5
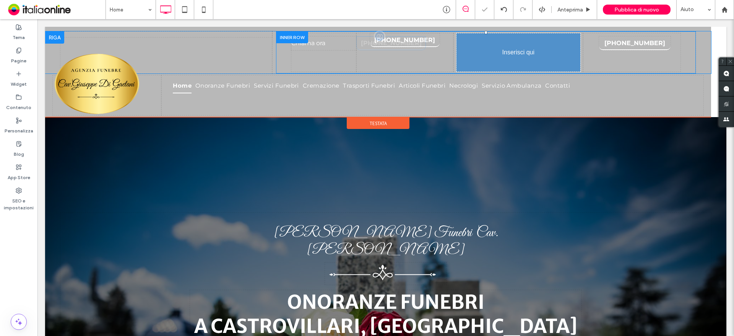
drag, startPoint x: 400, startPoint y: 58, endPoint x: 510, endPoint y: 47, distance: 110.4
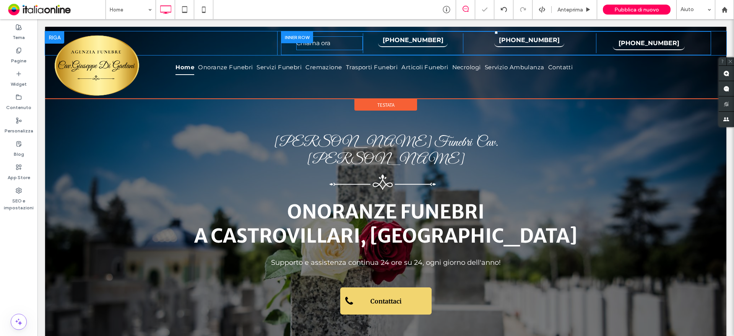
click at [317, 44] on span "Chiama ora" at bounding box center [313, 42] width 34 height 7
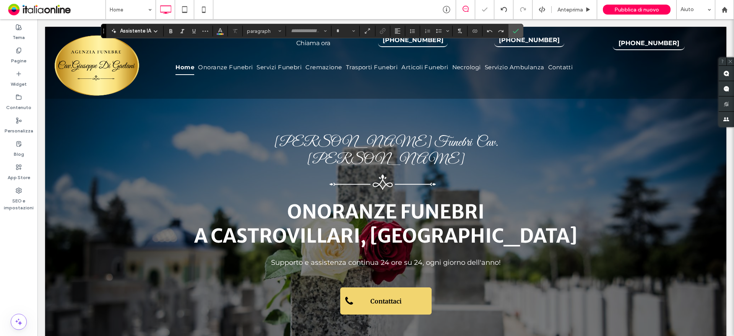
type input "**********"
type input "**"
click at [517, 31] on icon "Conferma" at bounding box center [516, 31] width 6 height 6
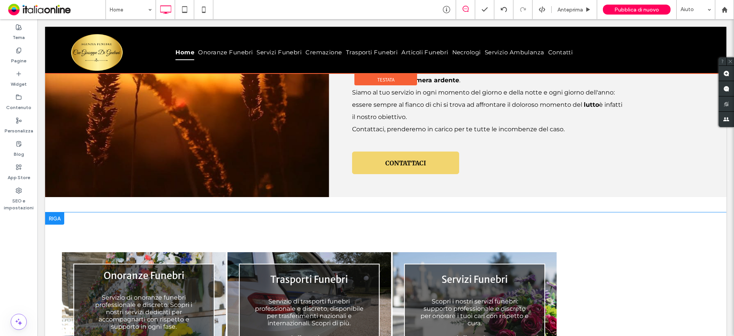
scroll to position [535, 0]
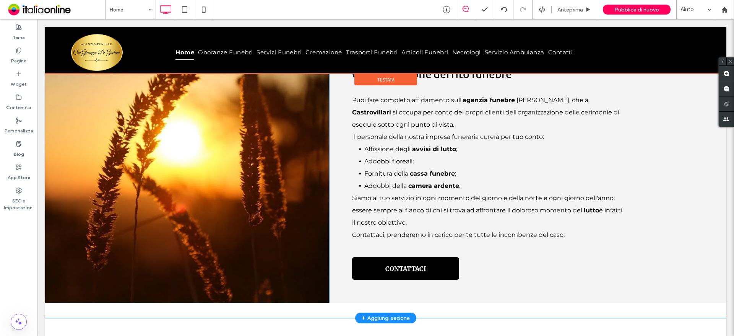
click at [392, 257] on link "CONTATTACI" at bounding box center [405, 268] width 107 height 23
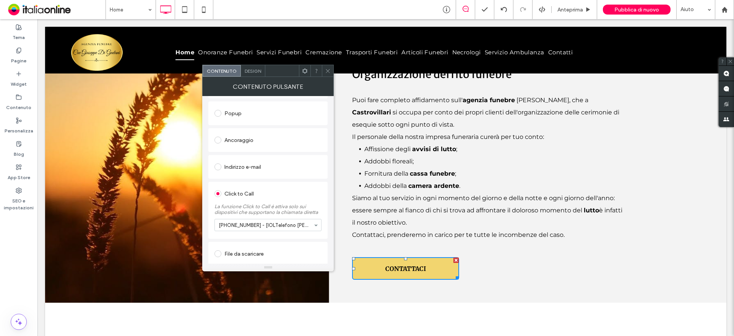
scroll to position [137, 0]
drag, startPoint x: 331, startPoint y: 73, endPoint x: 330, endPoint y: 77, distance: 3.8
click at [331, 73] on icon at bounding box center [328, 71] width 6 height 6
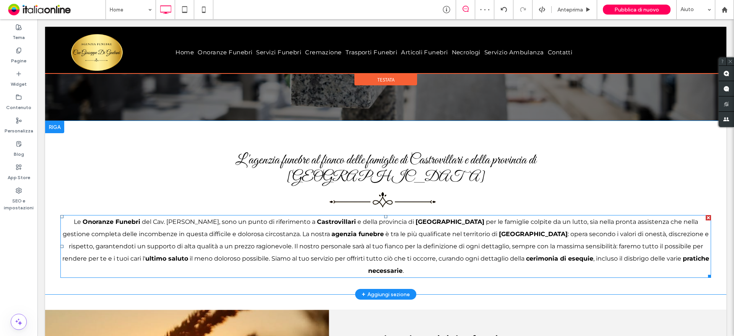
scroll to position [191, 0]
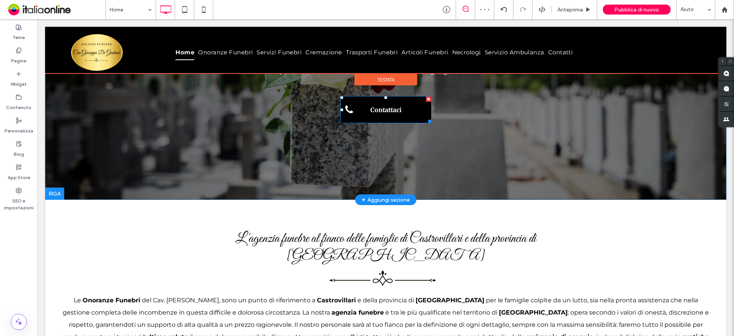
click at [397, 102] on span "Contattaci" at bounding box center [386, 109] width 36 height 15
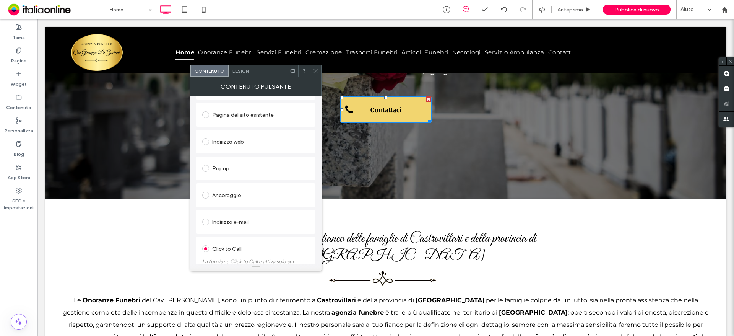
scroll to position [137, 0]
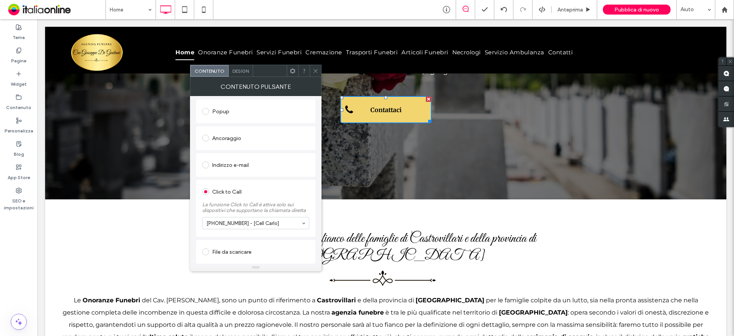
click at [314, 72] on icon at bounding box center [316, 71] width 6 height 6
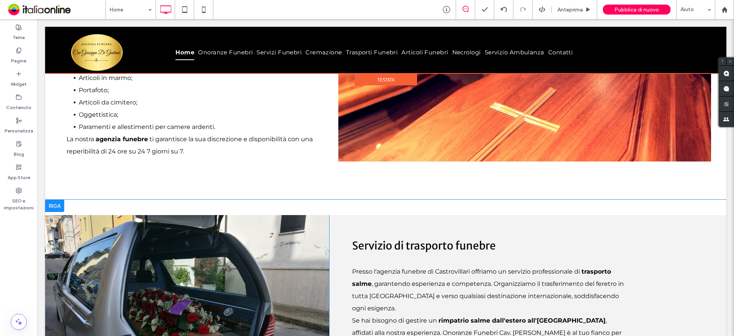
scroll to position [1415, 0]
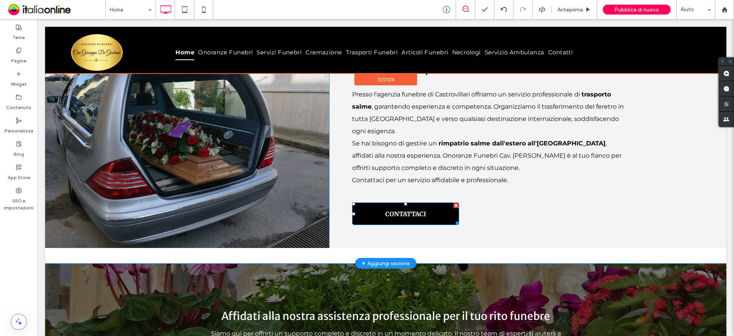
click at [449, 202] on link "CONTATTACI" at bounding box center [405, 213] width 107 height 23
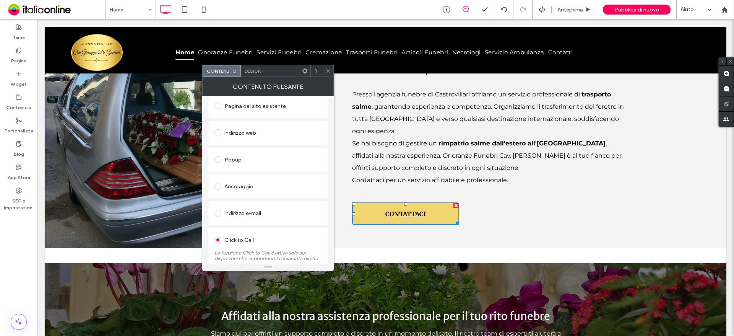
scroll to position [137, 0]
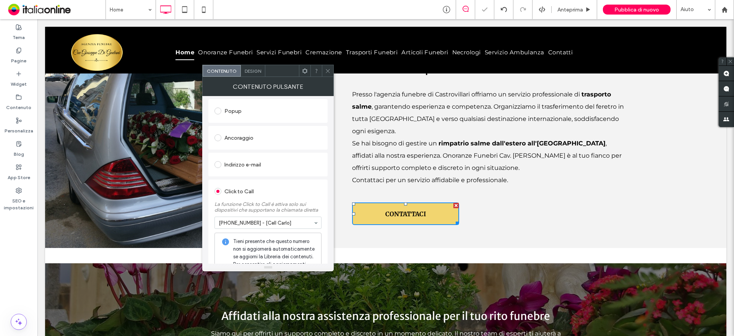
click at [325, 70] on div at bounding box center [327, 70] width 11 height 11
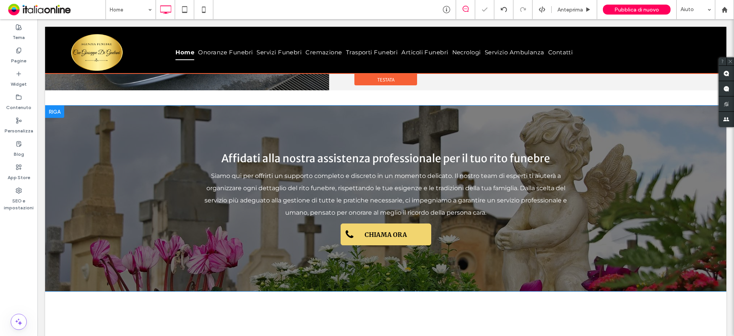
scroll to position [1645, 0]
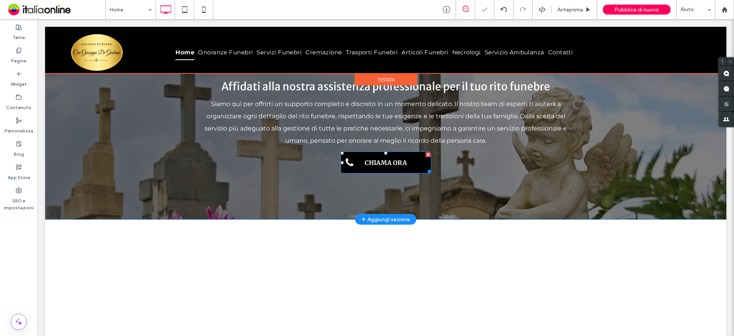
click at [384, 151] on link "CHIAMA ORA" at bounding box center [386, 162] width 91 height 22
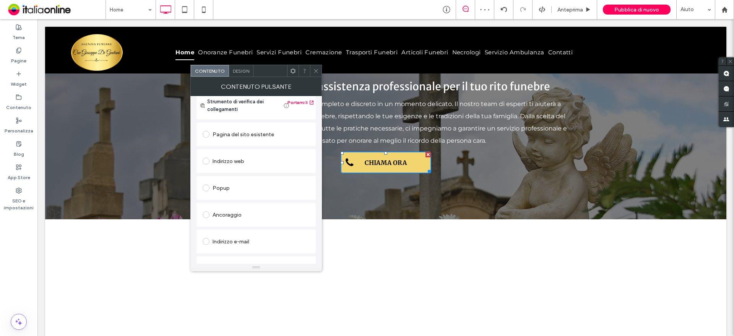
scroll to position [137, 0]
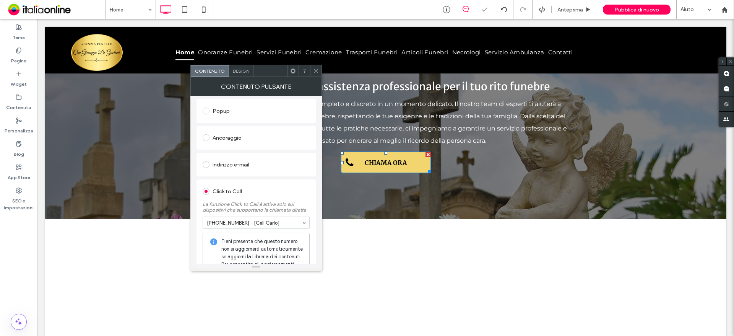
drag, startPoint x: 359, startPoint y: 88, endPoint x: 322, endPoint y: 68, distance: 41.2
click at [322, 68] on div at bounding box center [386, 50] width 682 height 47
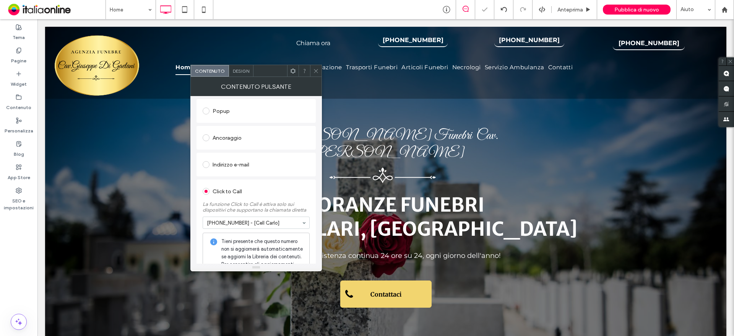
scroll to position [0, 0]
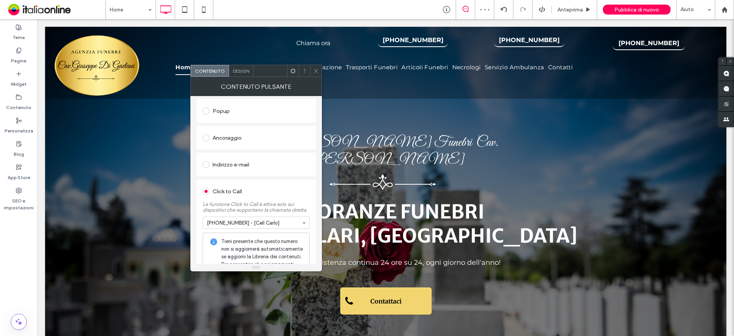
click at [314, 75] on span at bounding box center [316, 70] width 6 height 11
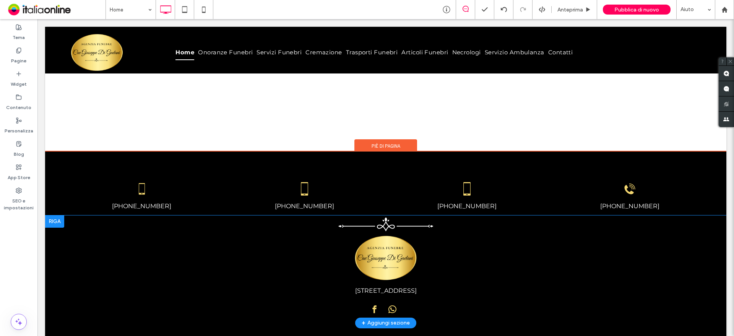
scroll to position [1845, 0]
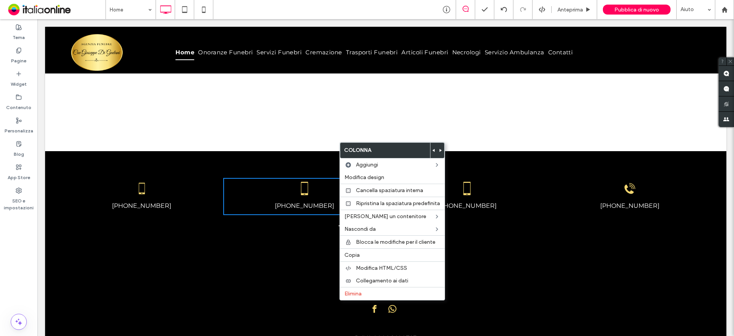
click at [434, 149] on icon at bounding box center [434, 150] width 3 height 3
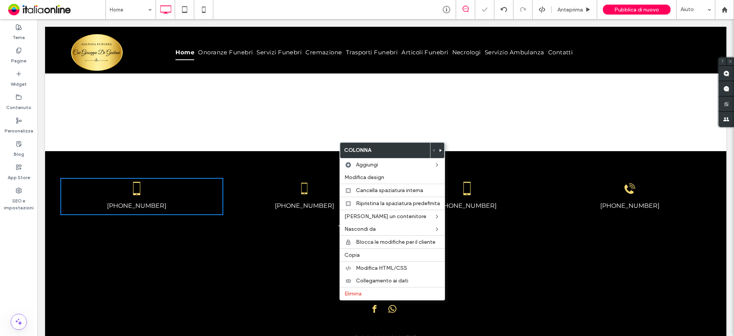
click at [539, 215] on div "[STREET_ADDRESS] Click To Paste" at bounding box center [385, 266] width 605 height 102
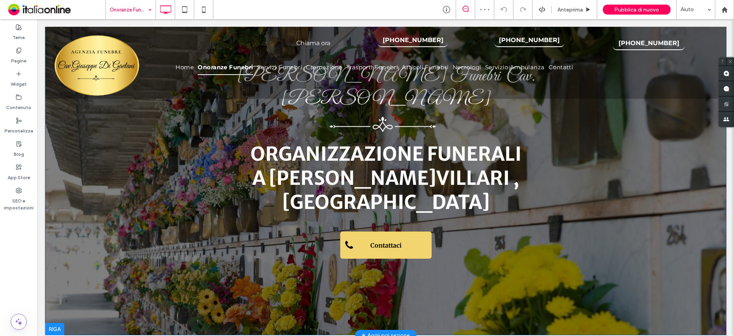
scroll to position [191, 0]
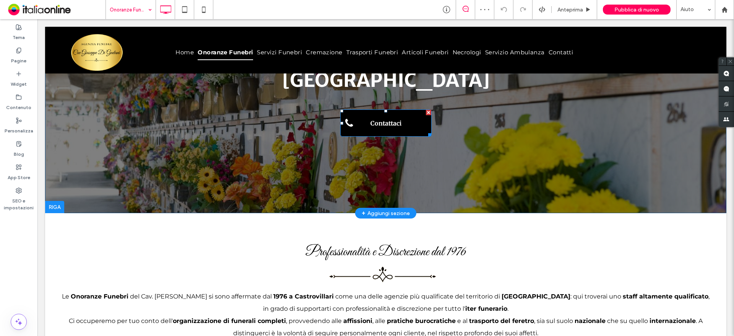
click at [389, 116] on span "Contattaci" at bounding box center [386, 123] width 36 height 15
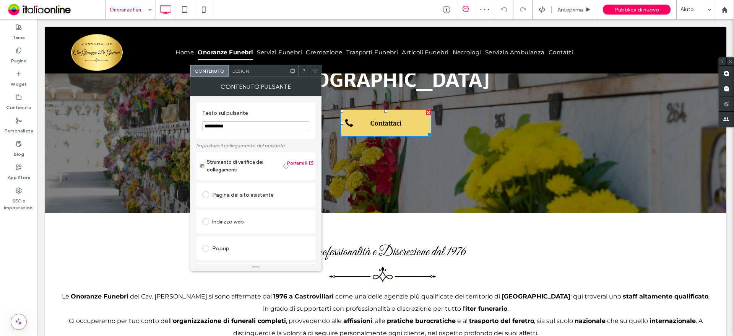
scroll to position [137, 0]
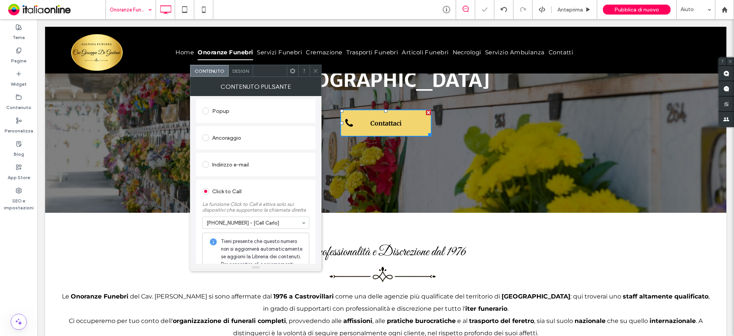
click at [315, 70] on use at bounding box center [316, 71] width 4 height 4
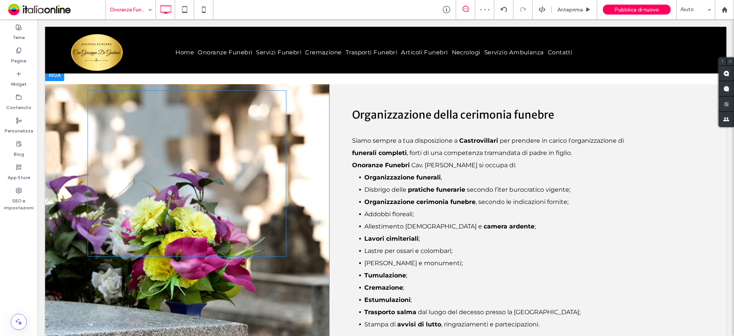
scroll to position [535, 0]
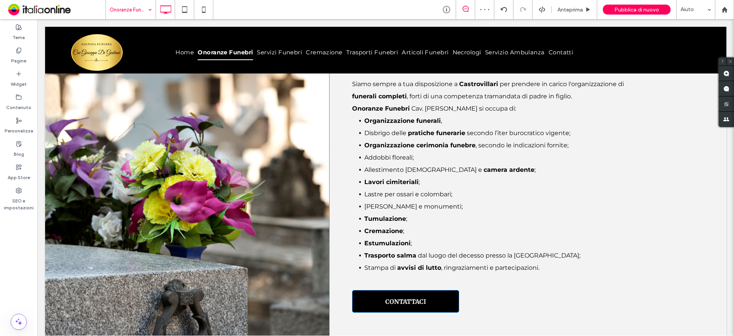
drag, startPoint x: 423, startPoint y: 251, endPoint x: 402, endPoint y: 251, distance: 20.7
click at [423, 294] on span "CONTATTACI" at bounding box center [406, 301] width 41 height 15
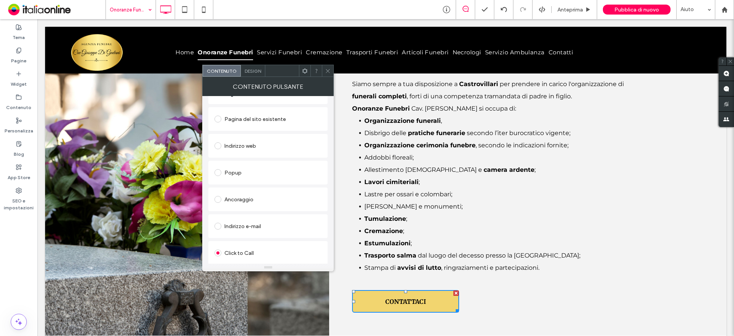
scroll to position [137, 0]
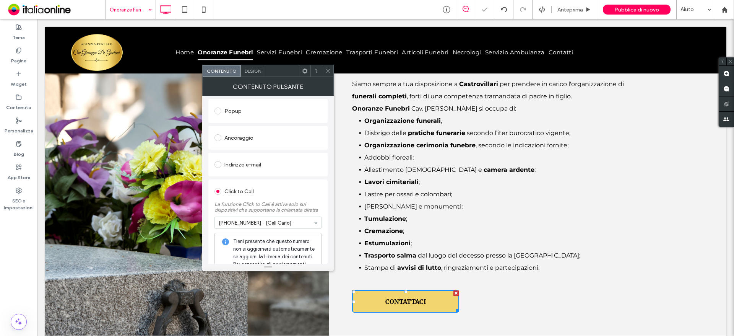
click at [330, 72] on icon at bounding box center [328, 71] width 6 height 6
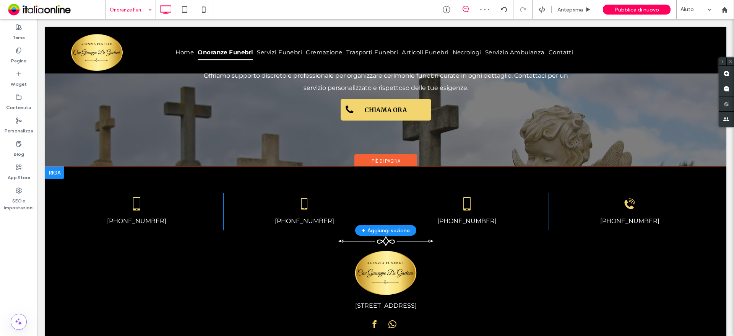
scroll to position [994, 0]
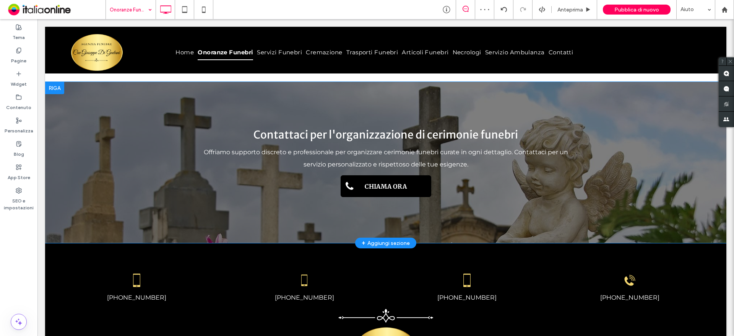
click at [365, 179] on span "CHIAMA ORA" at bounding box center [385, 186] width 47 height 15
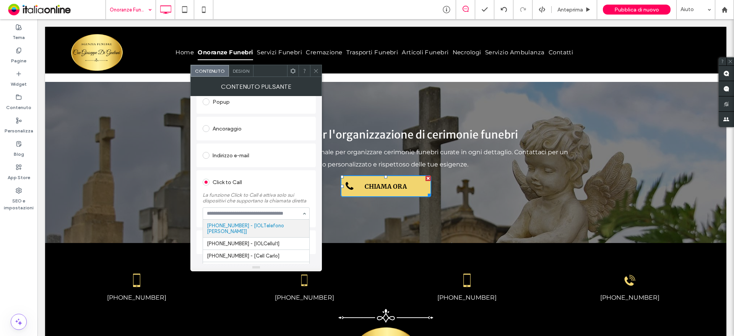
scroll to position [152, 0]
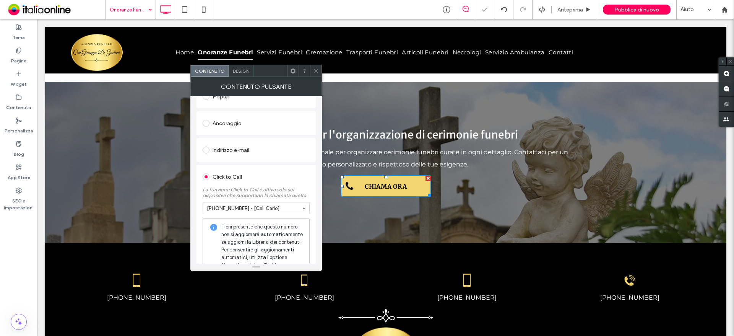
click at [315, 68] on icon at bounding box center [316, 71] width 6 height 6
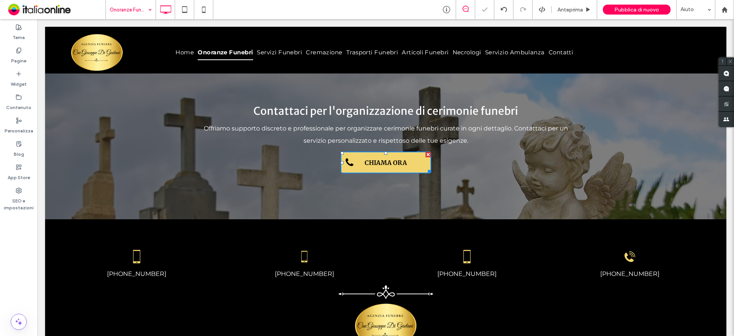
scroll to position [1086, 0]
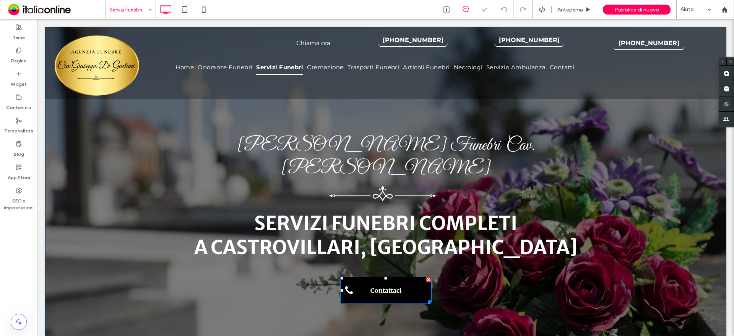
click at [389, 283] on span "Contattaci" at bounding box center [386, 290] width 36 height 15
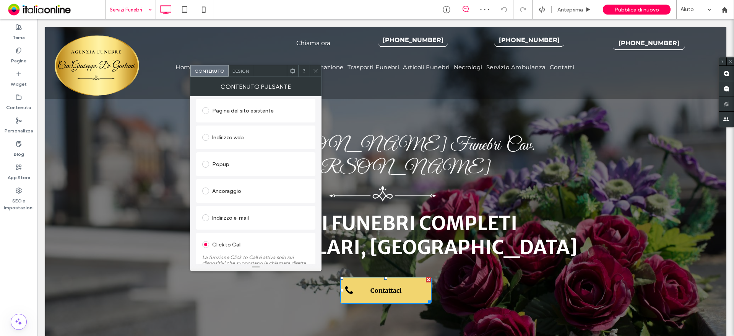
scroll to position [137, 0]
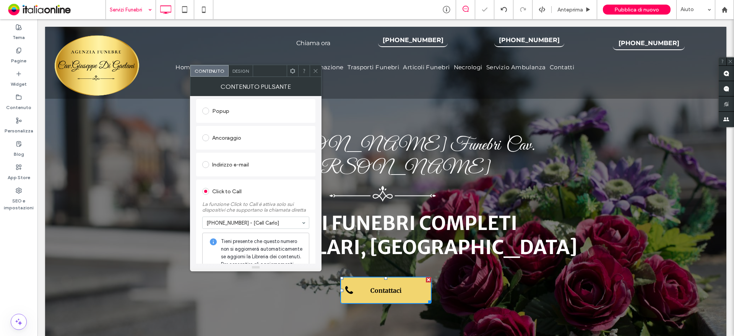
click at [314, 74] on span at bounding box center [316, 70] width 6 height 11
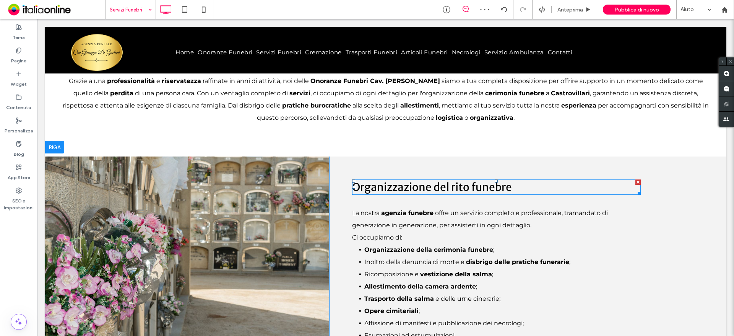
scroll to position [574, 0]
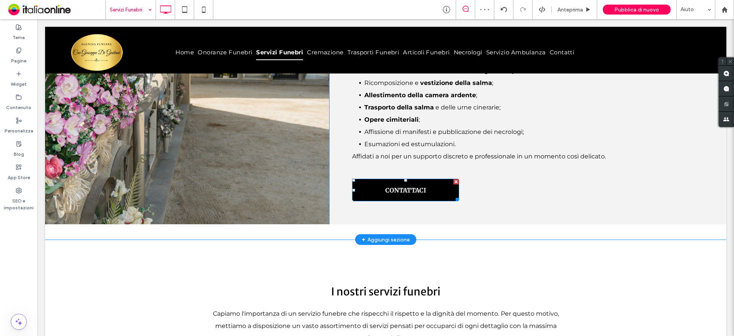
click at [411, 182] on span "CONTATTACI" at bounding box center [406, 189] width 41 height 15
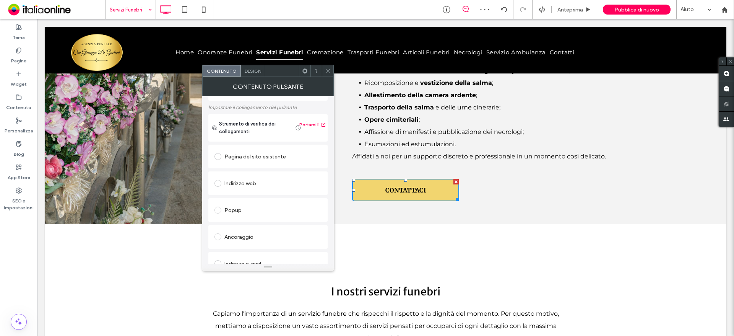
scroll to position [137, 0]
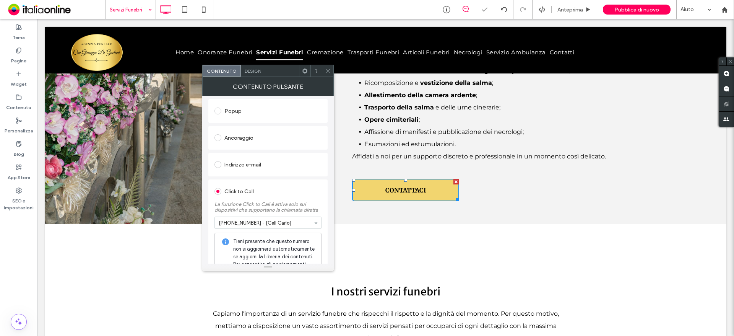
click at [330, 70] on icon at bounding box center [328, 71] width 6 height 6
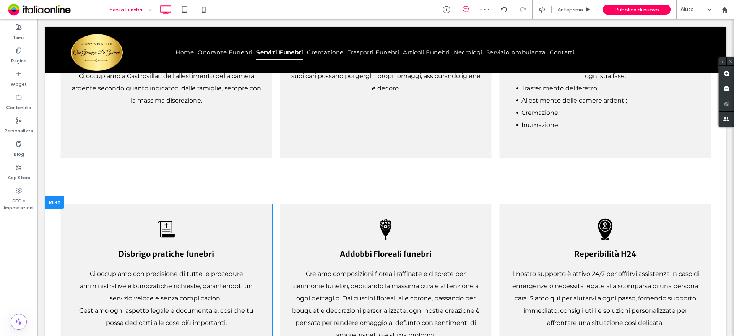
scroll to position [1224, 0]
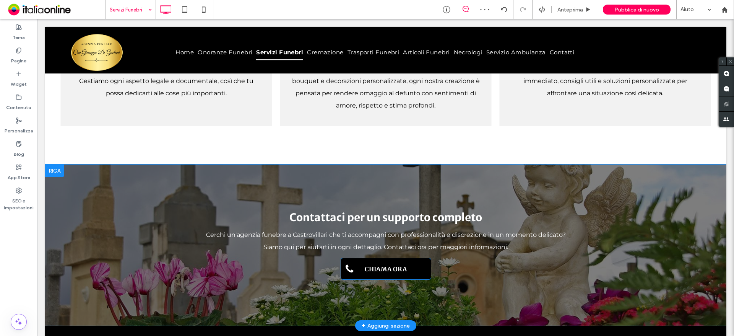
click at [362, 261] on span "CHIAMA ORA" at bounding box center [385, 268] width 47 height 15
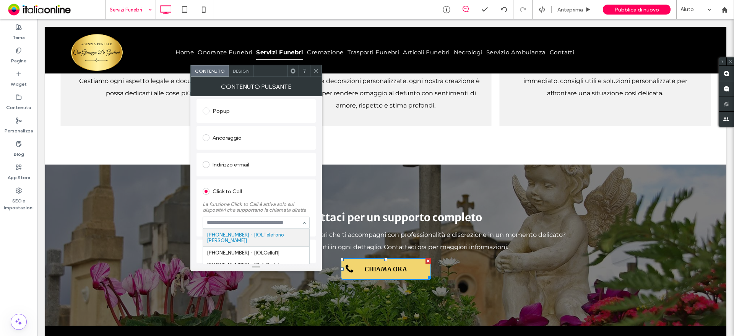
scroll to position [152, 0]
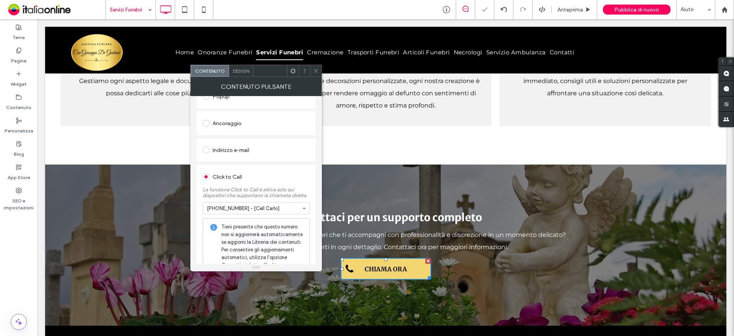
click at [315, 73] on icon at bounding box center [316, 71] width 6 height 6
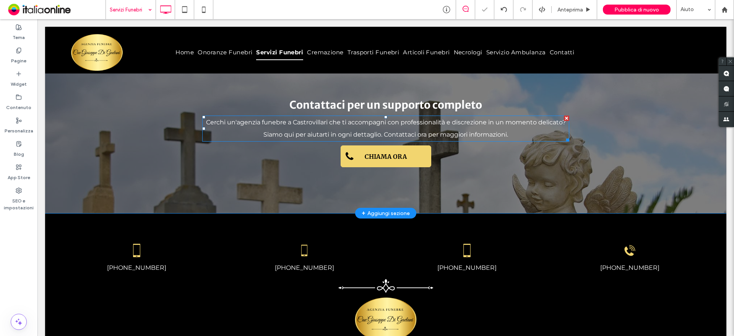
scroll to position [1410, 0]
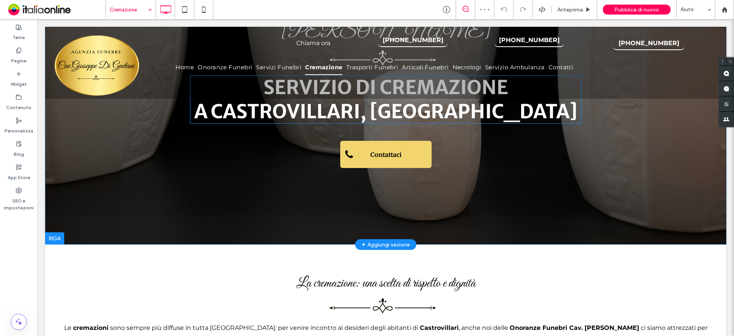
scroll to position [153, 0]
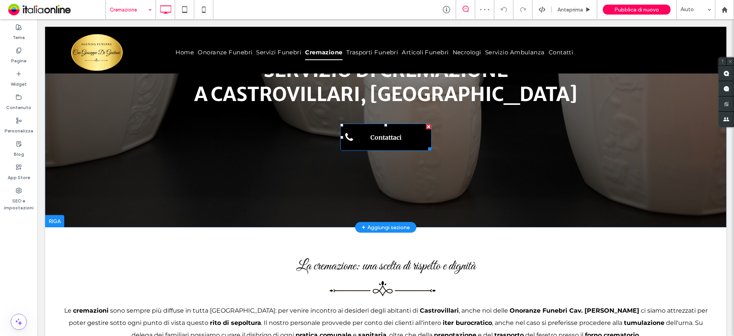
click at [400, 130] on span "Contattaci" at bounding box center [386, 137] width 36 height 15
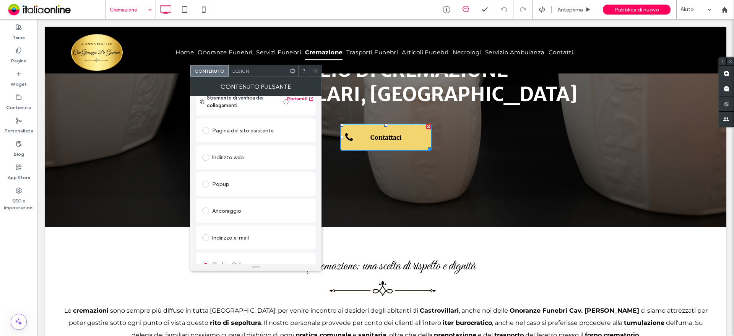
scroll to position [137, 0]
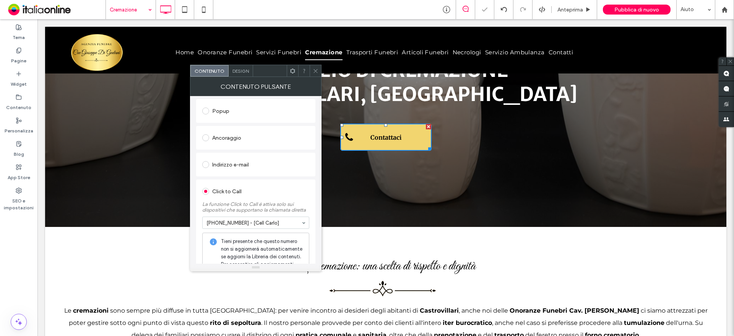
click at [313, 68] on icon at bounding box center [316, 71] width 6 height 6
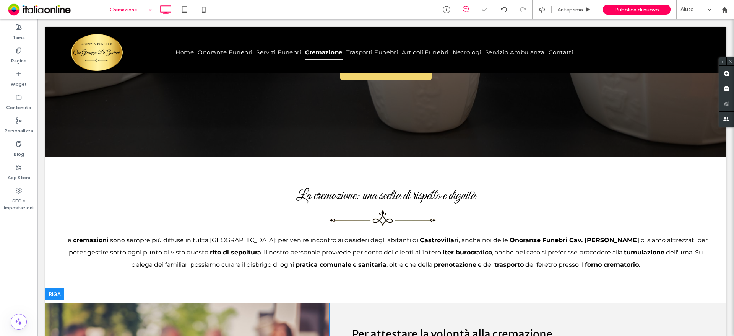
scroll to position [382, 0]
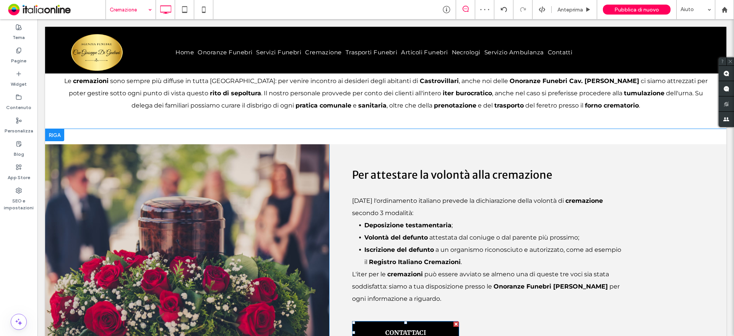
click at [434, 321] on link "CONTATTACI" at bounding box center [405, 332] width 107 height 23
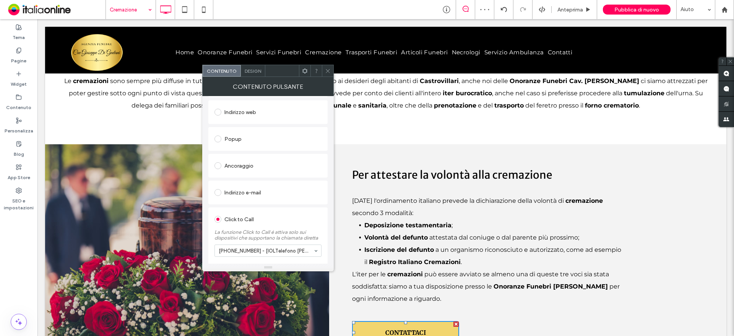
scroll to position [137, 0]
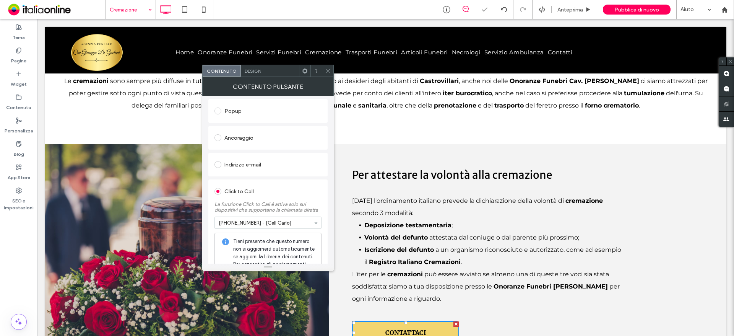
click at [330, 75] on span at bounding box center [328, 70] width 6 height 11
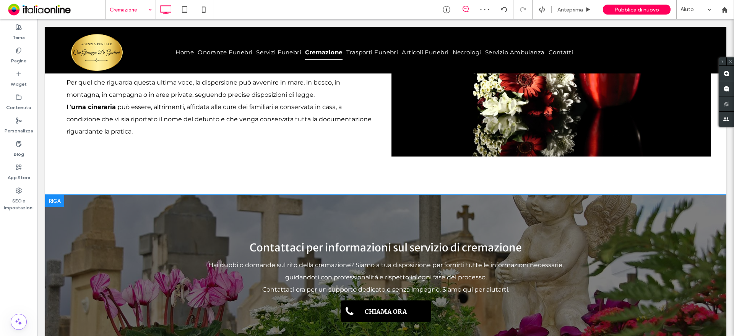
scroll to position [880, 0]
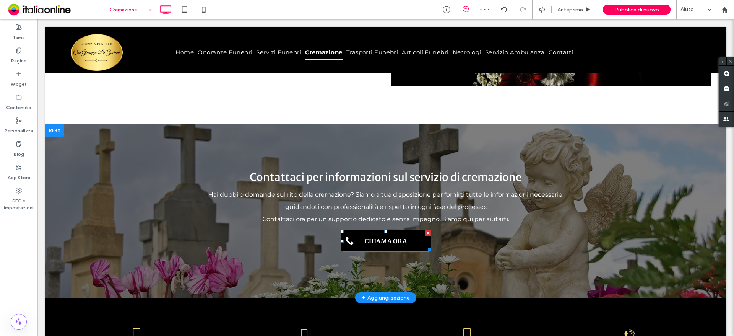
click at [415, 230] on link "CHIAMA ORA" at bounding box center [386, 241] width 91 height 22
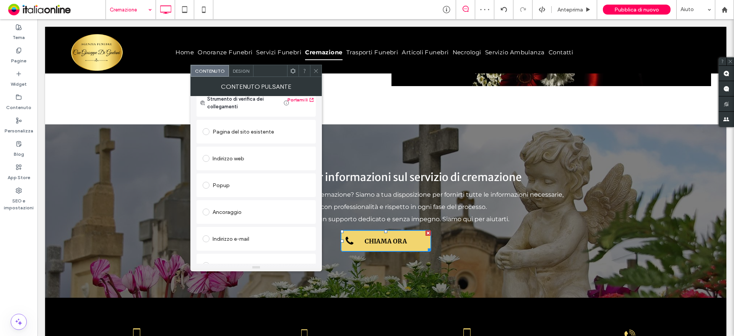
scroll to position [137, 0]
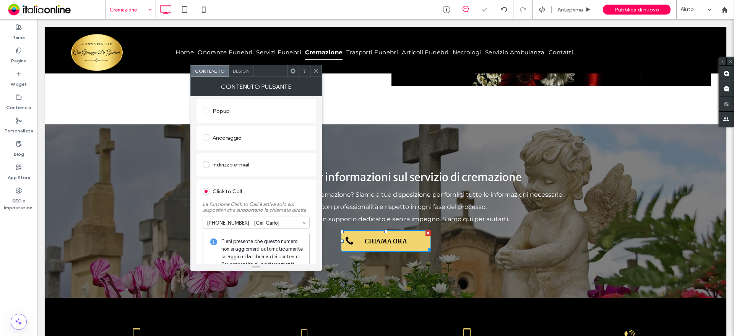
click at [320, 71] on div at bounding box center [315, 70] width 11 height 11
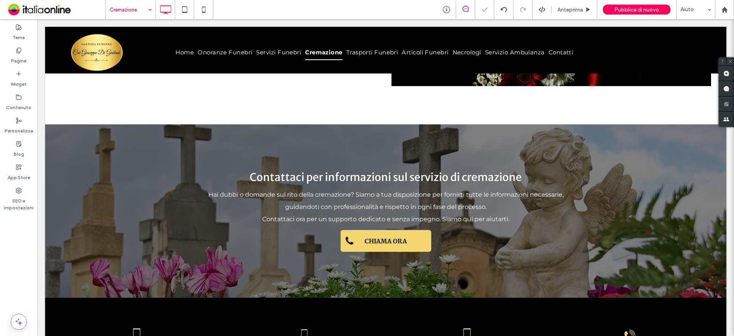
drag, startPoint x: 144, startPoint y: 13, endPoint x: 143, endPoint y: 18, distance: 5.0
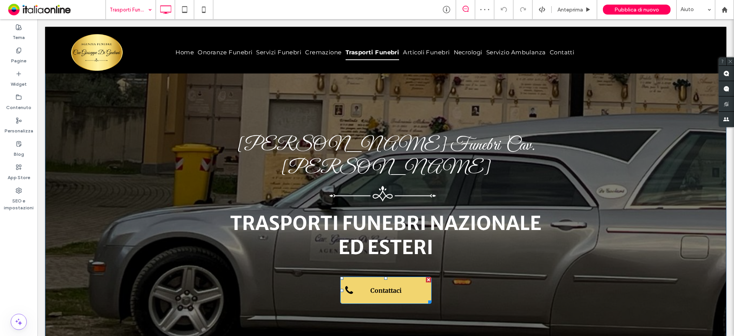
click at [375, 283] on span "Contattaci" at bounding box center [386, 290] width 36 height 15
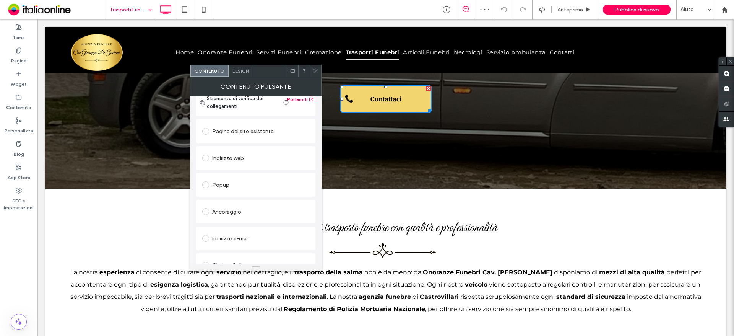
scroll to position [137, 0]
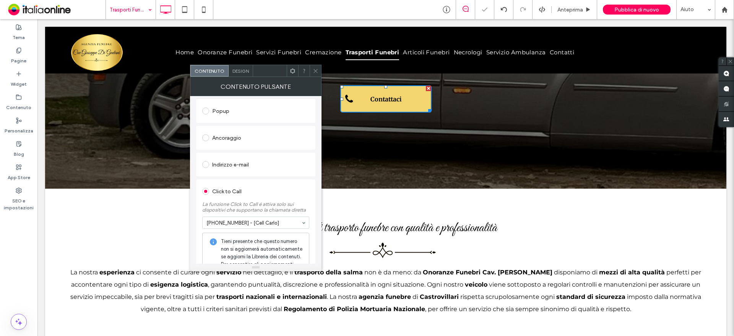
click at [318, 73] on icon at bounding box center [316, 71] width 6 height 6
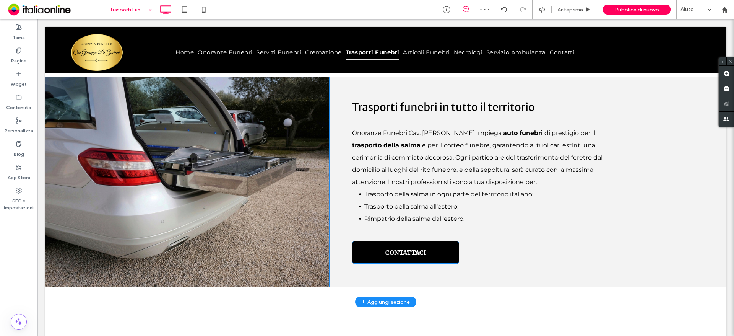
scroll to position [535, 0]
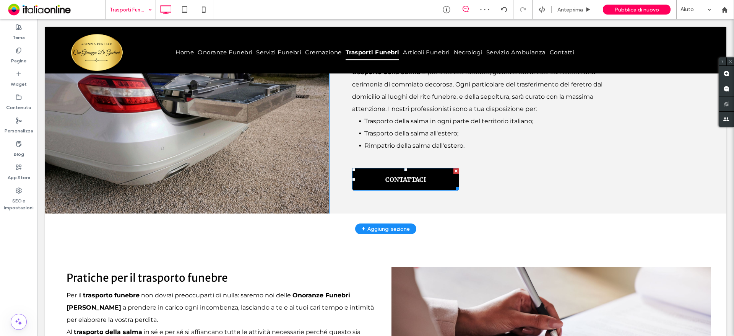
click at [422, 172] on span "CONTATTACI" at bounding box center [406, 179] width 41 height 15
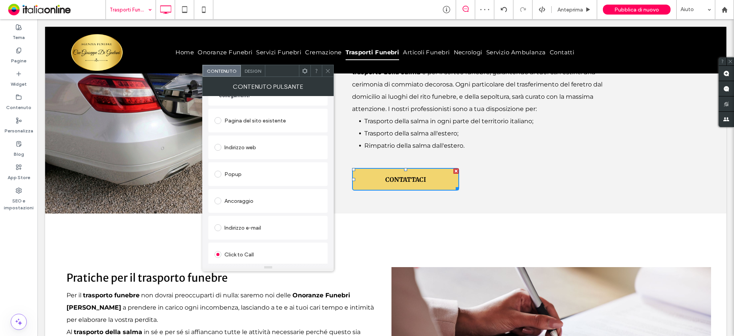
scroll to position [137, 0]
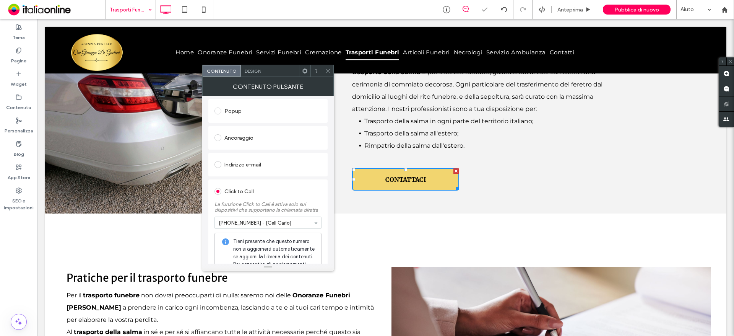
click at [326, 71] on icon at bounding box center [328, 71] width 6 height 6
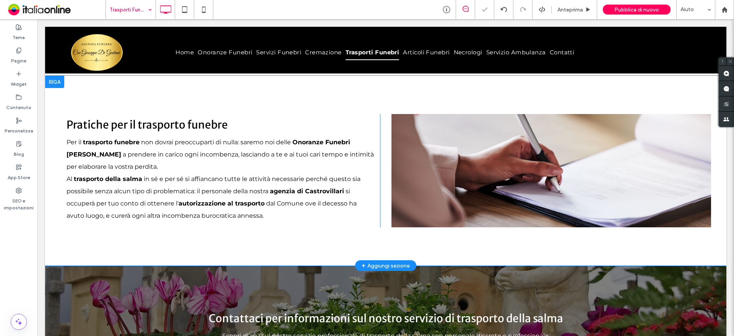
scroll to position [841, 0]
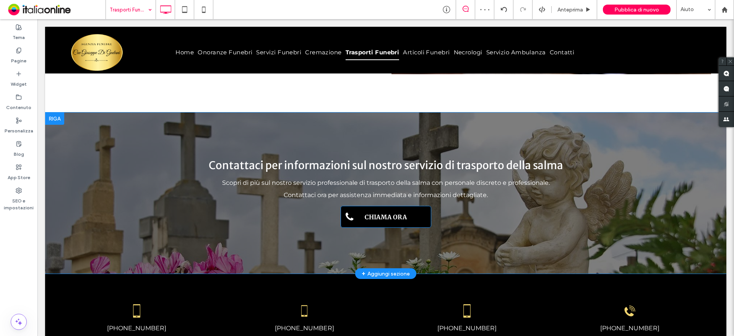
click at [382, 209] on span "CHIAMA ORA" at bounding box center [385, 216] width 47 height 15
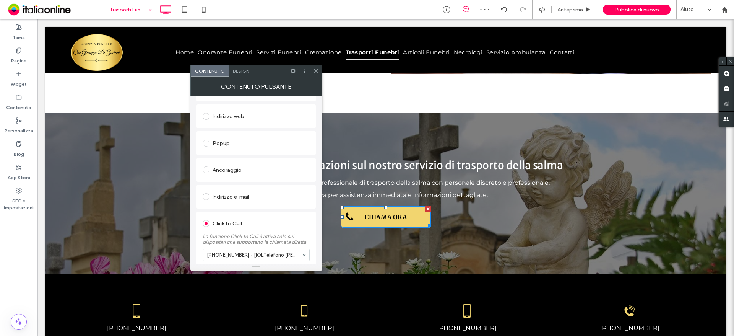
scroll to position [137, 0]
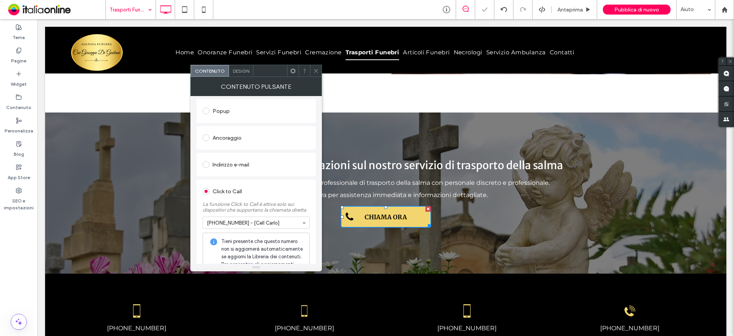
click at [321, 67] on div at bounding box center [315, 70] width 11 height 11
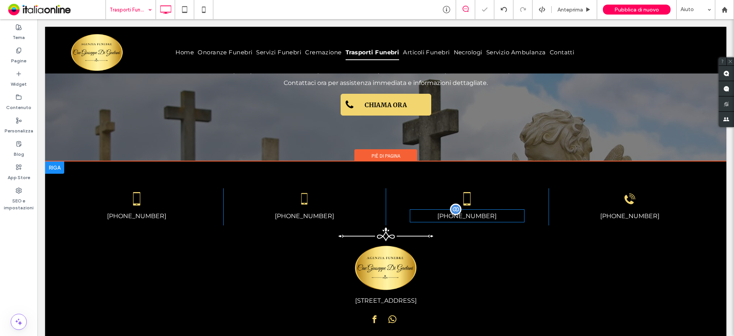
scroll to position [988, 0]
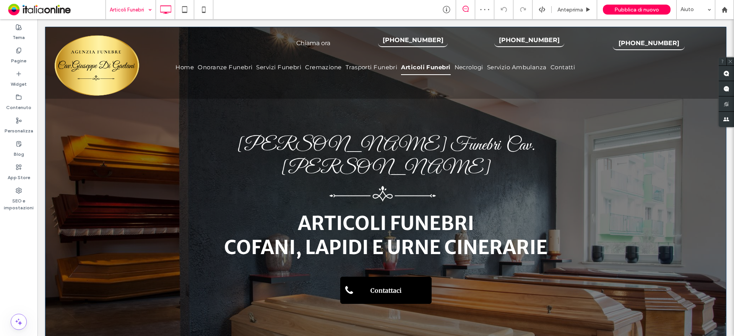
scroll to position [38, 0]
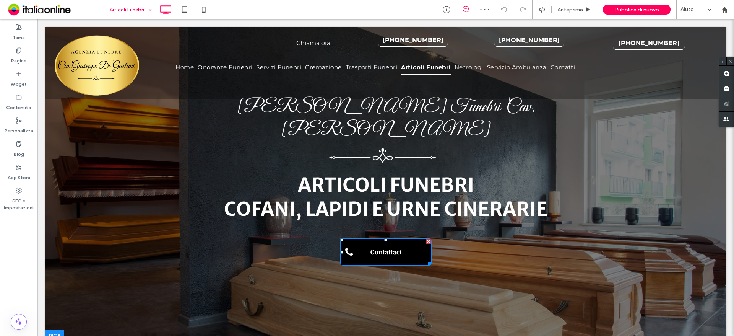
click at [385, 244] on span "Contattaci" at bounding box center [386, 251] width 36 height 15
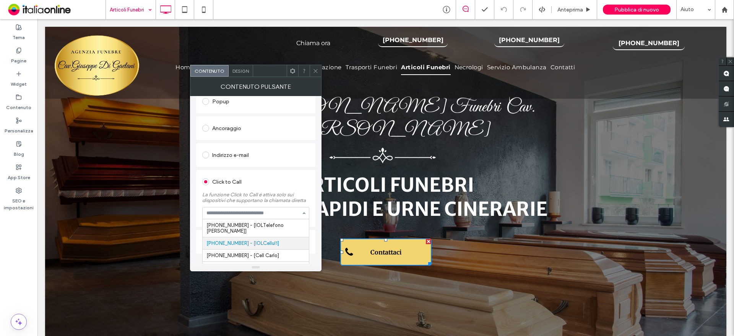
scroll to position [152, 0]
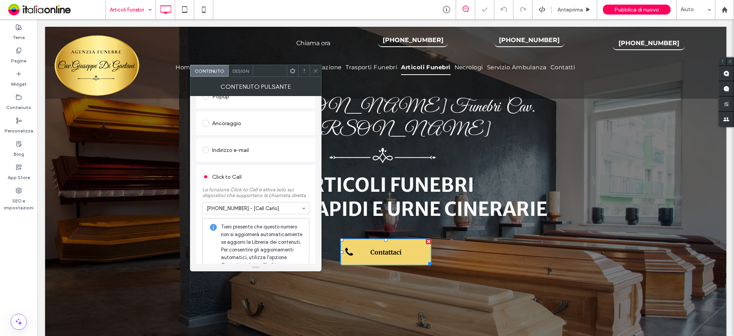
drag, startPoint x: 240, startPoint y: 247, endPoint x: 314, endPoint y: 174, distance: 104.1
click at [319, 76] on div at bounding box center [315, 70] width 11 height 11
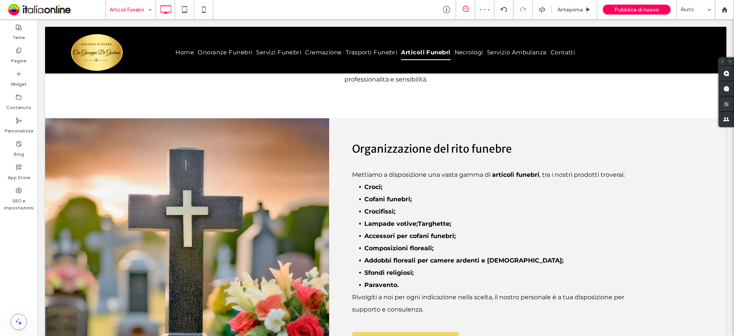
scroll to position [612, 0]
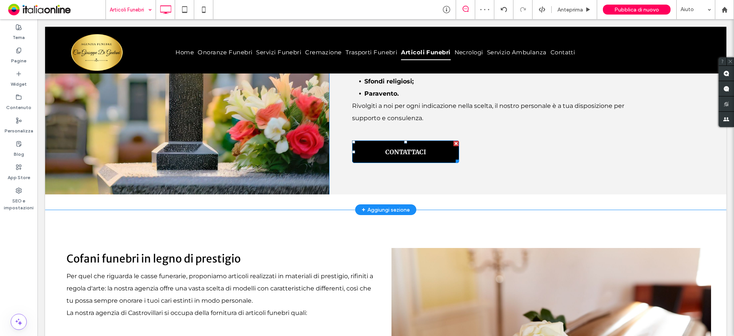
click at [393, 144] on span "CONTATTACI" at bounding box center [406, 151] width 41 height 15
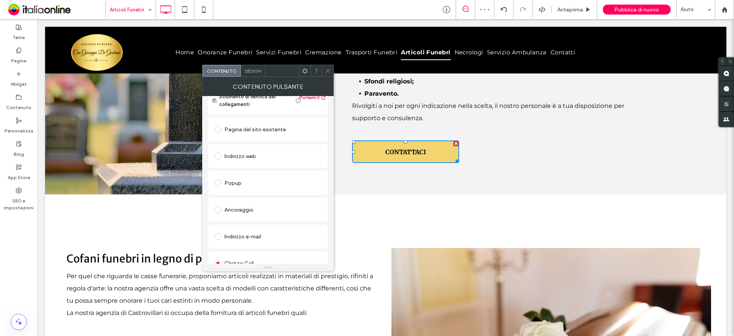
scroll to position [137, 0]
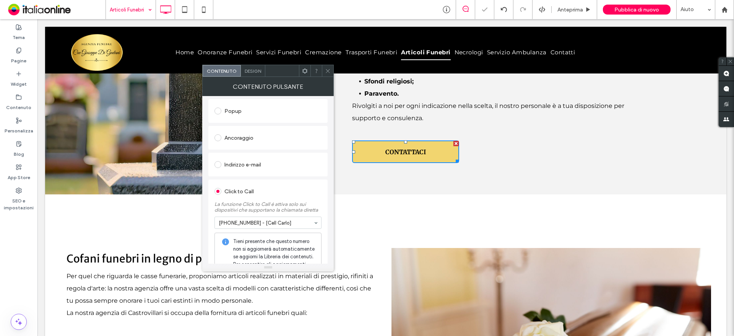
drag, startPoint x: 324, startPoint y: 66, endPoint x: 324, endPoint y: 76, distance: 10.7
click at [324, 66] on div at bounding box center [327, 70] width 11 height 11
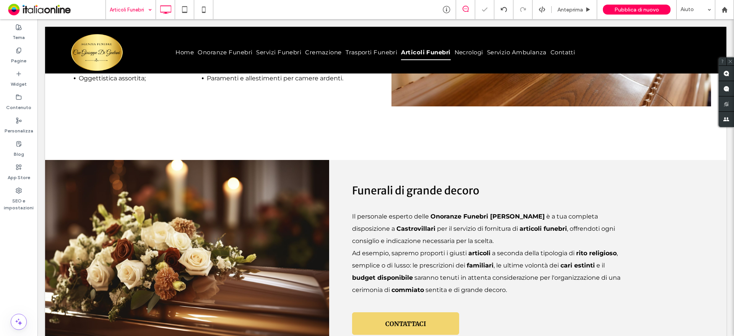
scroll to position [1109, 0]
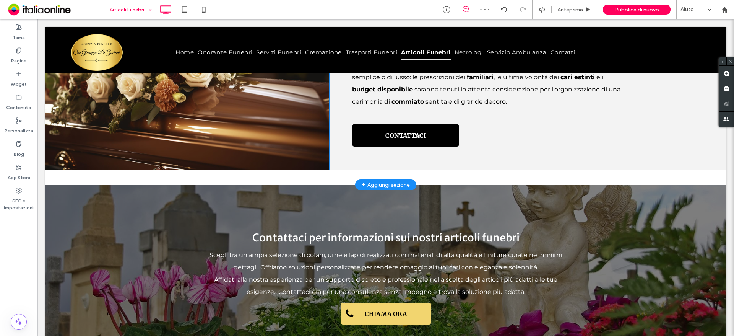
click at [406, 128] on span "CONTATTACI" at bounding box center [406, 135] width 41 height 15
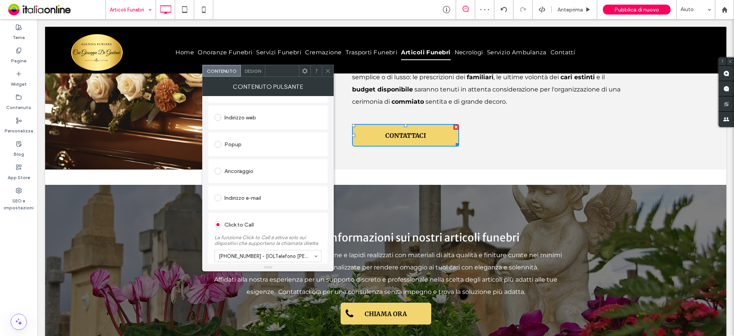
scroll to position [137, 0]
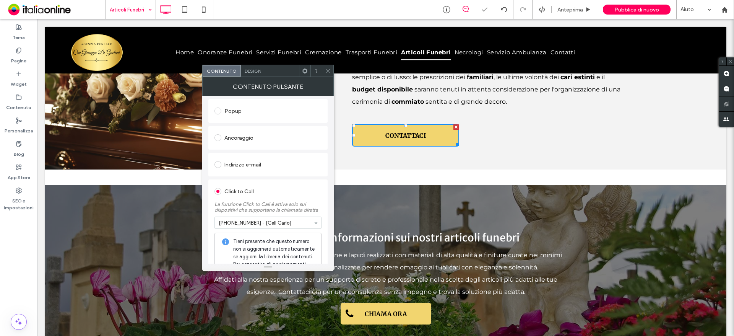
click at [329, 68] on icon at bounding box center [328, 71] width 6 height 6
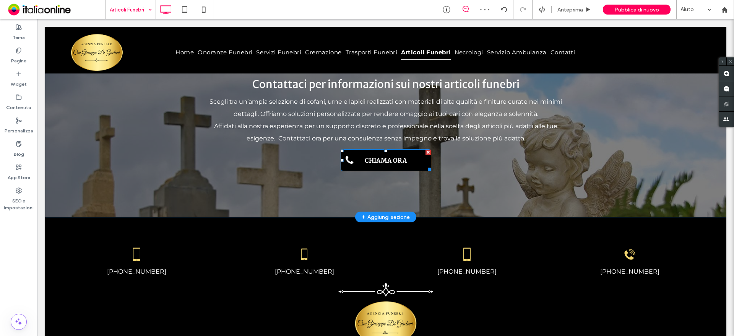
scroll to position [1262, 0]
click at [394, 153] on span "CHIAMA ORA" at bounding box center [385, 160] width 47 height 15
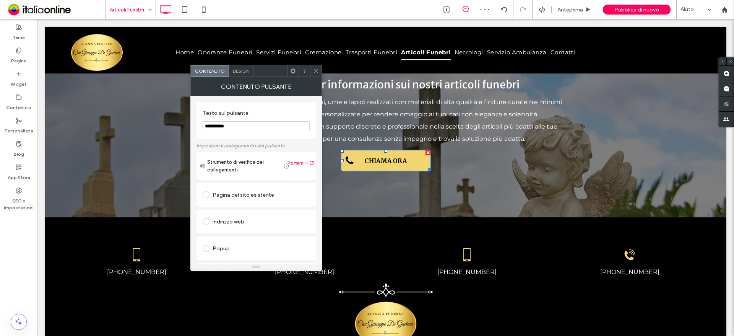
scroll to position [137, 0]
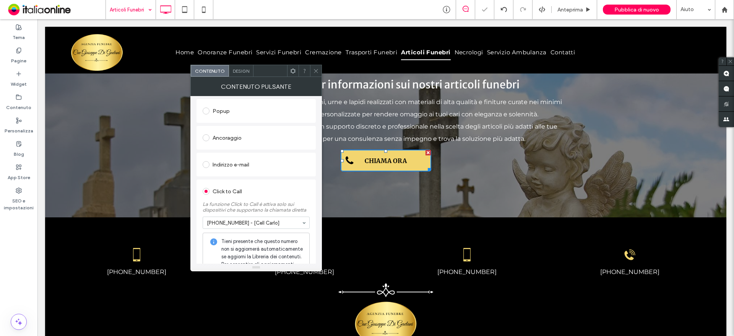
drag, startPoint x: 253, startPoint y: 254, endPoint x: 309, endPoint y: 133, distance: 133.5
click at [319, 62] on div at bounding box center [386, 50] width 682 height 47
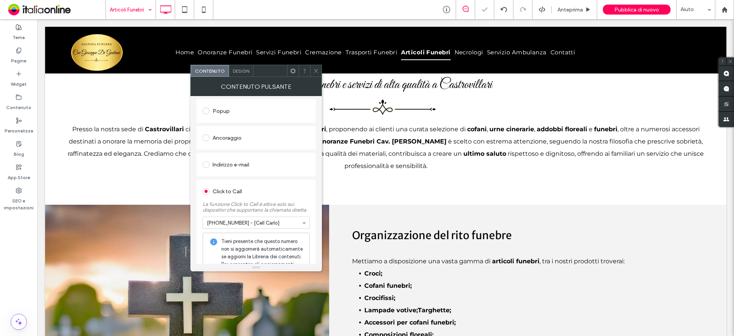
scroll to position [1, 0]
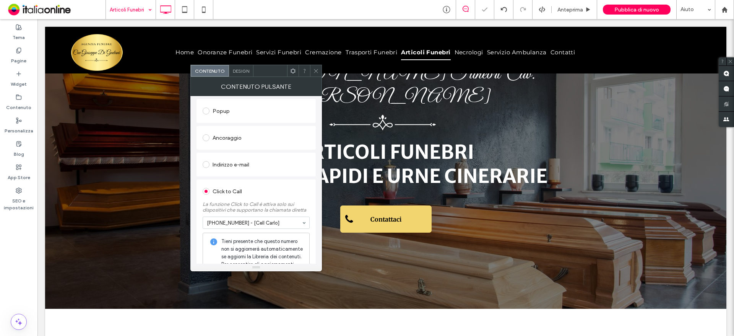
click at [317, 71] on icon at bounding box center [316, 71] width 6 height 6
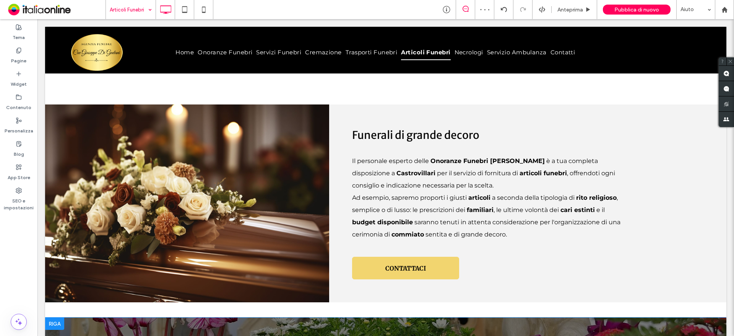
scroll to position [1071, 0]
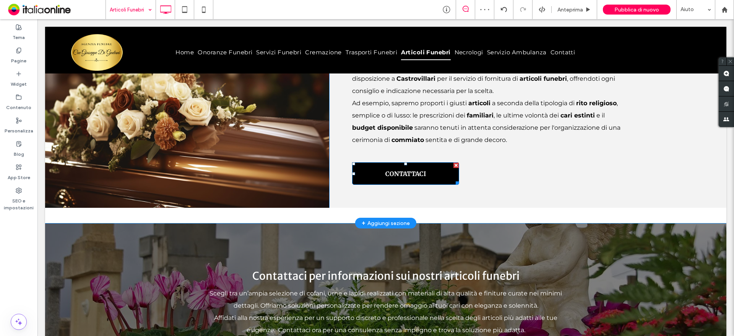
click at [395, 166] on span "CONTATTACI" at bounding box center [406, 173] width 41 height 15
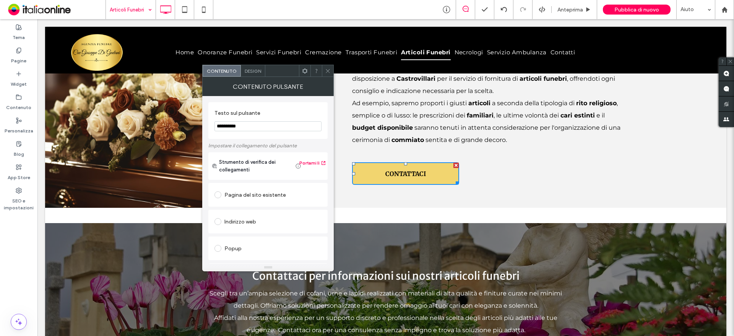
scroll to position [137, 0]
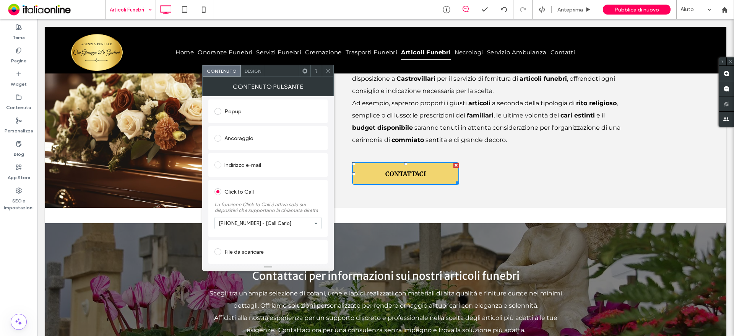
click at [327, 68] on icon at bounding box center [328, 71] width 6 height 6
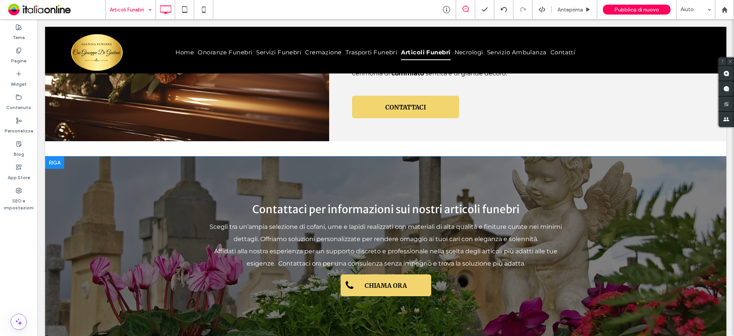
scroll to position [1224, 0]
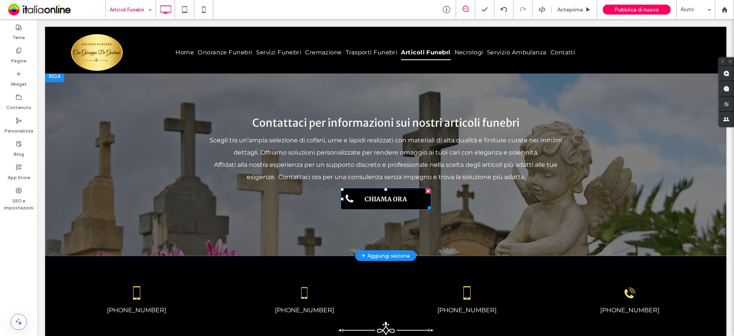
click at [373, 189] on link "CHIAMA ORA" at bounding box center [386, 199] width 91 height 22
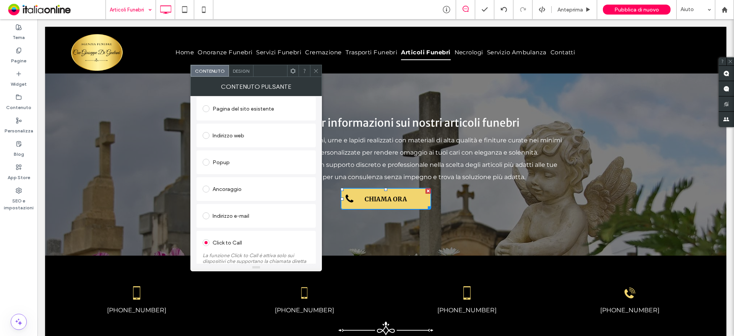
scroll to position [137, 0]
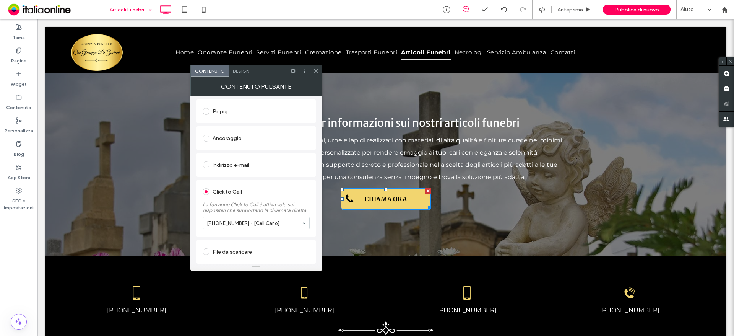
click at [312, 70] on div at bounding box center [315, 70] width 11 height 11
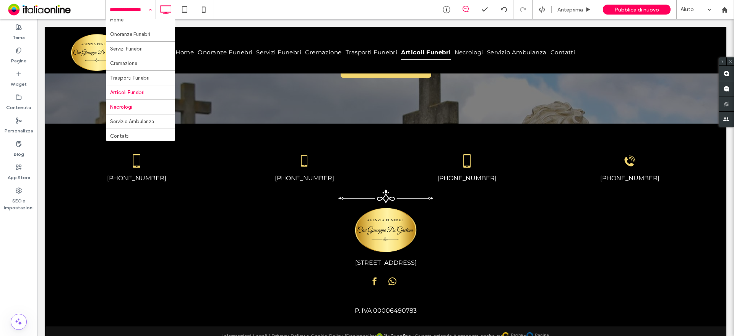
scroll to position [8, 0]
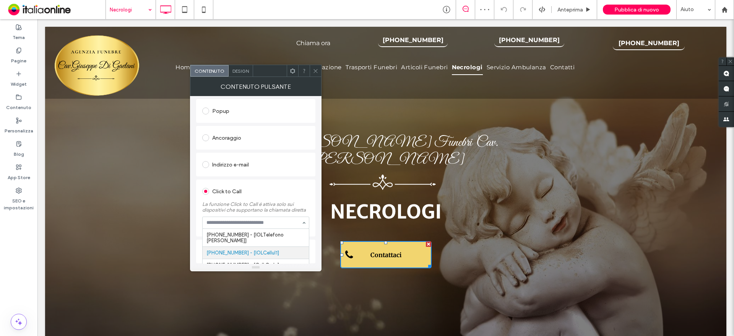
scroll to position [152, 0]
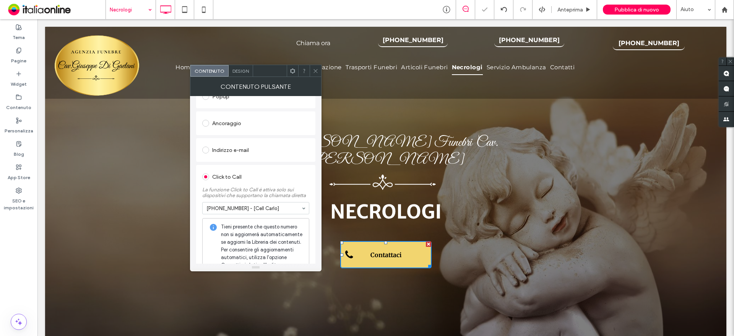
click at [315, 77] on div "Contenuto pulsante" at bounding box center [256, 86] width 132 height 19
click at [316, 69] on icon at bounding box center [316, 71] width 6 height 6
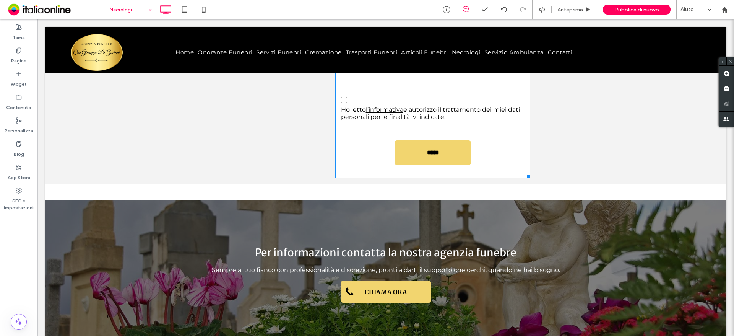
scroll to position [1339, 0]
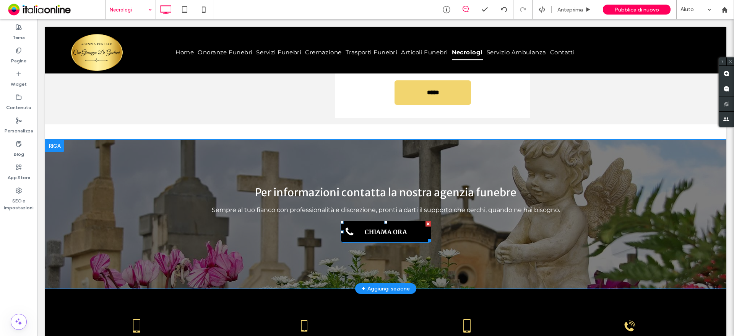
click at [378, 224] on span "CHIAMA ORA" at bounding box center [385, 231] width 47 height 15
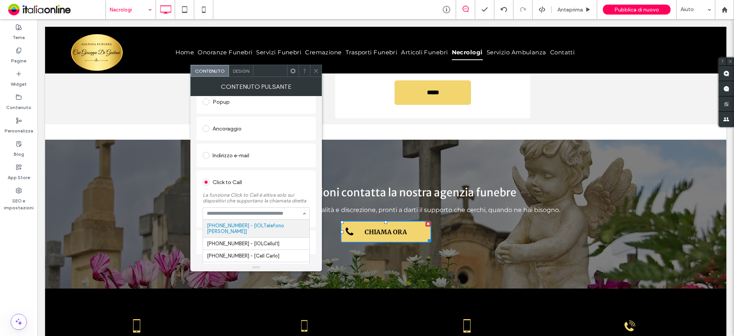
scroll to position [152, 0]
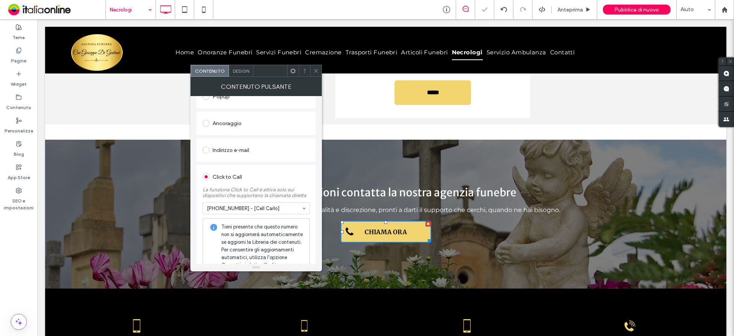
drag, startPoint x: 315, startPoint y: 68, endPoint x: 315, endPoint y: 73, distance: 4.2
click at [315, 68] on icon at bounding box center [316, 71] width 6 height 6
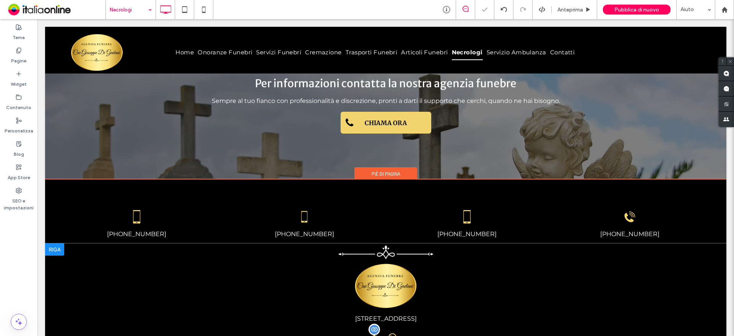
scroll to position [1482, 0]
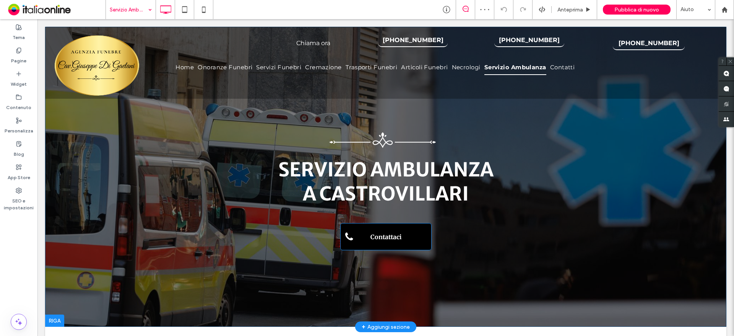
click at [405, 234] on link "Contattaci" at bounding box center [385, 236] width 91 height 27
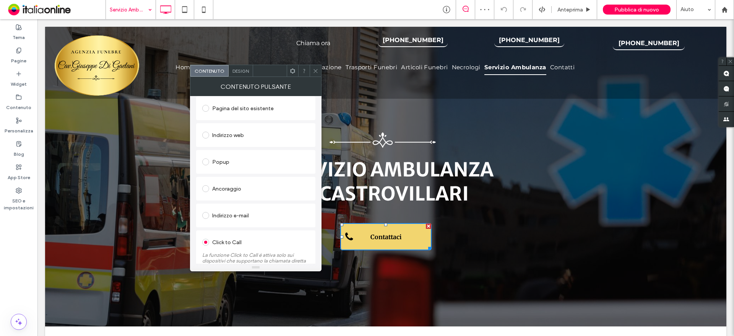
scroll to position [137, 0]
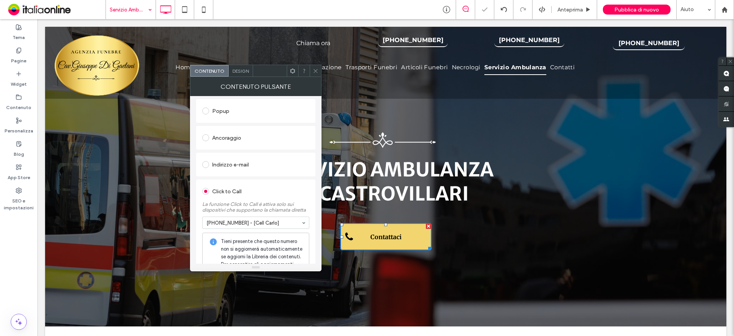
drag, startPoint x: 316, startPoint y: 68, endPoint x: 344, endPoint y: 115, distance: 54.7
click at [316, 67] on span at bounding box center [316, 70] width 6 height 11
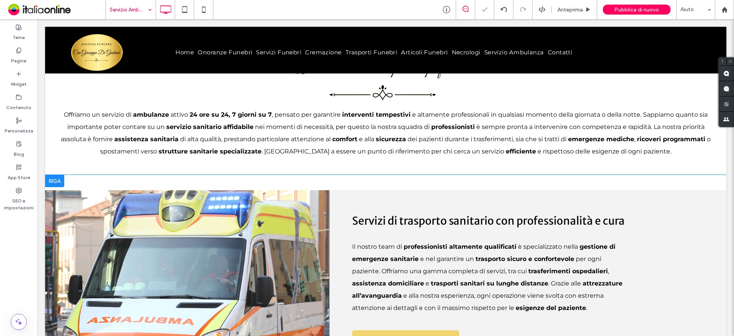
scroll to position [421, 0]
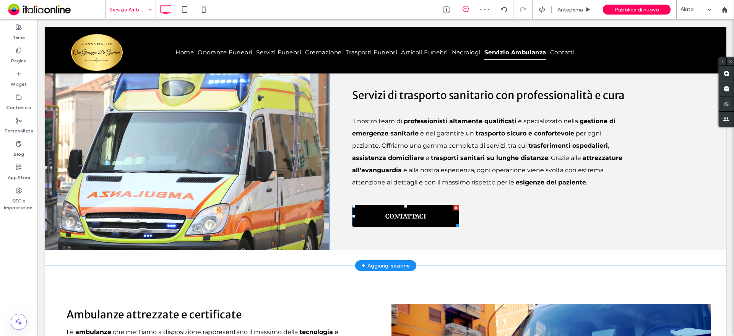
click at [410, 223] on span "CONTATTACI" at bounding box center [406, 215] width 41 height 15
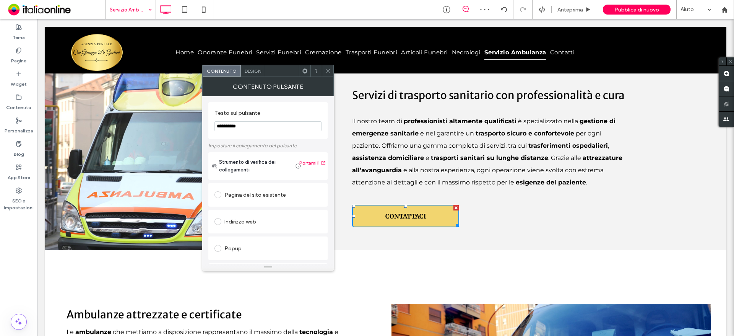
scroll to position [137, 0]
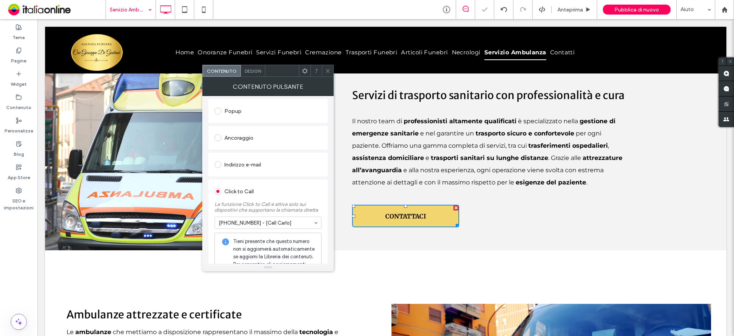
drag, startPoint x: 330, startPoint y: 72, endPoint x: 334, endPoint y: 78, distance: 6.9
click at [330, 72] on icon at bounding box center [328, 71] width 6 height 6
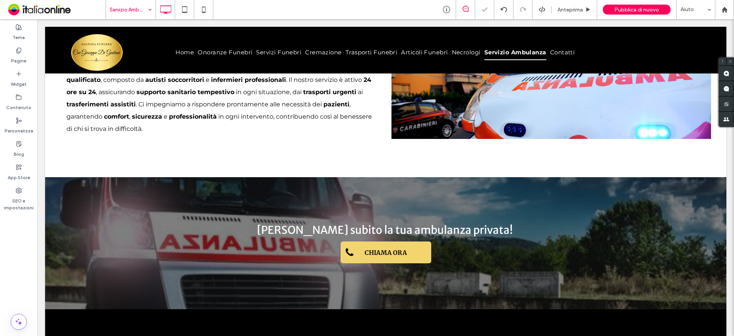
scroll to position [803, 0]
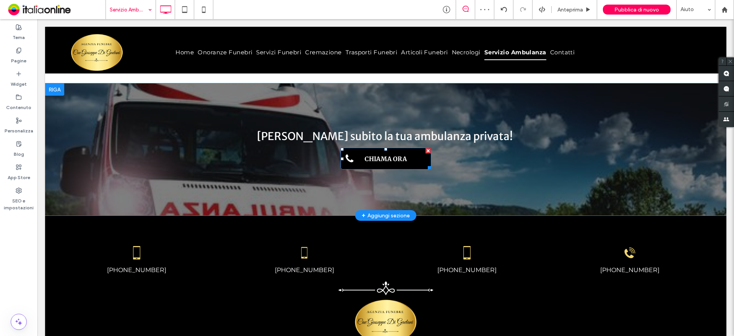
click at [363, 148] on link "CHIAMA ORA" at bounding box center [386, 159] width 91 height 22
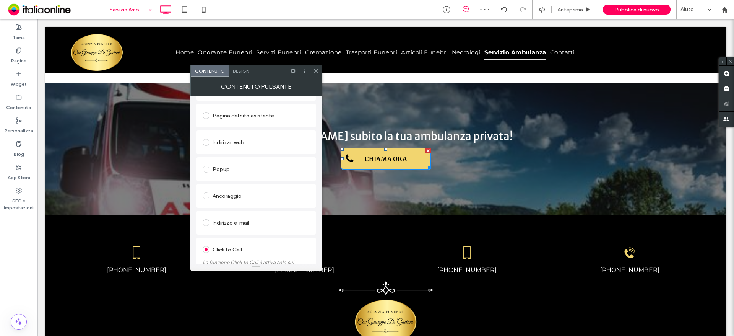
scroll to position [137, 0]
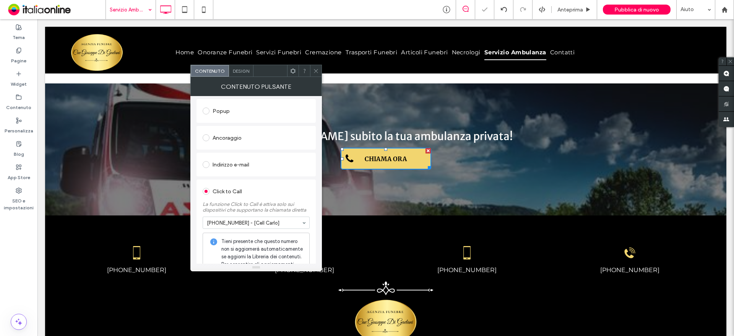
drag, startPoint x: 316, startPoint y: 73, endPoint x: 302, endPoint y: 130, distance: 58.9
click at [316, 73] on span at bounding box center [316, 70] width 6 height 11
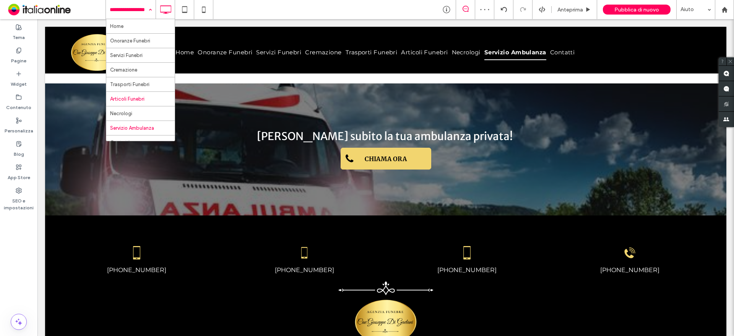
scroll to position [8, 0]
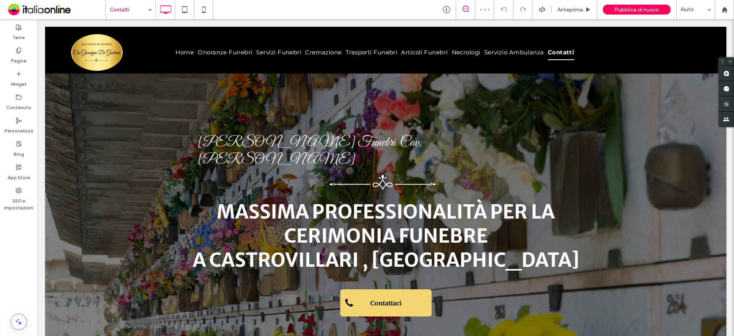
scroll to position [191, 0]
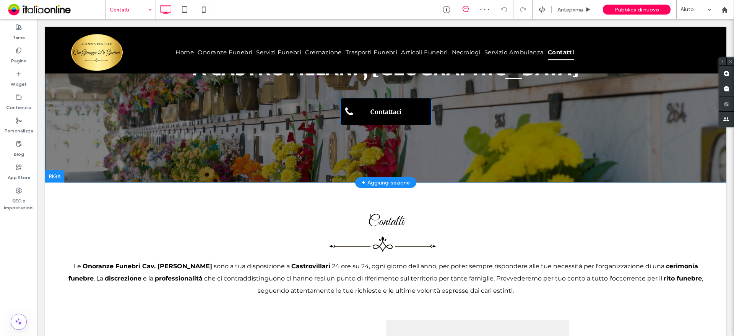
click at [383, 104] on span "Contattaci" at bounding box center [386, 111] width 36 height 15
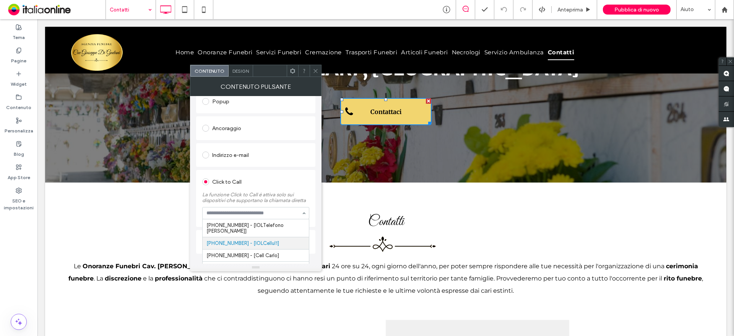
scroll to position [152, 0]
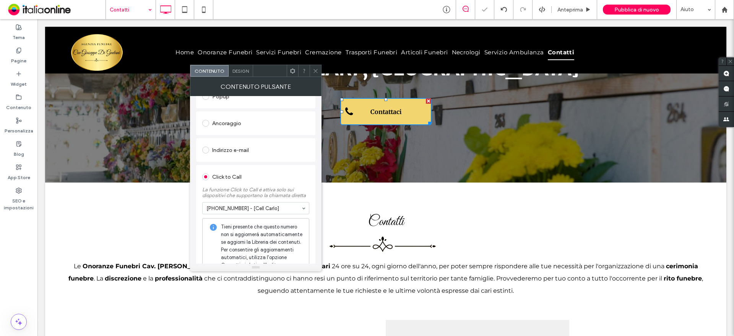
drag, startPoint x: 315, startPoint y: 67, endPoint x: 300, endPoint y: 89, distance: 26.4
click at [315, 67] on span at bounding box center [316, 70] width 6 height 11
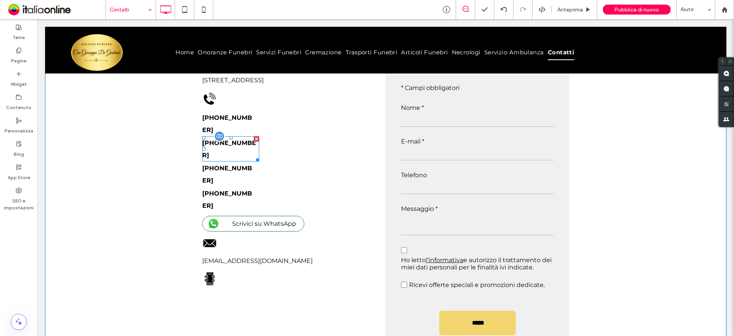
scroll to position [459, 0]
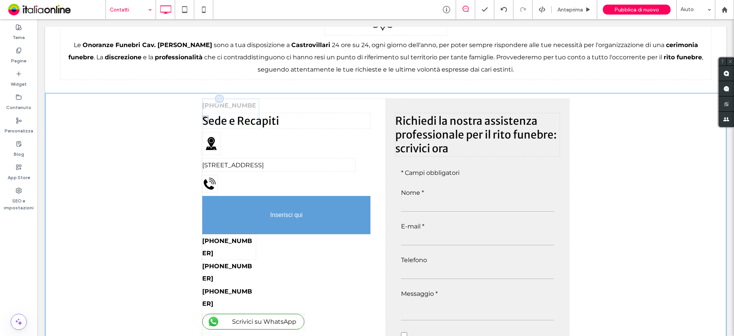
drag, startPoint x: 235, startPoint y: 156, endPoint x: 239, endPoint y: 212, distance: 55.6
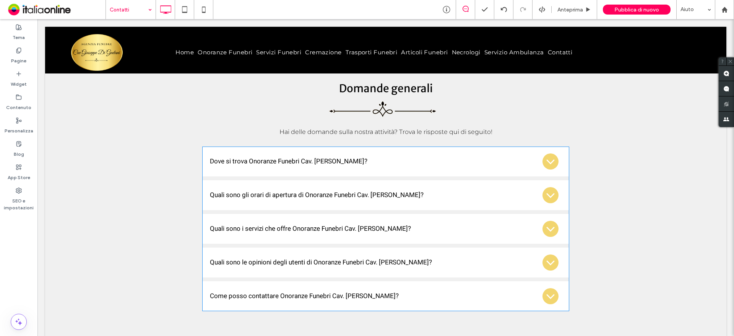
scroll to position [1147, 0]
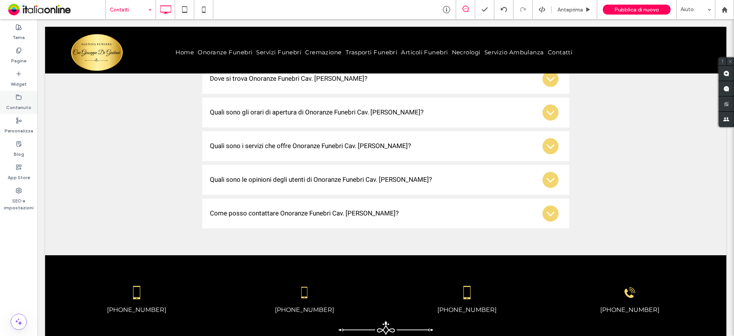
click at [19, 105] on label "Contenuto" at bounding box center [18, 105] width 25 height 11
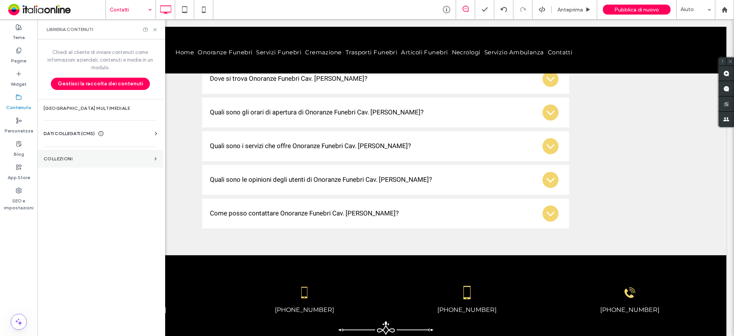
click at [90, 156] on label "COLLEZIONI" at bounding box center [98, 158] width 108 height 5
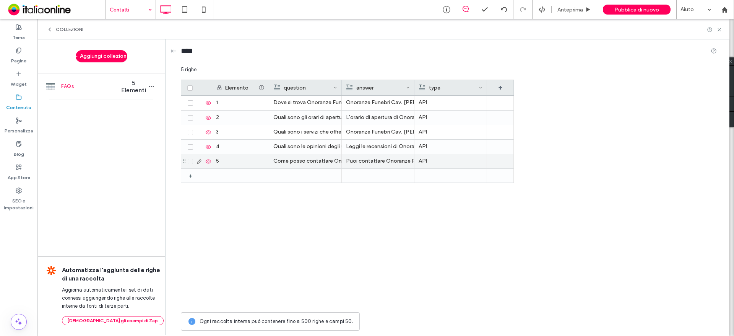
click at [200, 163] on icon at bounding box center [199, 161] width 6 height 6
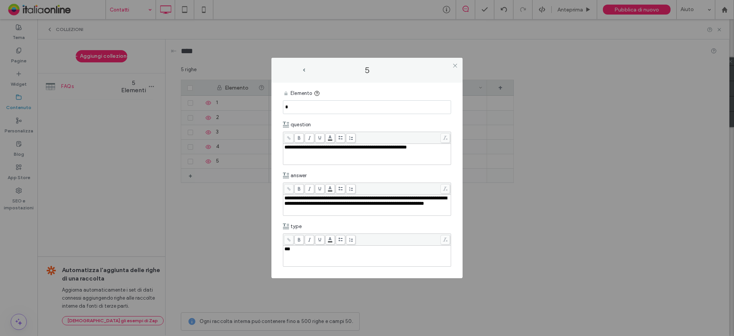
click at [331, 213] on div "**********" at bounding box center [368, 204] width 166 height 19
click at [372, 206] on div "**********" at bounding box center [368, 200] width 166 height 11
click at [384, 204] on span "**********" at bounding box center [366, 200] width 163 height 10
click at [386, 204] on span "**********" at bounding box center [366, 200] width 163 height 10
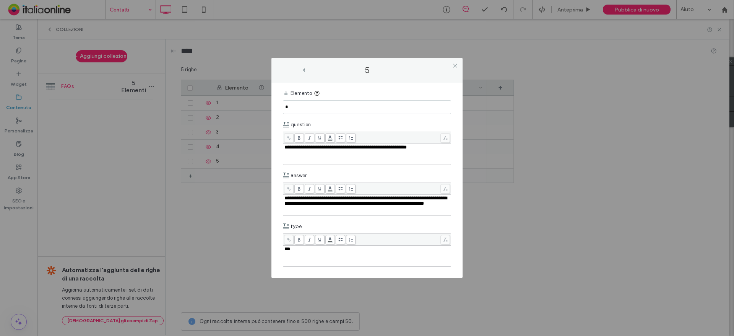
paste div "Rich Text Editor"
click at [416, 208] on div "**********" at bounding box center [368, 203] width 166 height 16
click at [415, 205] on span "**********" at bounding box center [366, 203] width 163 height 16
click at [455, 60] on span at bounding box center [455, 65] width 6 height 11
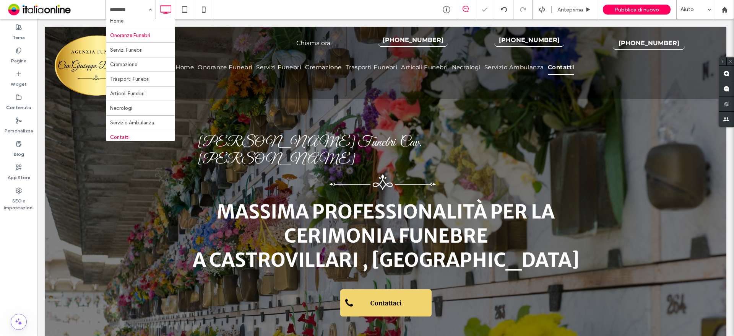
scroll to position [0, 0]
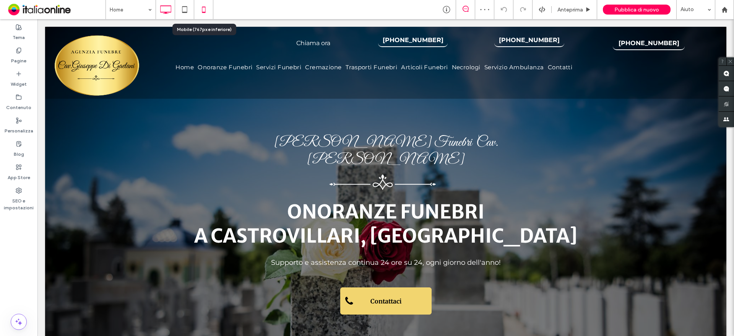
click at [204, 13] on icon at bounding box center [203, 9] width 15 height 15
